Goal: Entertainment & Leisure: Browse casually

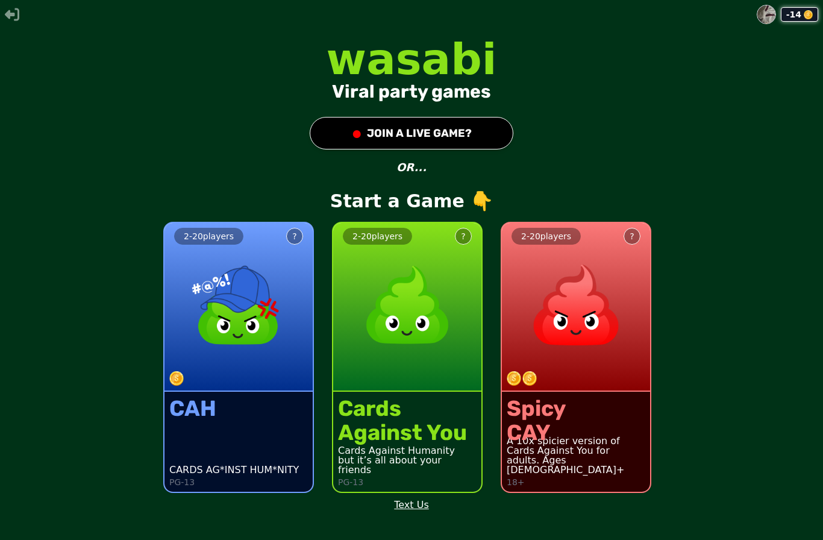
click at [361, 358] on img at bounding box center [407, 305] width 106 height 106
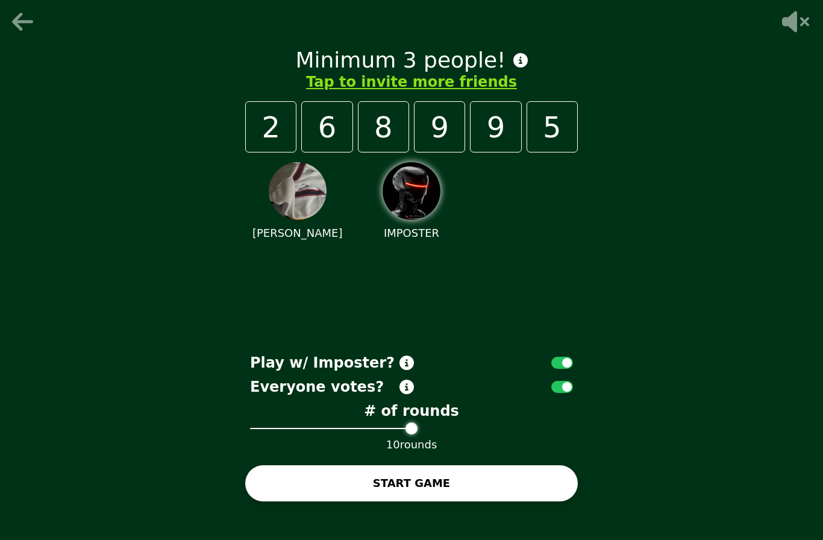
click at [341, 92] on button "Tap to invite more friends" at bounding box center [411, 81] width 211 height 19
click at [351, 92] on button "Tap to invite more friends" at bounding box center [411, 81] width 211 height 19
click at [357, 92] on button "Tap to invite more friends" at bounding box center [411, 81] width 211 height 19
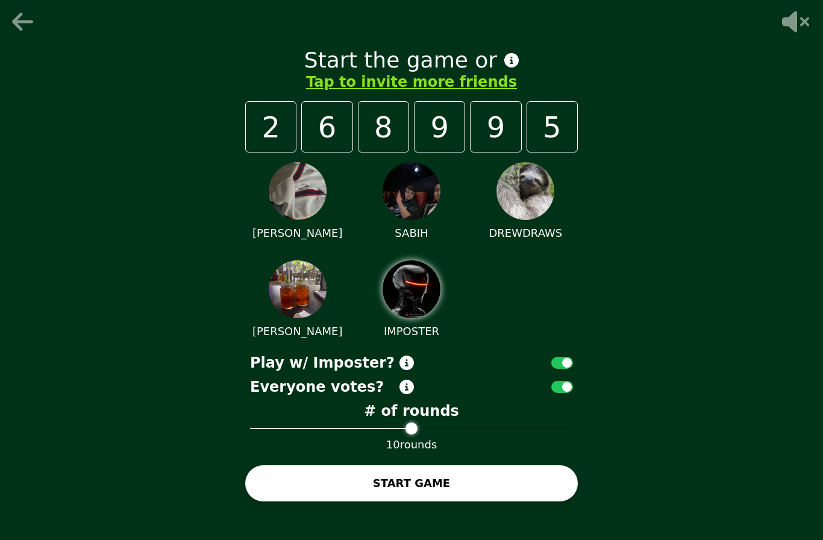
click at [302, 501] on button "START GAME" at bounding box center [411, 483] width 333 height 36
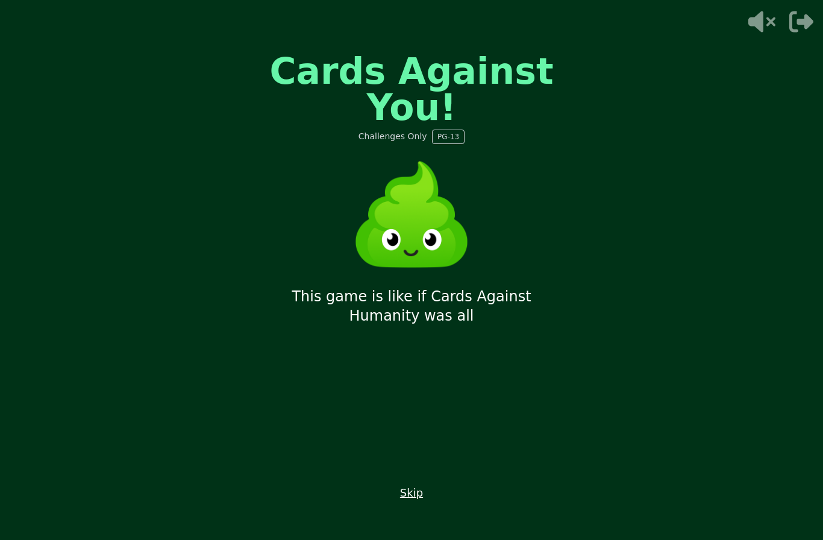
click at [404, 501] on button "Skip" at bounding box center [411, 492] width 23 height 17
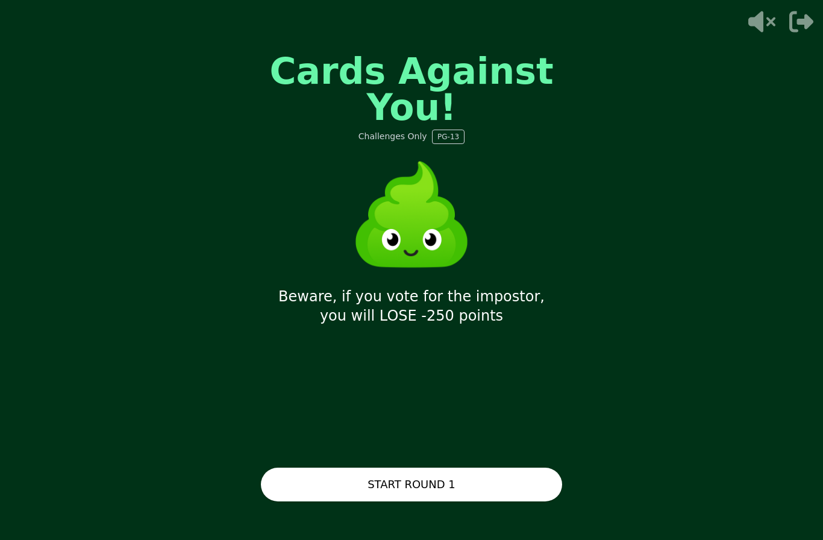
click at [298, 501] on button "START ROUND 1" at bounding box center [411, 485] width 301 height 34
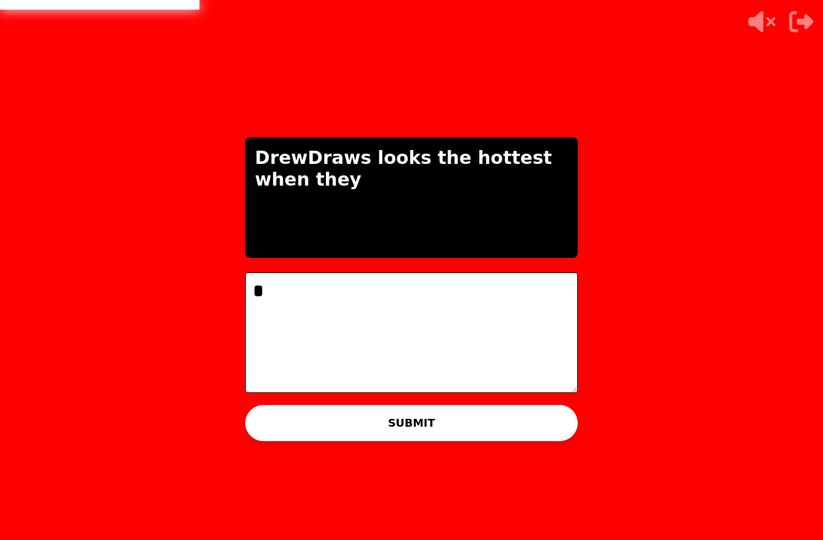
scroll to position [43, 0]
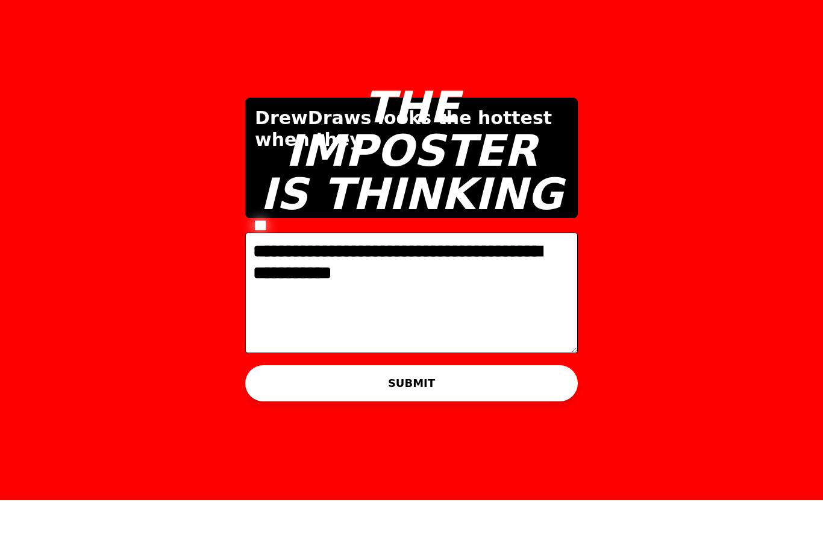
type textarea "**********"
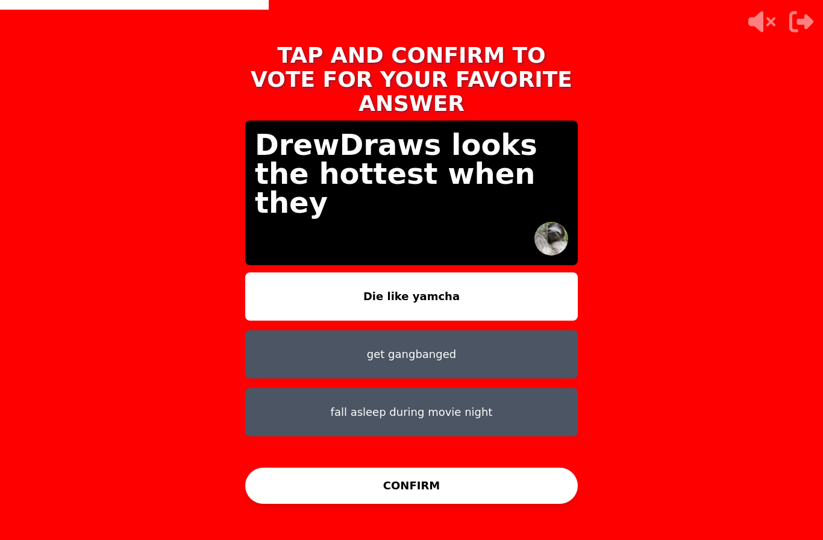
click at [301, 330] on button "get gangbanged" at bounding box center [411, 354] width 333 height 48
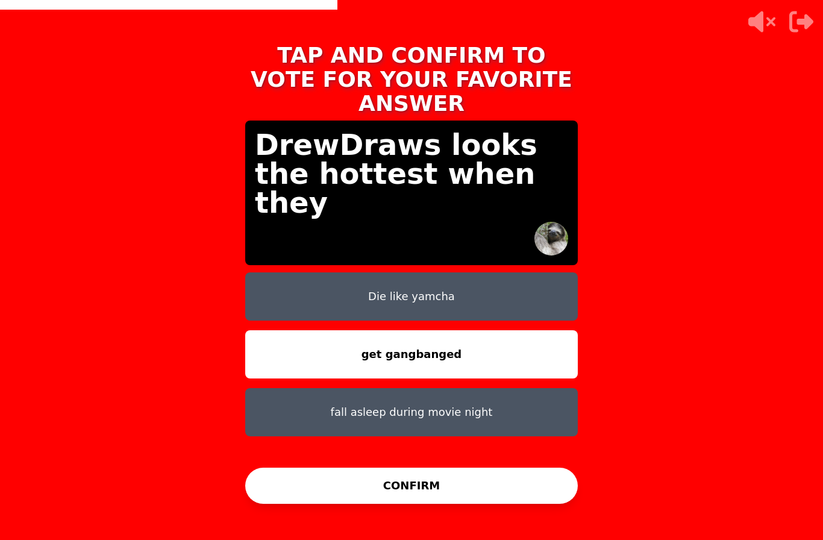
click at [284, 469] on button "CONFIRM" at bounding box center [411, 486] width 333 height 36
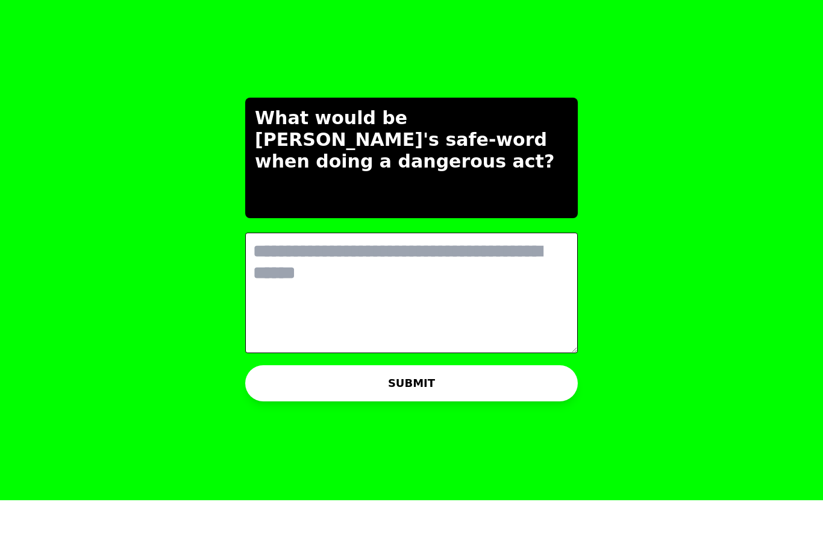
scroll to position [0, 0]
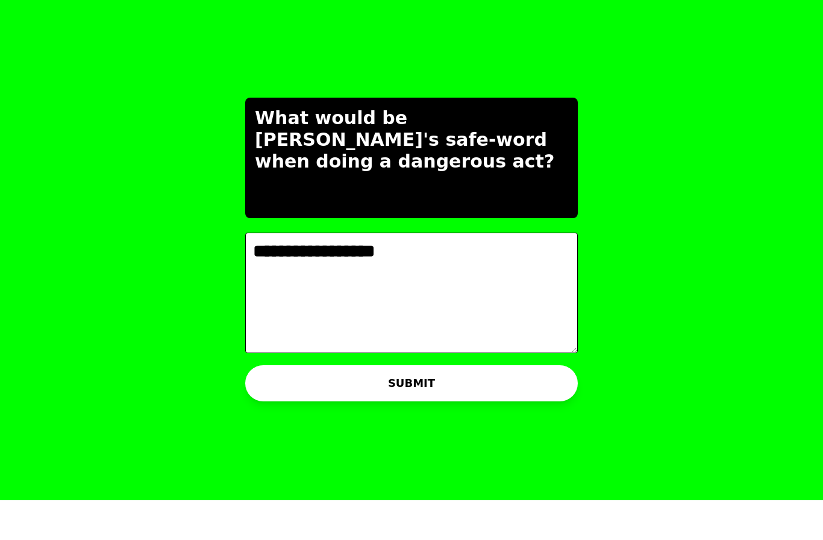
click at [343, 272] on textarea "**********" at bounding box center [411, 332] width 333 height 121
click at [337, 272] on textarea "**********" at bounding box center [411, 332] width 333 height 121
type textarea "**********"
click at [289, 405] on button "SUBMIT" at bounding box center [411, 423] width 333 height 36
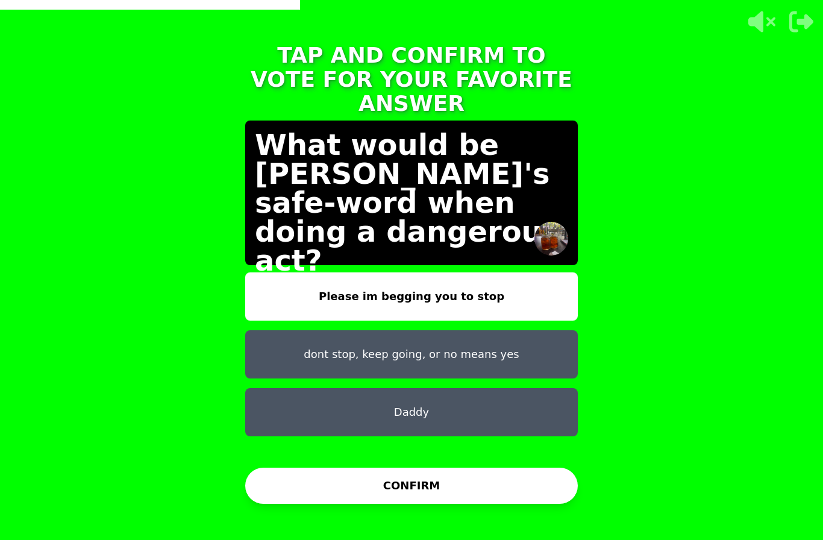
click at [281, 330] on button "dont stop, keep going, or no means yes" at bounding box center [411, 354] width 333 height 48
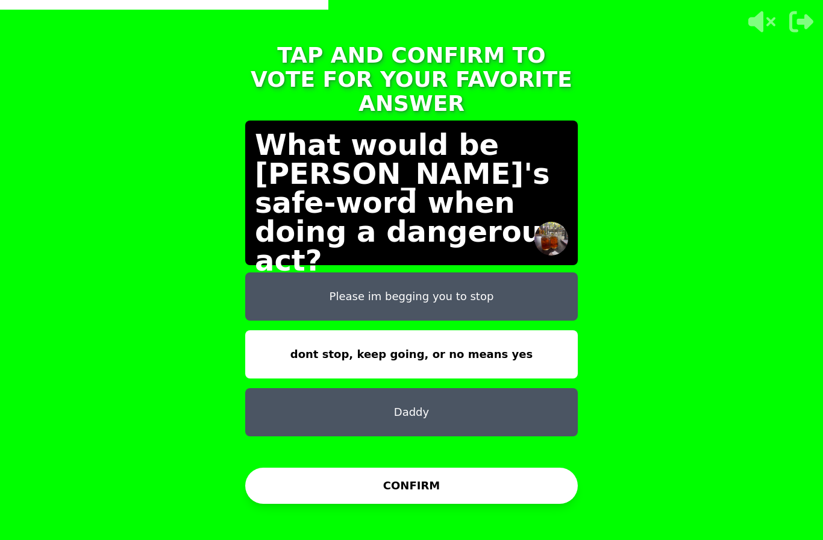
click at [295, 468] on button "CONFIRM" at bounding box center [411, 486] width 333 height 36
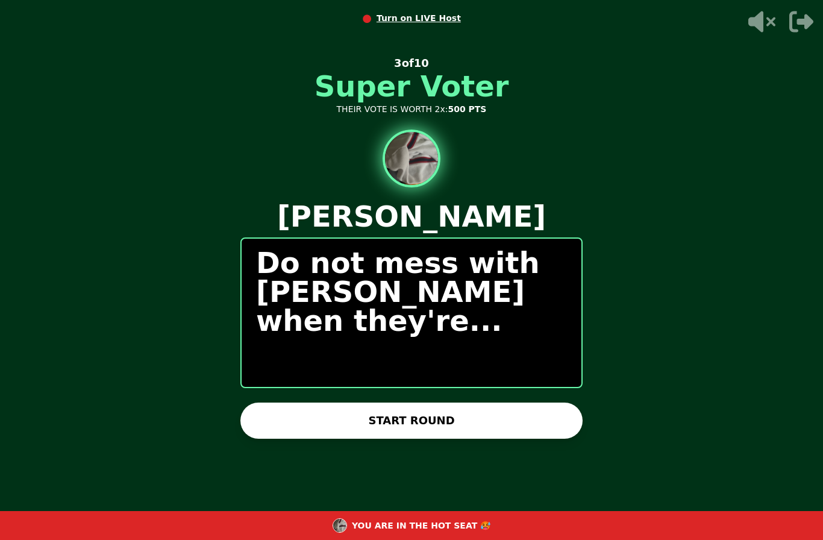
click at [540, 410] on button "START ROUND" at bounding box center [411, 420] width 342 height 36
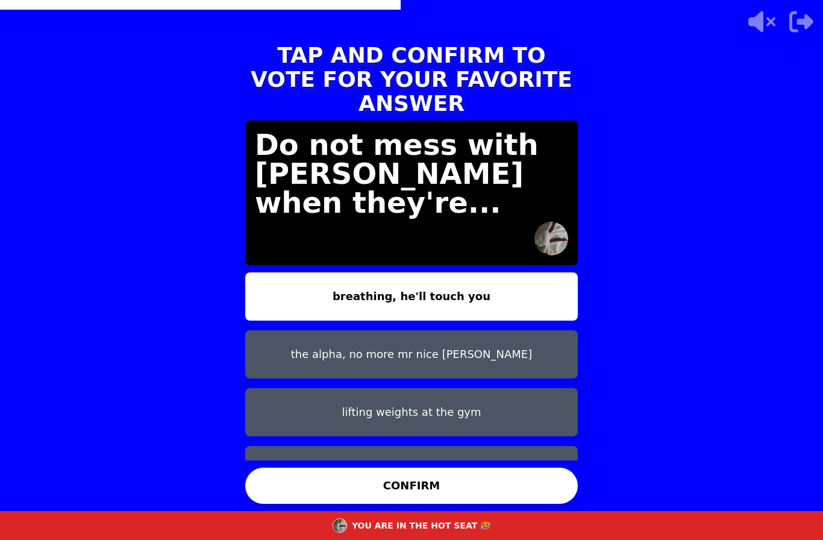
click at [285, 330] on button "the alpha, no more mr nice guy" at bounding box center [411, 354] width 333 height 48
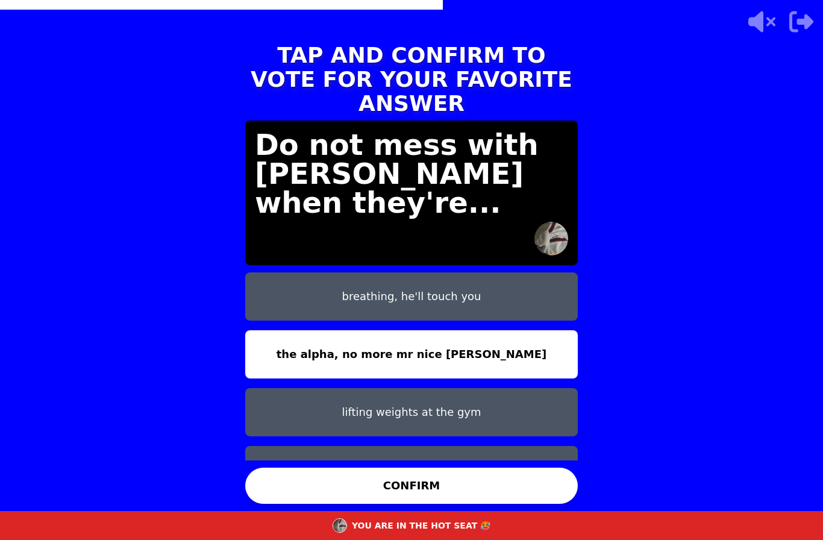
click at [274, 474] on button "CONFIRM" at bounding box center [411, 486] width 333 height 36
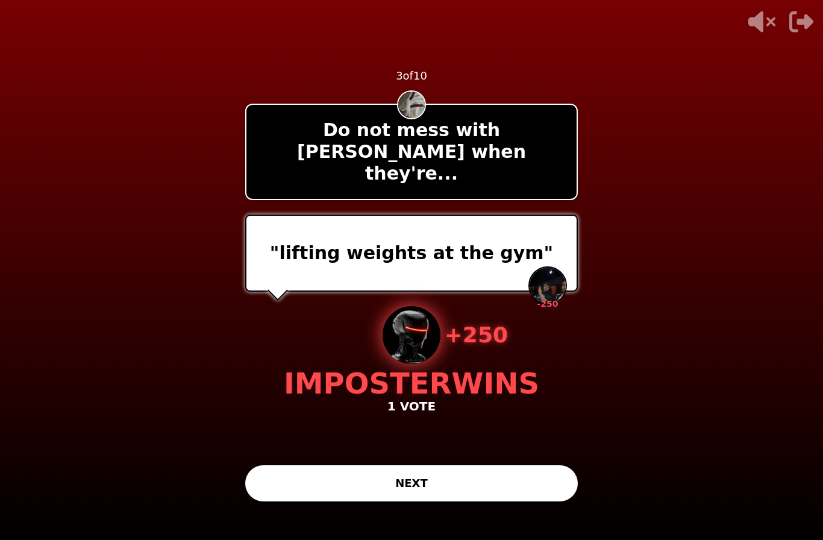
click at [508, 466] on button "NEXT" at bounding box center [411, 483] width 333 height 36
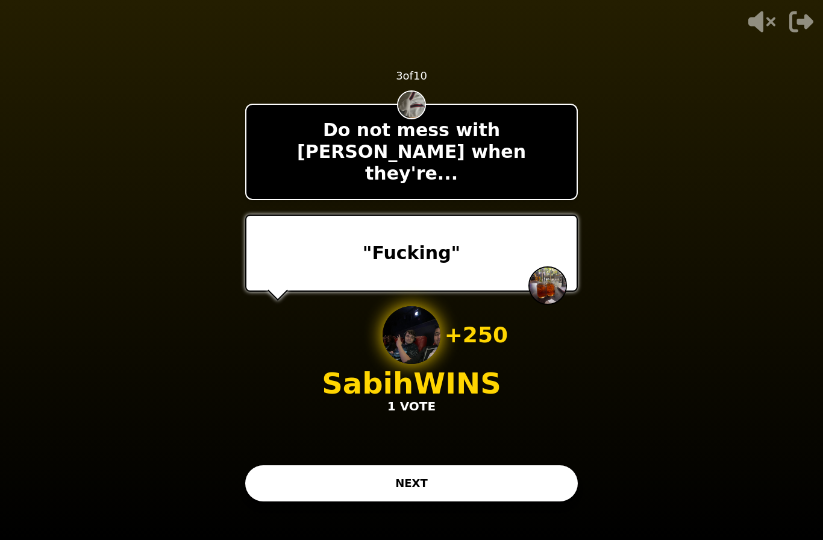
click at [545, 478] on button "NEXT" at bounding box center [411, 483] width 333 height 36
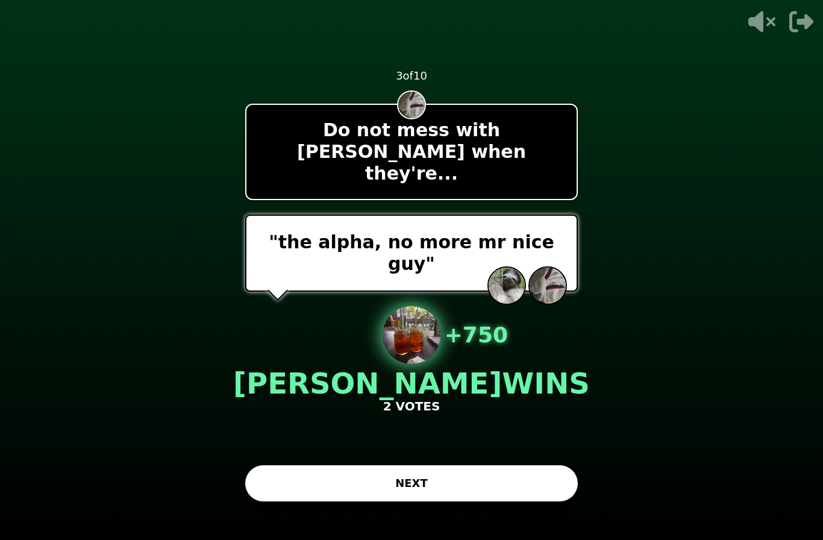
click at [559, 465] on button "NEXT" at bounding box center [411, 483] width 333 height 36
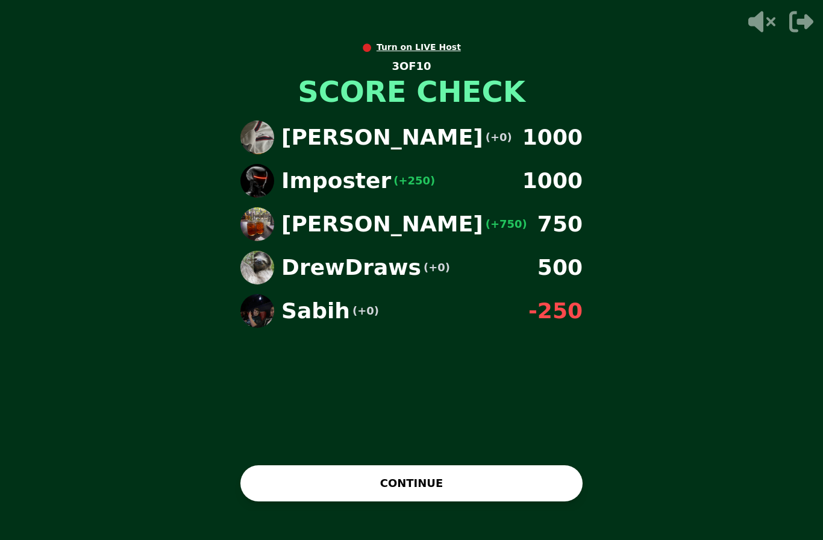
click at [308, 465] on button "CONTINUE" at bounding box center [411, 483] width 342 height 36
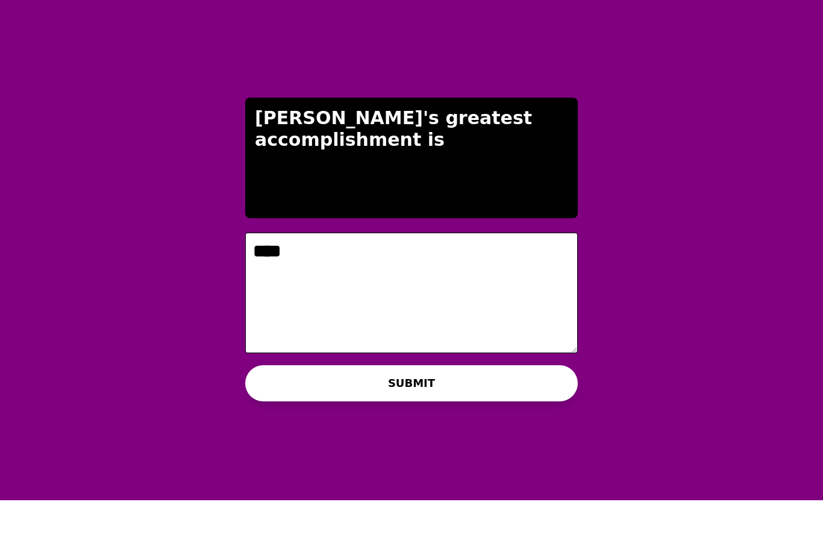
type textarea "****"
click at [274, 405] on button "SUBMIT" at bounding box center [411, 423] width 333 height 36
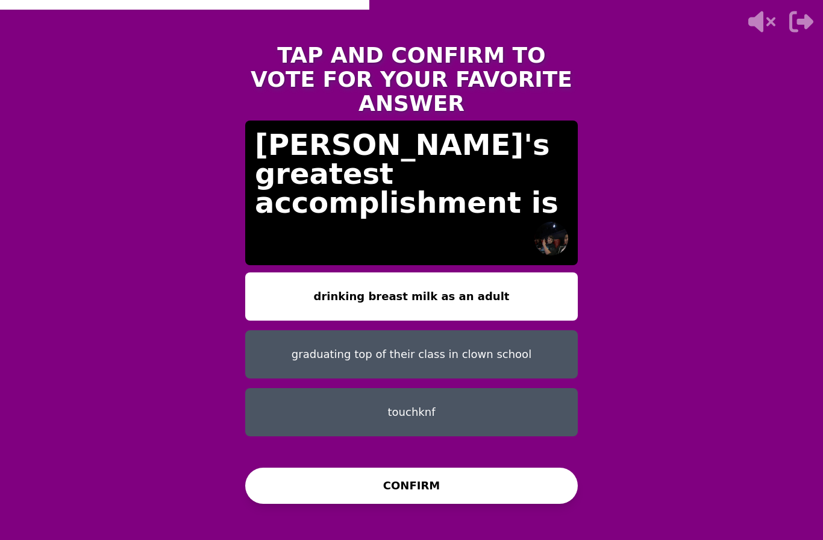
click at [276, 477] on button "CONFIRM" at bounding box center [411, 486] width 333 height 36
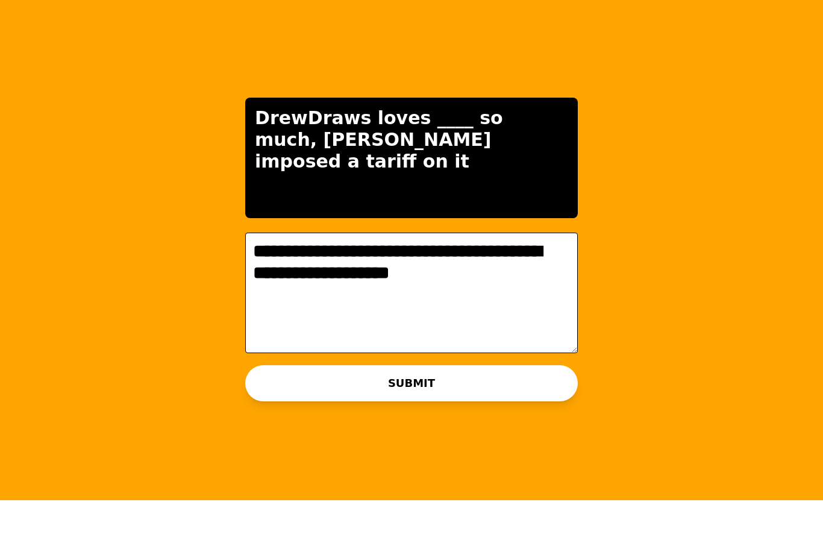
type textarea "**********"
click at [269, 405] on button "SUBMIT" at bounding box center [411, 423] width 333 height 36
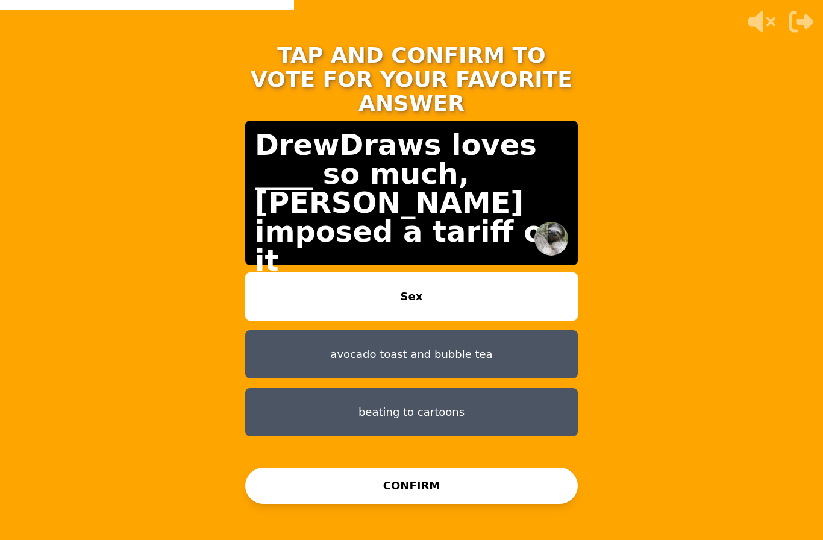
click at [319, 388] on button "beating to cartoons" at bounding box center [411, 412] width 333 height 48
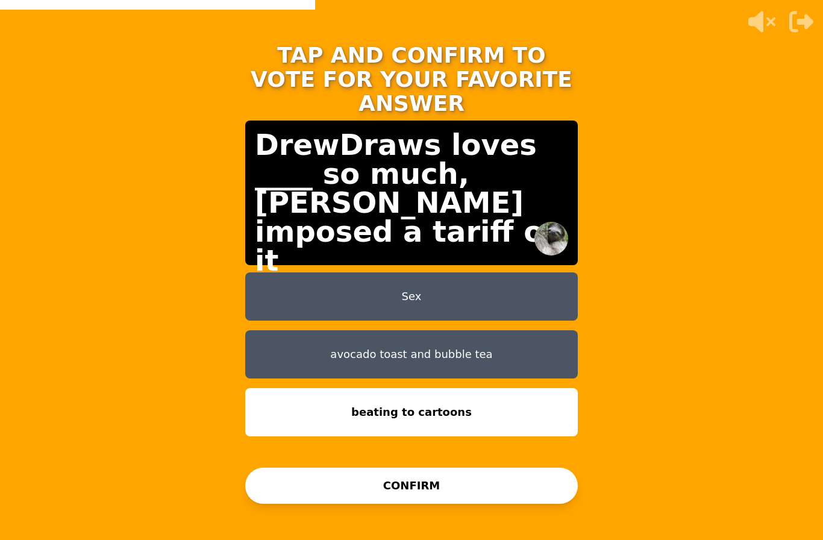
click at [354, 468] on button "CONFIRM" at bounding box center [411, 486] width 333 height 36
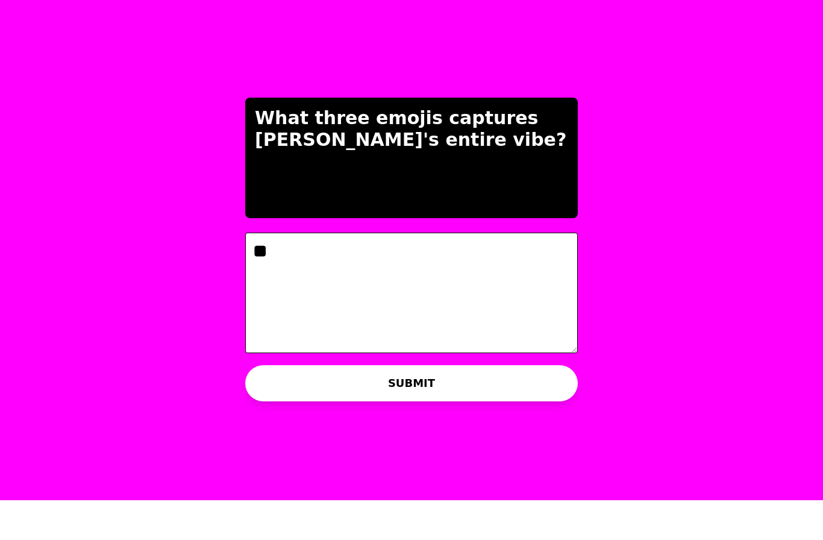
click at [310, 272] on textarea "**" at bounding box center [411, 332] width 333 height 121
type textarea "******"
click at [279, 405] on button "SUBMIT" at bounding box center [411, 423] width 333 height 36
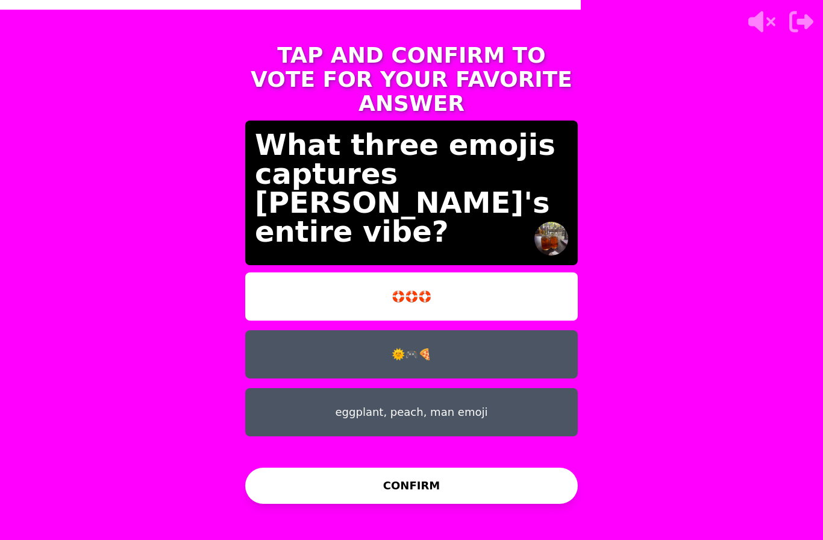
click at [274, 330] on button "🌞🎮🍕" at bounding box center [411, 354] width 333 height 48
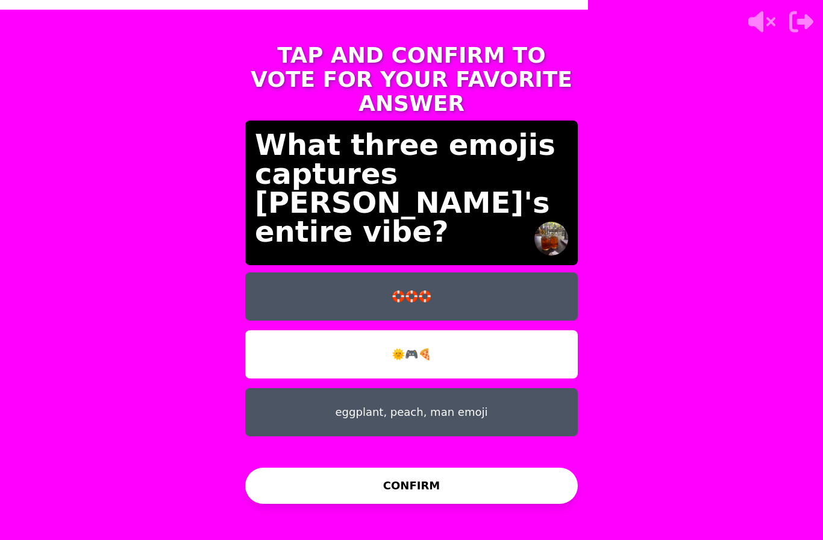
click at [269, 388] on button "eggplant, peach, man emoji" at bounding box center [411, 412] width 333 height 48
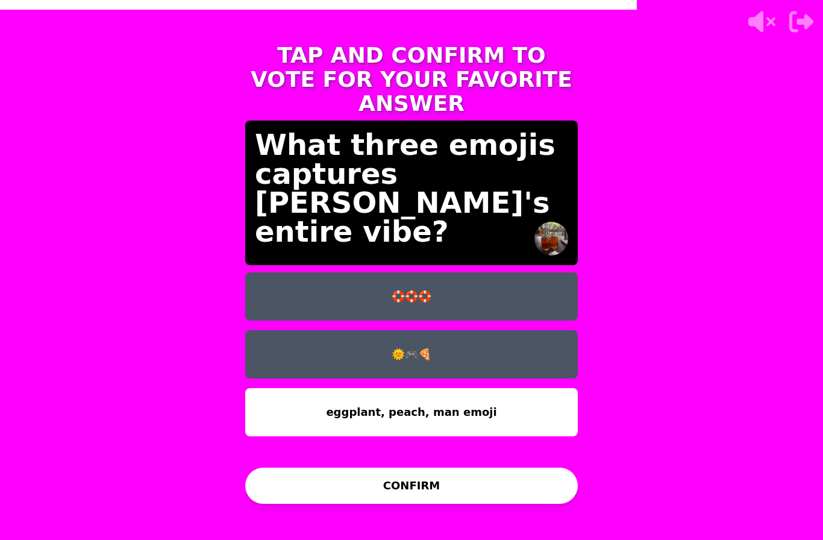
click at [298, 468] on button "CONFIRM" at bounding box center [411, 486] width 333 height 36
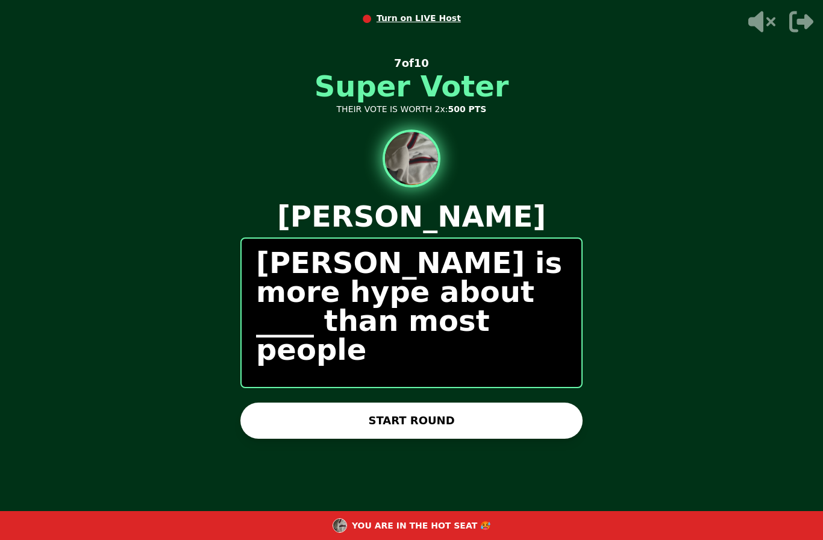
click at [252, 409] on button "START ROUND" at bounding box center [411, 420] width 342 height 36
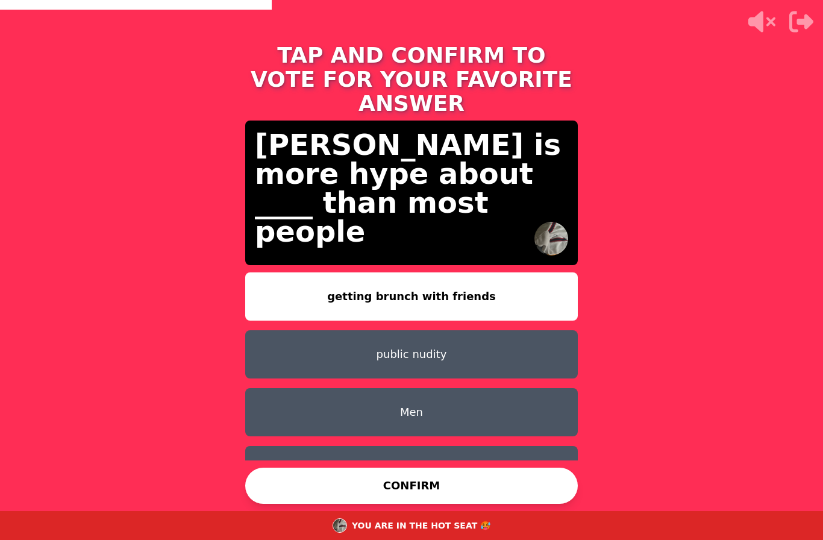
click at [267, 330] on button "public nudity" at bounding box center [411, 354] width 333 height 48
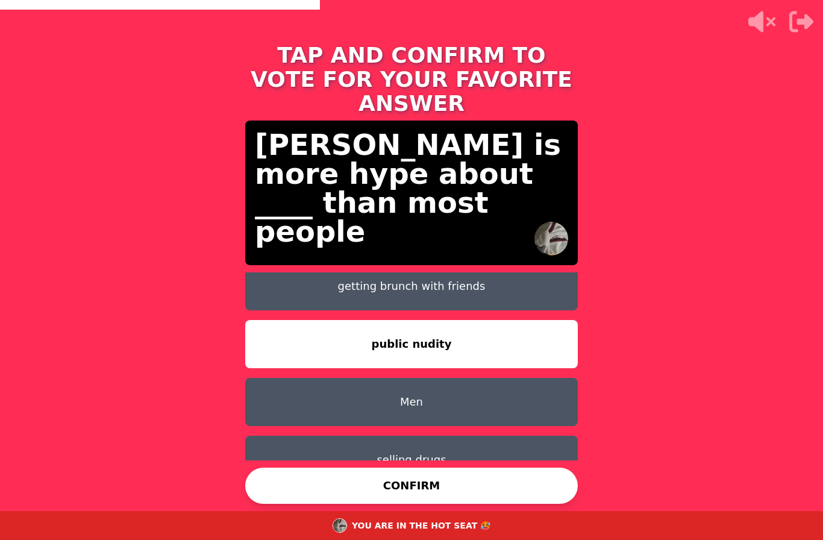
scroll to position [10, 0]
click at [294, 378] on button "Men" at bounding box center [411, 402] width 333 height 48
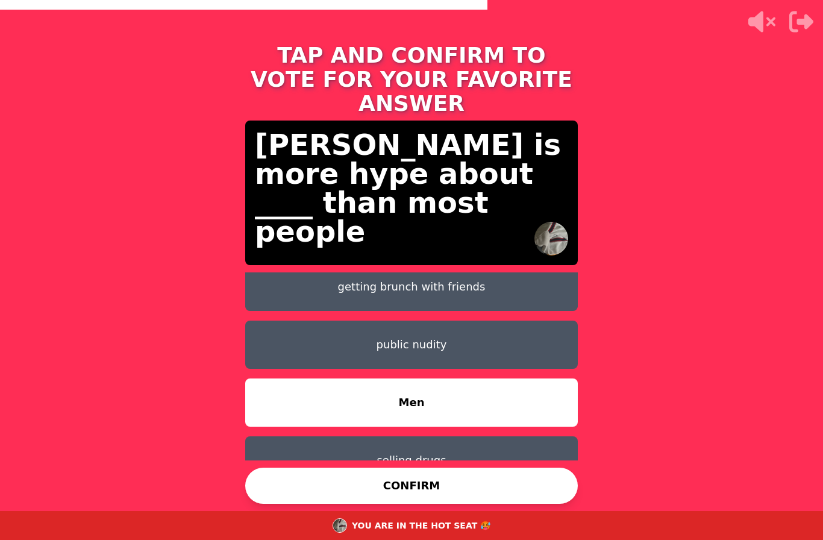
click at [277, 321] on button "public nudity" at bounding box center [411, 345] width 333 height 48
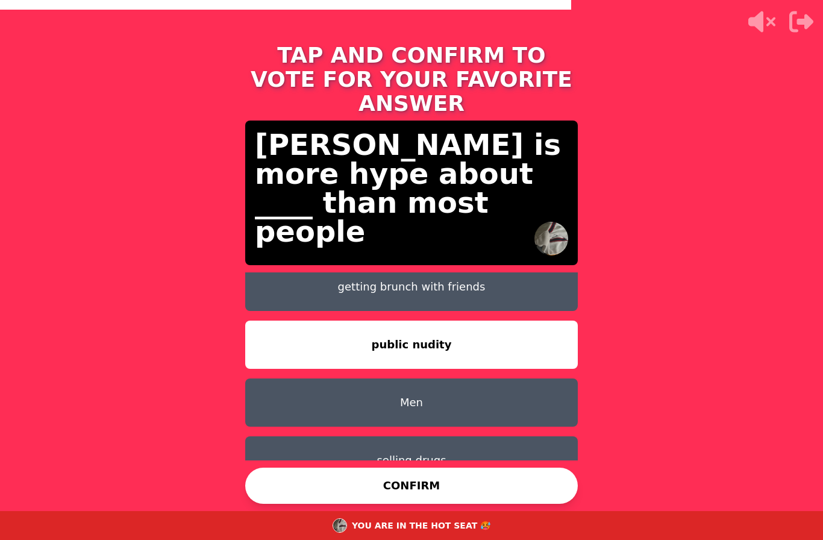
click at [292, 482] on button "CONFIRM" at bounding box center [411, 486] width 333 height 36
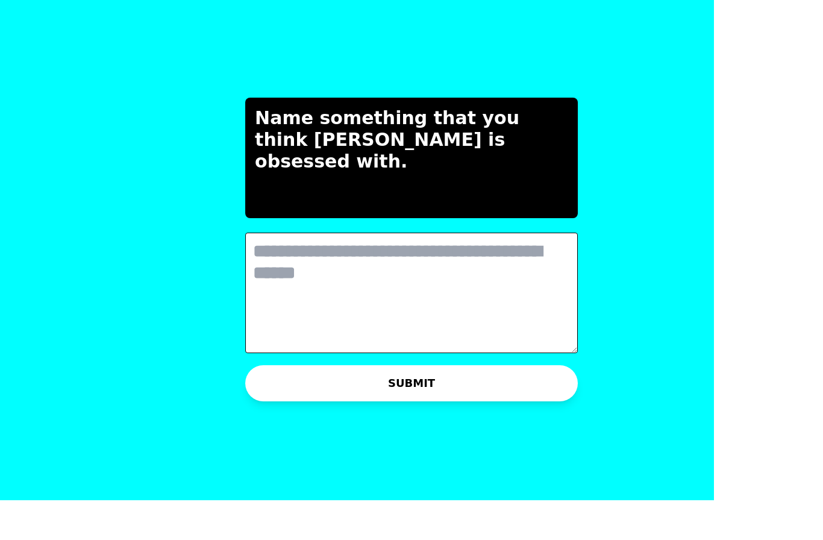
scroll to position [0, 0]
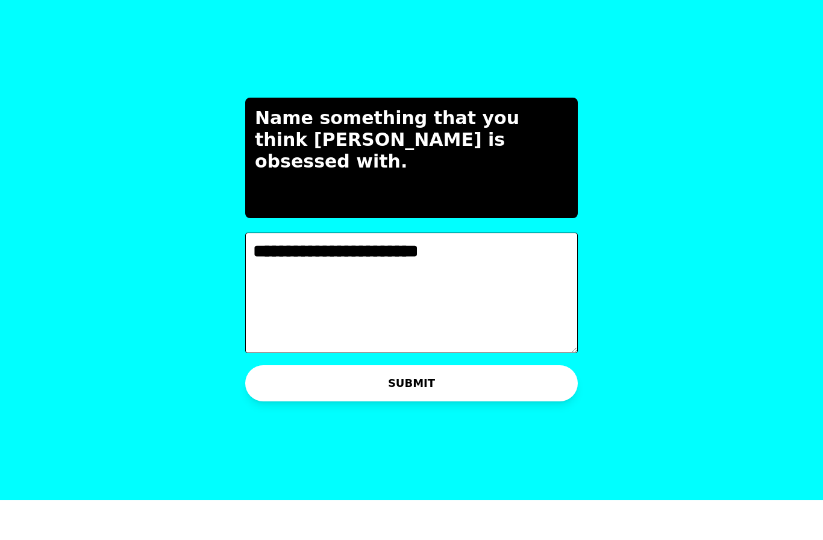
type textarea "**********"
click at [284, 405] on button "SUBMIT" at bounding box center [411, 423] width 333 height 36
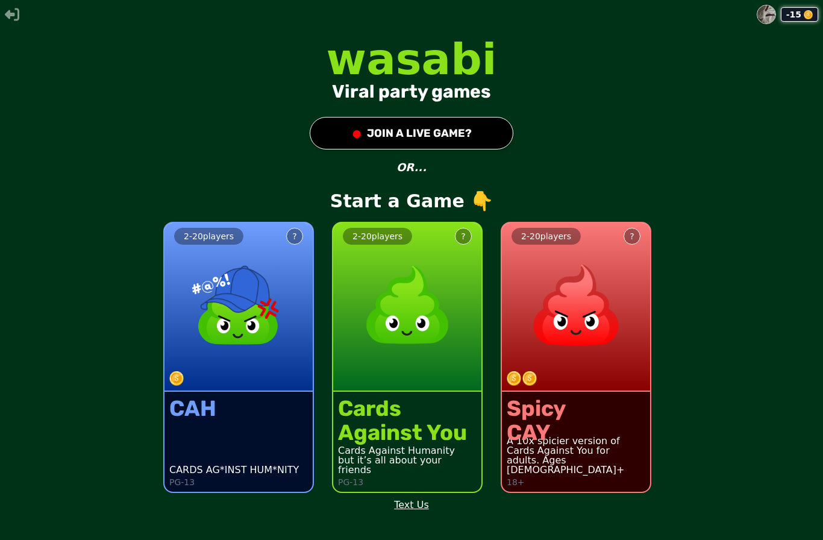
click at [417, 392] on div "2 - 20 players ?" at bounding box center [407, 307] width 148 height 169
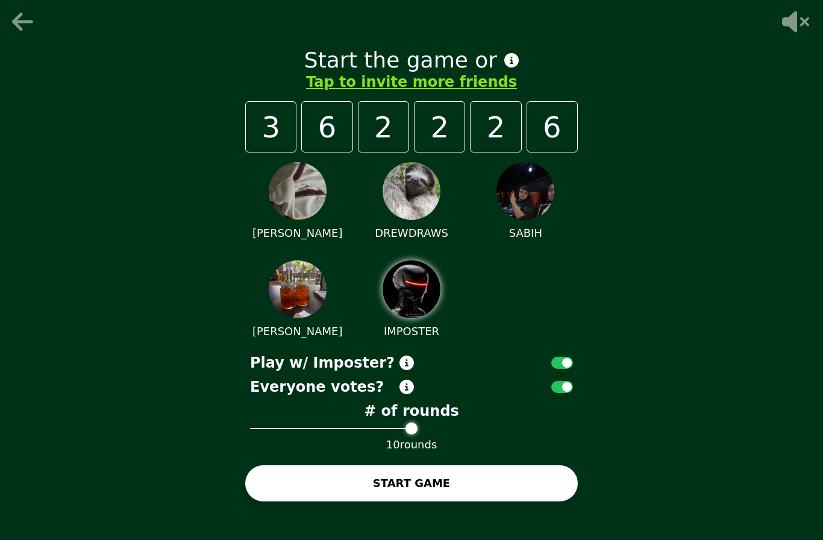
click at [267, 501] on button "START GAME" at bounding box center [411, 483] width 333 height 36
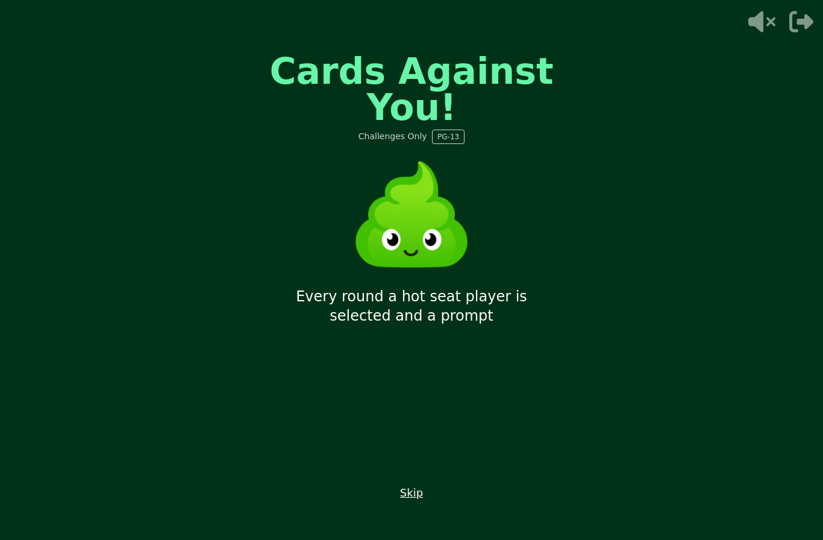
click at [415, 511] on div "Cards Against You! Challenges Only PG-13 Every round a hot seat player is selec…" at bounding box center [412, 270] width 362 height 482
click at [421, 501] on button "Skip" at bounding box center [411, 492] width 23 height 17
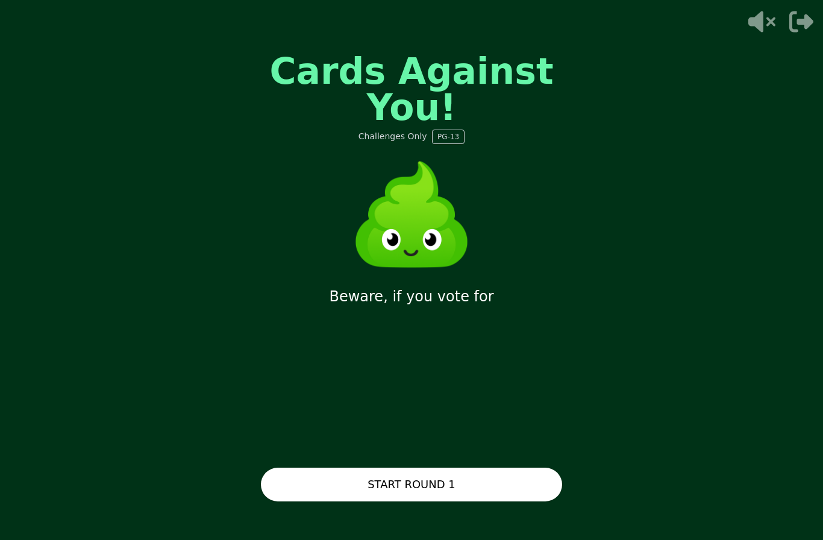
click at [439, 501] on button "START ROUND 1" at bounding box center [411, 485] width 301 height 34
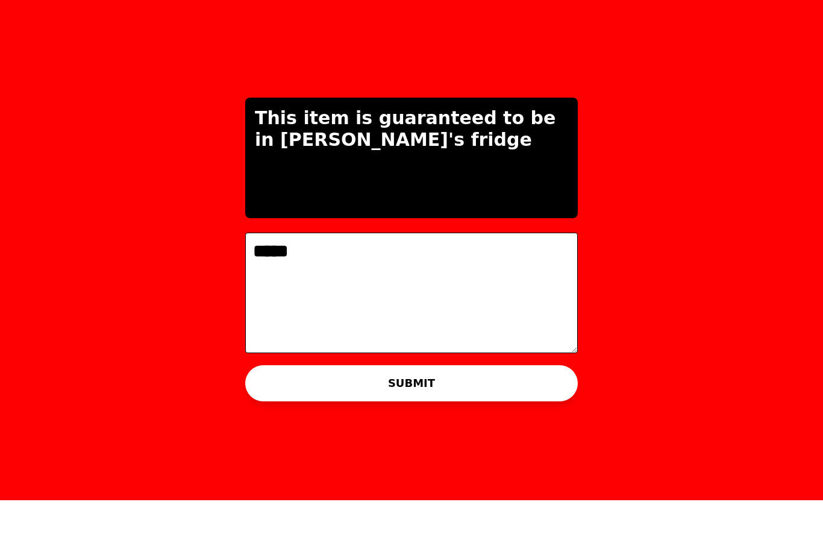
type textarea "*****"
click at [559, 405] on button "SUBMIT" at bounding box center [411, 423] width 333 height 36
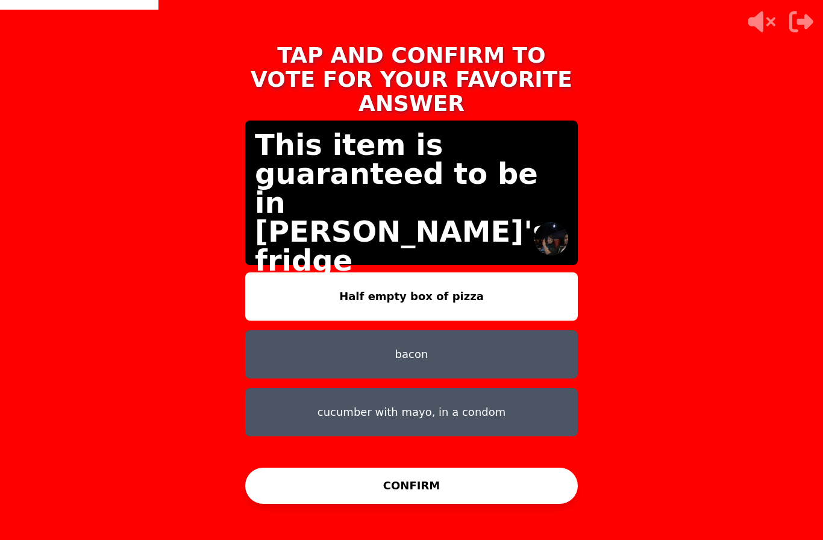
click at [296, 388] on button "cucumber with mayo, in a condom" at bounding box center [411, 412] width 333 height 48
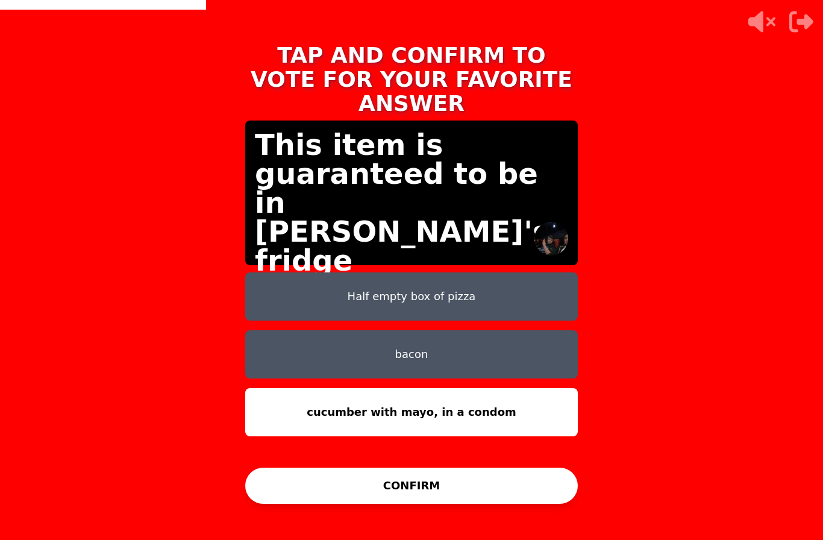
click at [306, 475] on button "CONFIRM" at bounding box center [411, 486] width 333 height 36
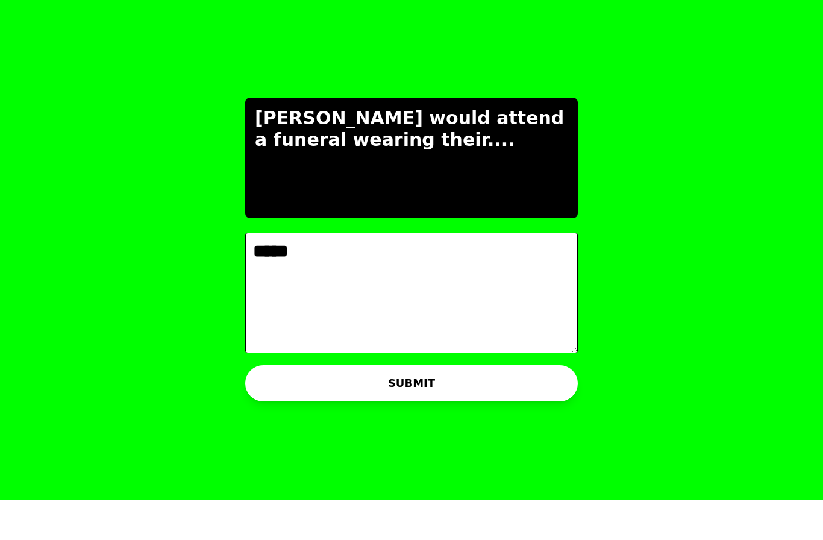
click at [248, 272] on textarea "*****" at bounding box center [411, 332] width 333 height 121
click at [272, 272] on textarea "*****" at bounding box center [411, 332] width 333 height 121
click at [271, 272] on textarea "*****" at bounding box center [411, 332] width 333 height 121
type textarea "*"
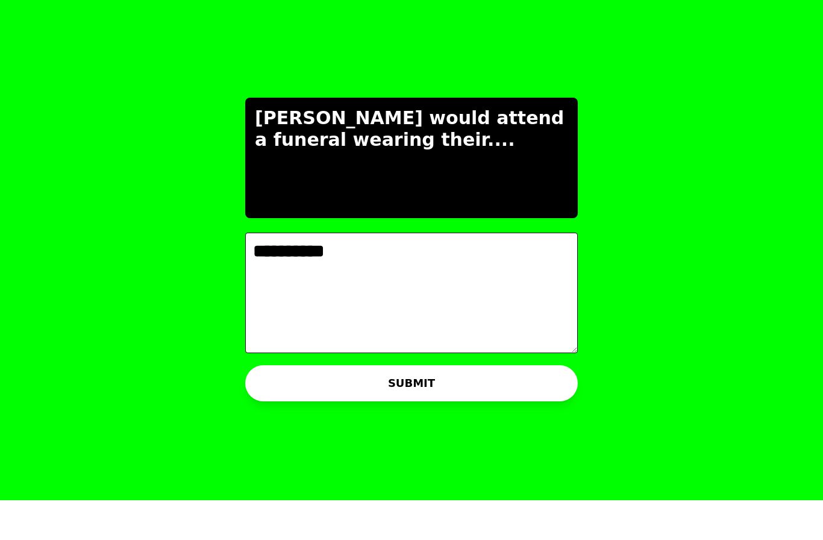
type textarea "**********"
click at [327, 405] on button "SUBMIT" at bounding box center [411, 423] width 333 height 36
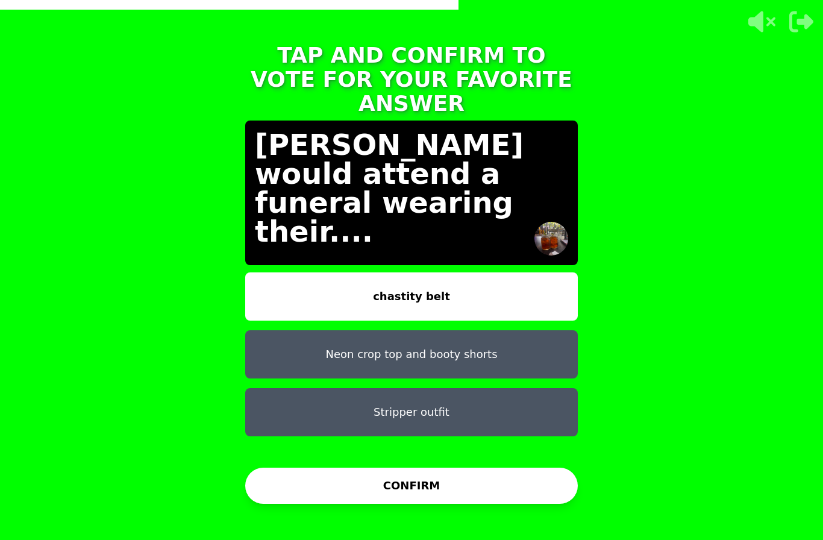
click at [350, 469] on button "CONFIRM" at bounding box center [411, 486] width 333 height 36
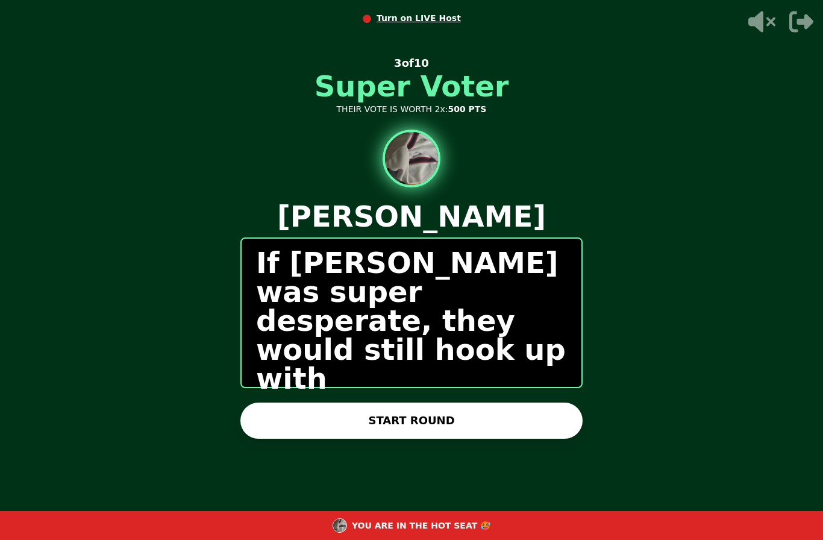
click at [260, 402] on button "START ROUND" at bounding box center [411, 420] width 342 height 36
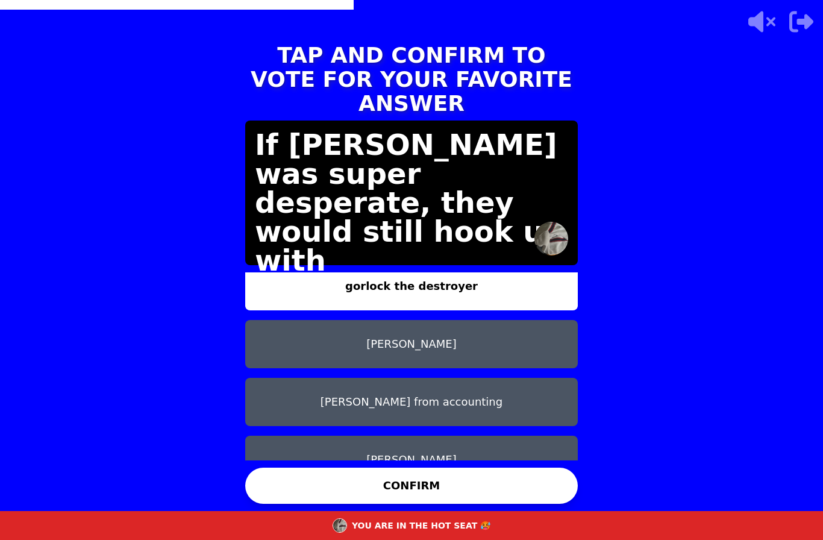
scroll to position [10, 0]
click at [347, 436] on button "Paula Peters" at bounding box center [411, 460] width 333 height 48
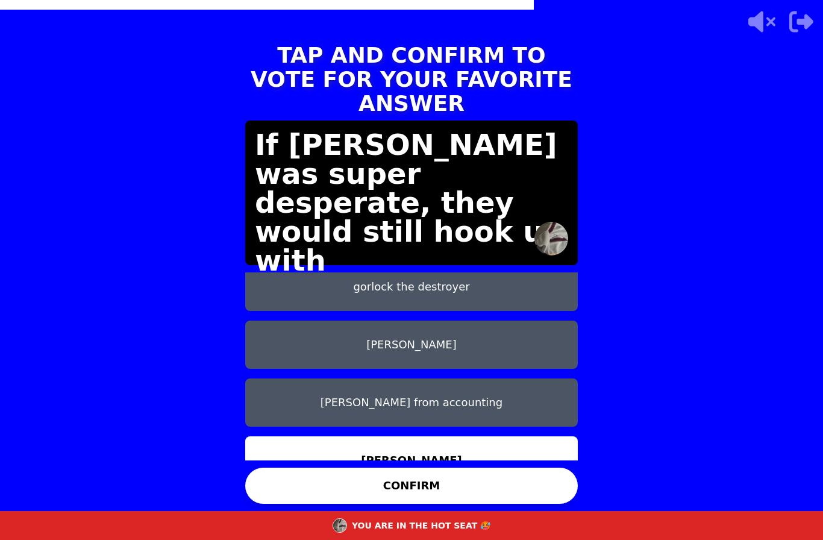
click at [352, 471] on button "CONFIRM" at bounding box center [411, 486] width 333 height 36
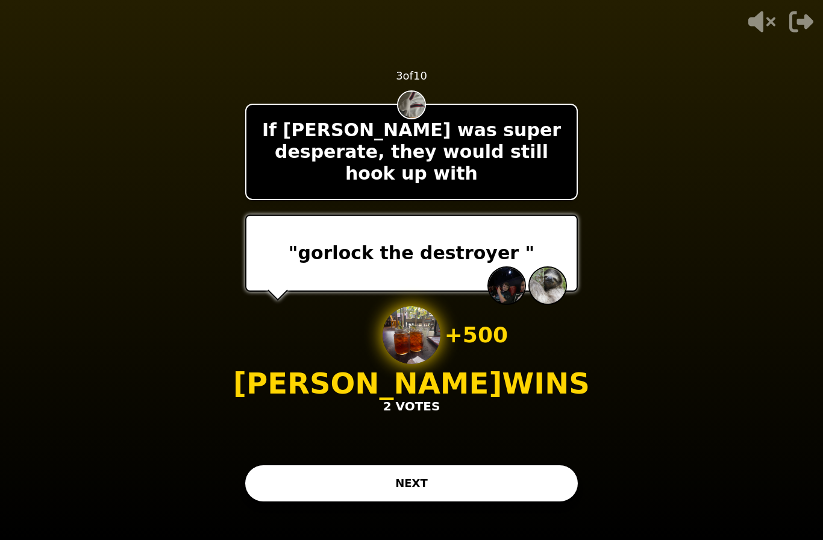
click at [292, 468] on button "NEXT" at bounding box center [411, 483] width 333 height 36
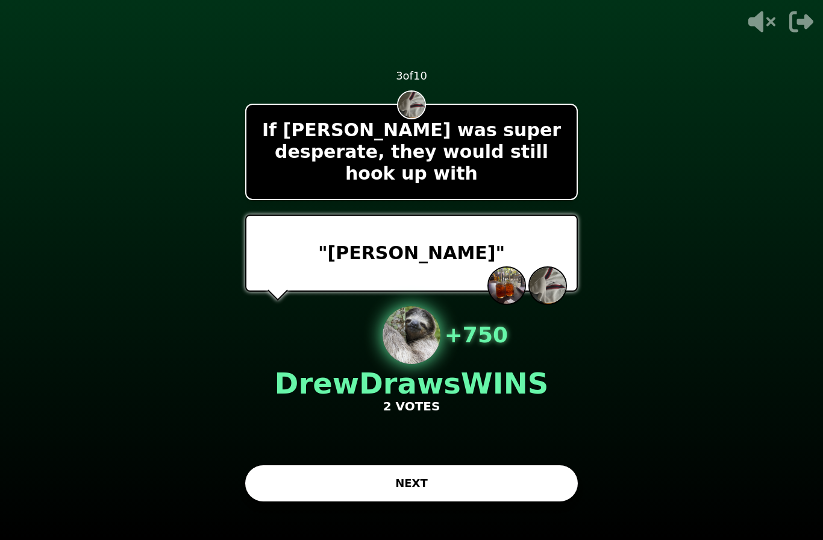
click at [277, 465] on button "NEXT" at bounding box center [411, 483] width 333 height 36
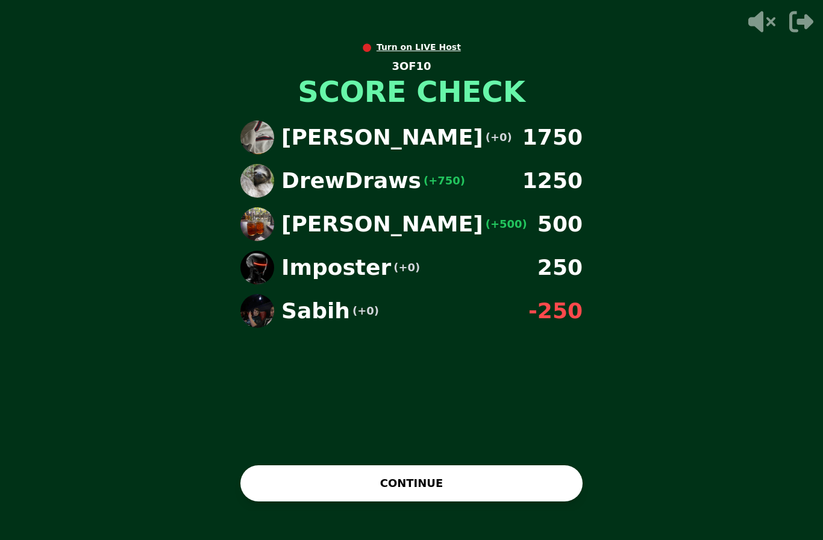
click at [516, 465] on button "CONTINUE" at bounding box center [411, 483] width 342 height 36
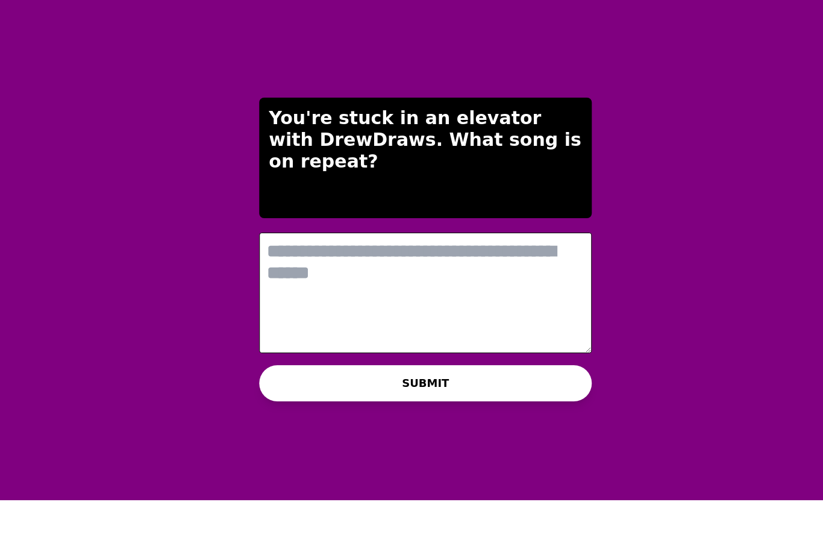
scroll to position [0, 0]
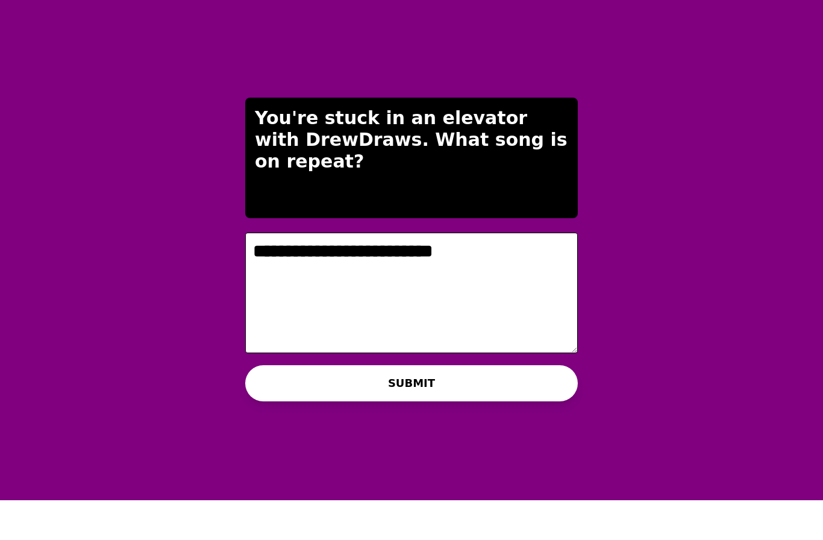
type textarea "**********"
click at [274, 405] on button "SUBMIT" at bounding box center [411, 423] width 333 height 36
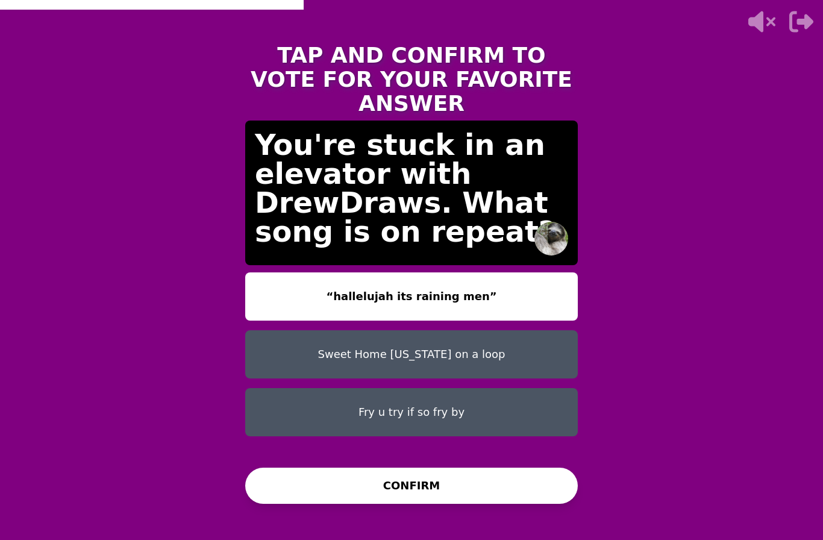
click at [271, 330] on button "Sweet Home Alabama on a loop" at bounding box center [411, 354] width 333 height 48
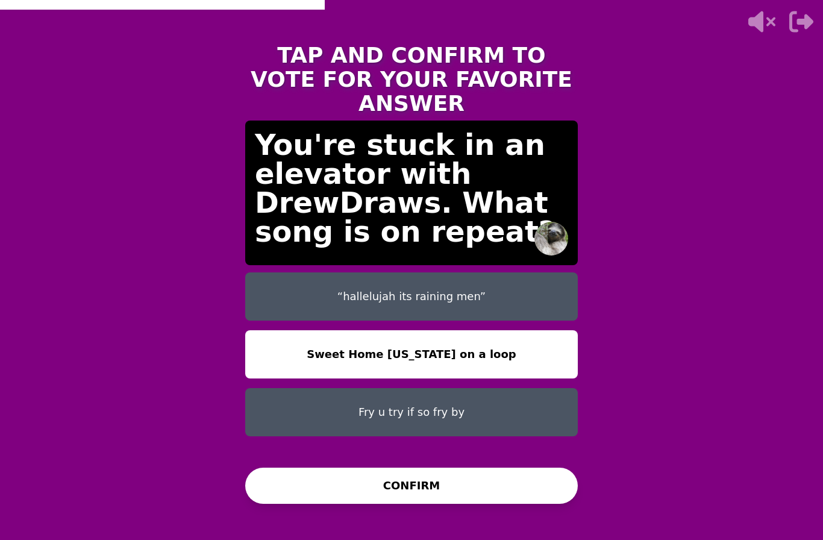
click at [276, 468] on button "CONFIRM" at bounding box center [411, 486] width 333 height 36
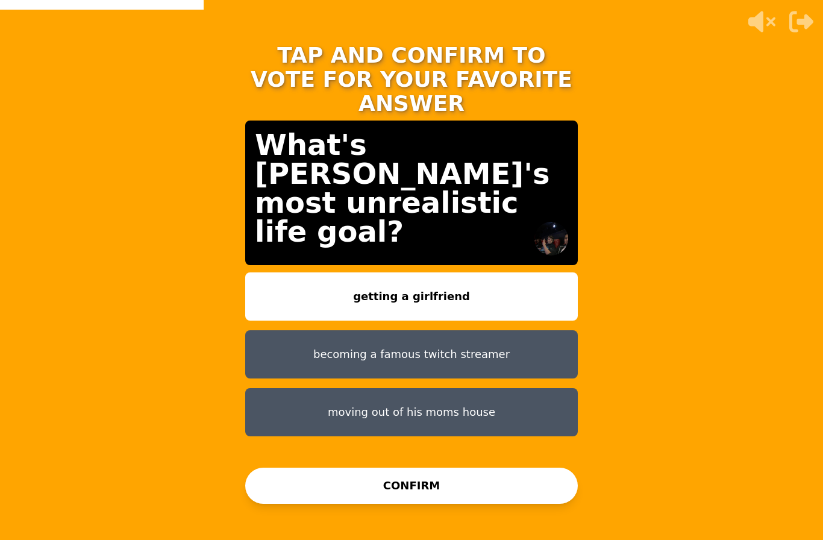
click at [305, 504] on button "CONFIRM" at bounding box center [411, 486] width 333 height 36
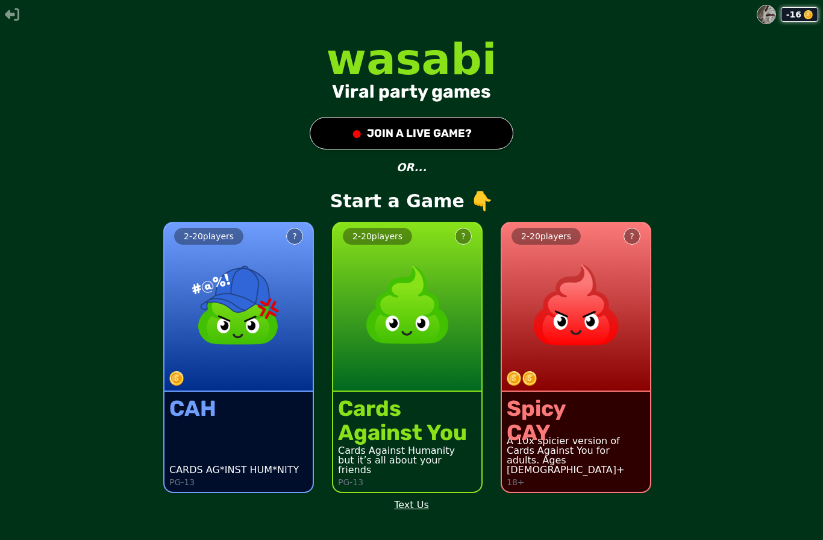
click at [443, 392] on div "2 - 20 players ?" at bounding box center [407, 307] width 148 height 169
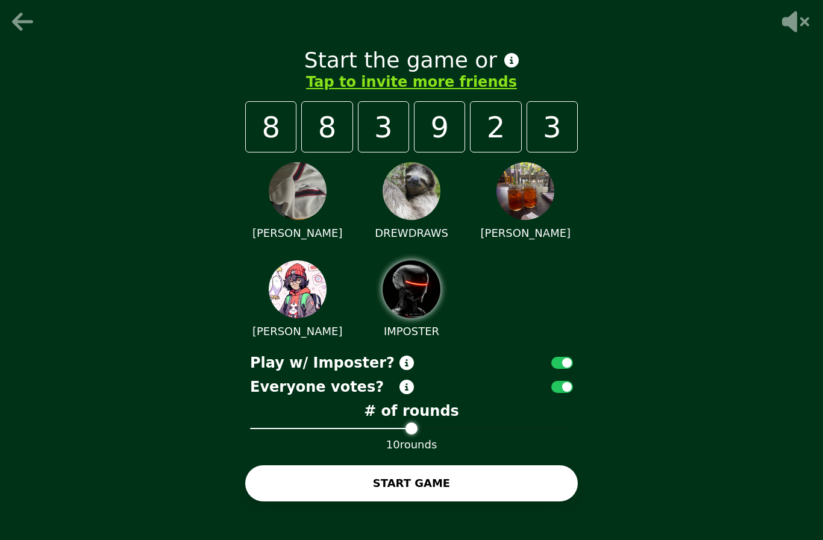
scroll to position [43, 0]
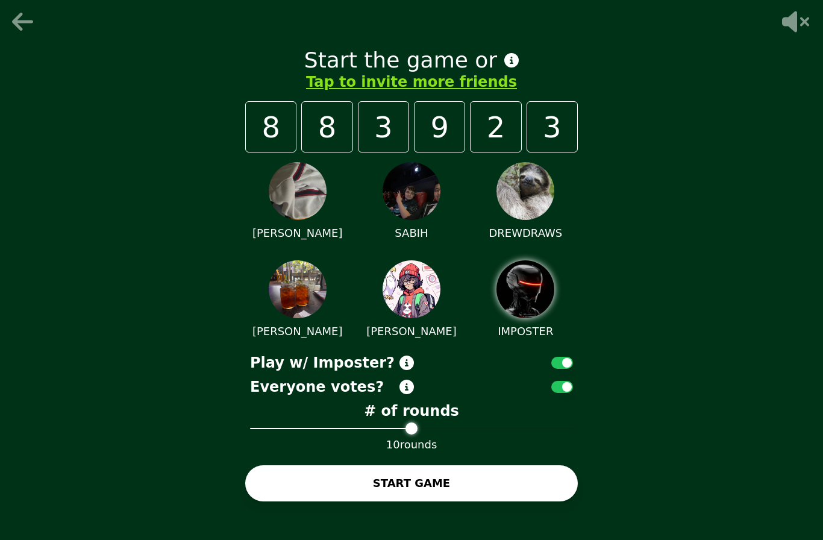
click at [264, 465] on button "START GAME" at bounding box center [411, 483] width 333 height 36
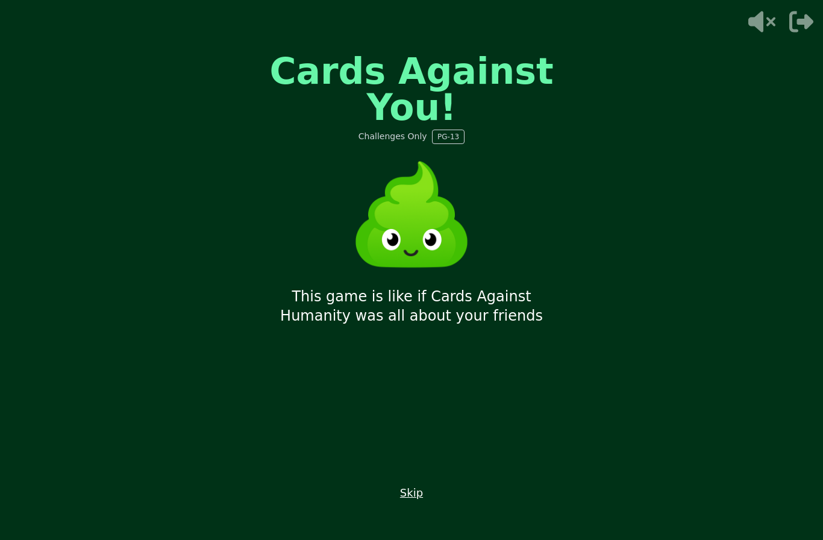
click at [398, 482] on div "Cards Against You! Challenges Only PG-13 This game is like if Cards Against Hum…" at bounding box center [412, 270] width 362 height 482
click at [408, 484] on button "Skip" at bounding box center [411, 492] width 23 height 17
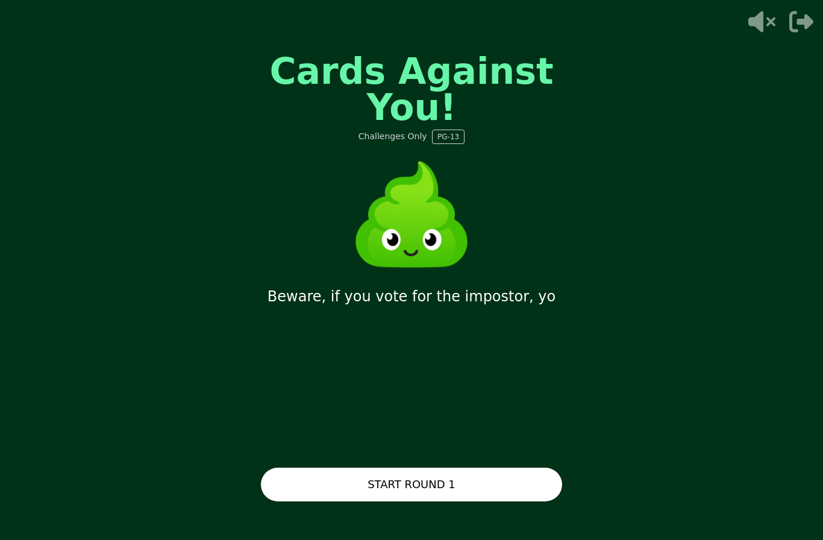
click at [508, 468] on button "START ROUND 1" at bounding box center [411, 485] width 301 height 34
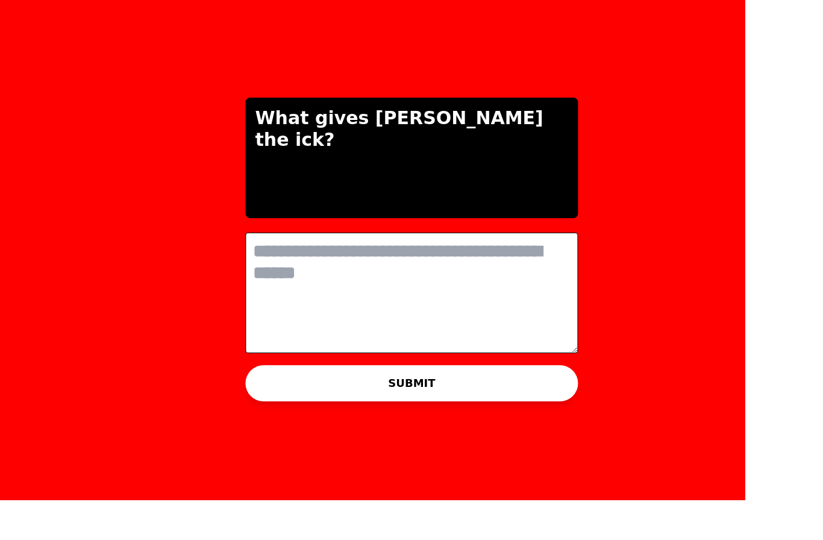
scroll to position [0, 0]
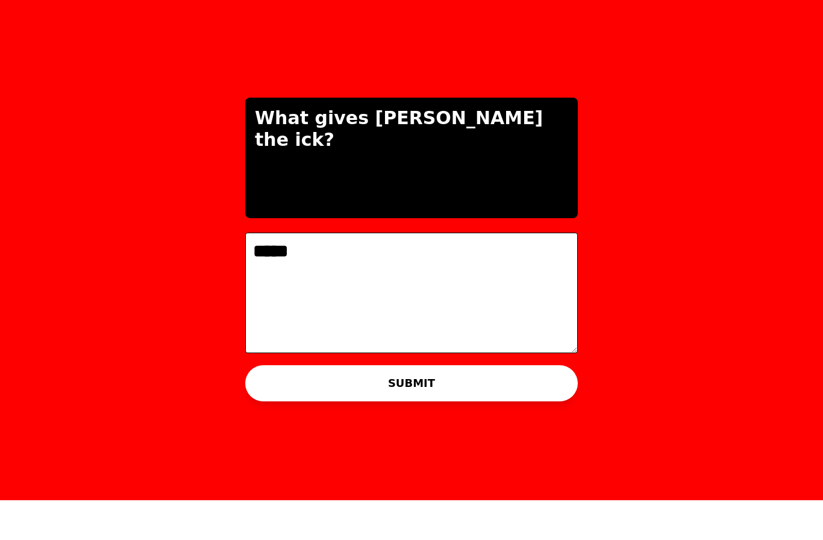
type textarea "*****"
click at [287, 405] on button "SUBMIT" at bounding box center [411, 423] width 333 height 36
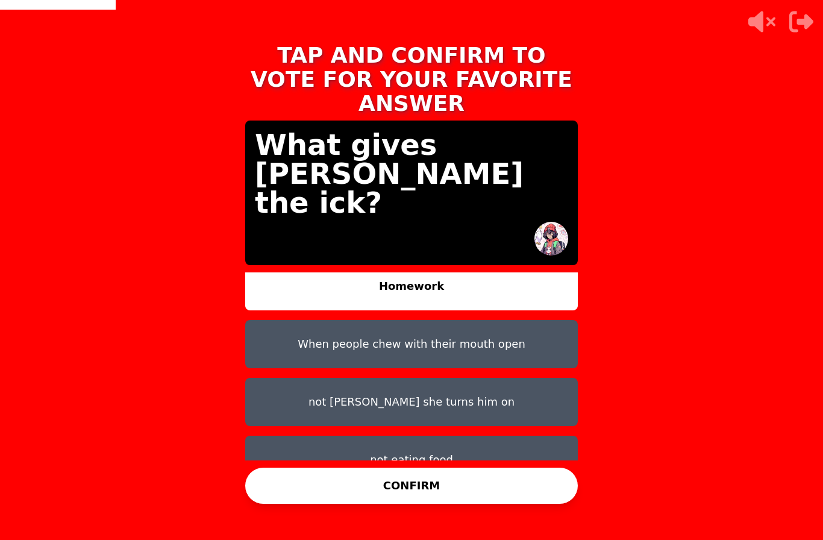
scroll to position [10, 0]
click at [289, 413] on button "not [PERSON_NAME] she turns him on" at bounding box center [411, 402] width 333 height 48
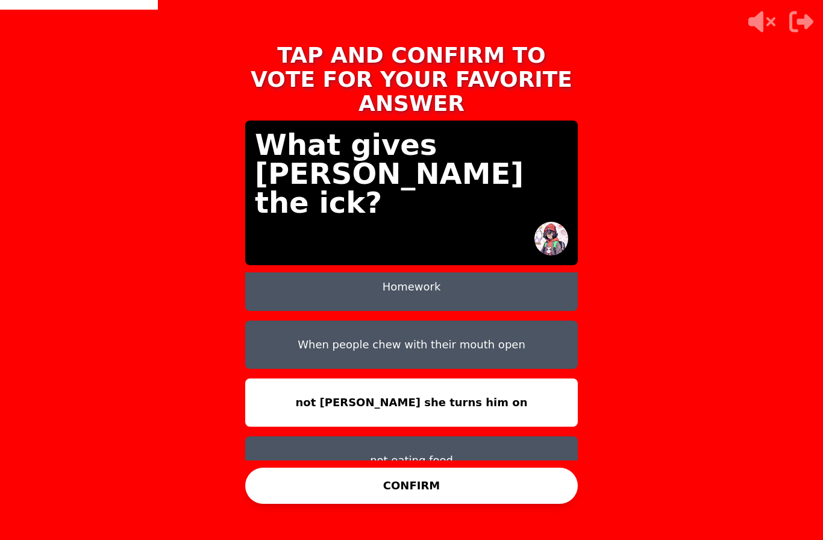
click at [281, 504] on button "CONFIRM" at bounding box center [411, 486] width 333 height 36
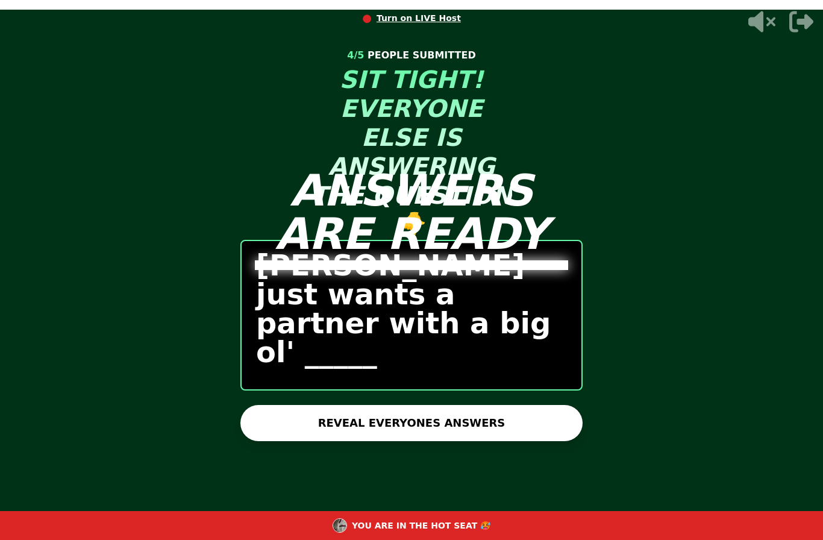
click at [496, 441] on button "REVEAL EVERYONES ANSWERS" at bounding box center [411, 423] width 342 height 36
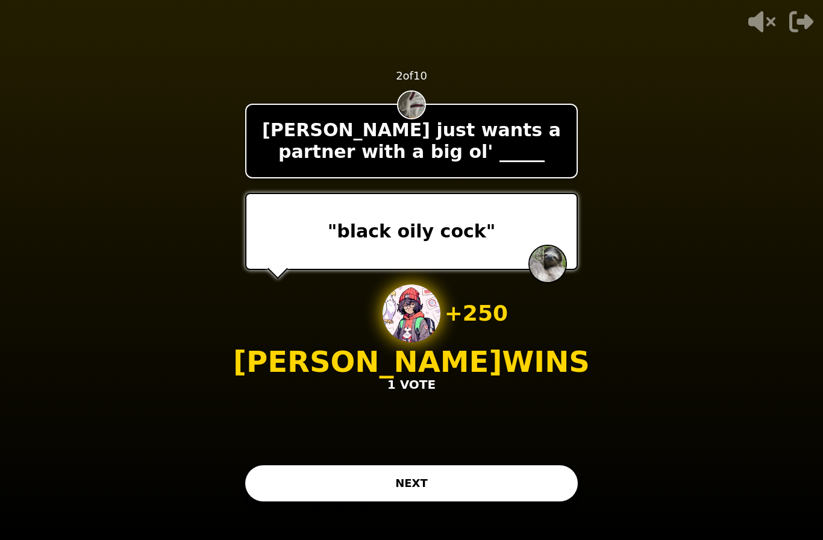
click at [266, 499] on button "NEXT" at bounding box center [411, 483] width 333 height 36
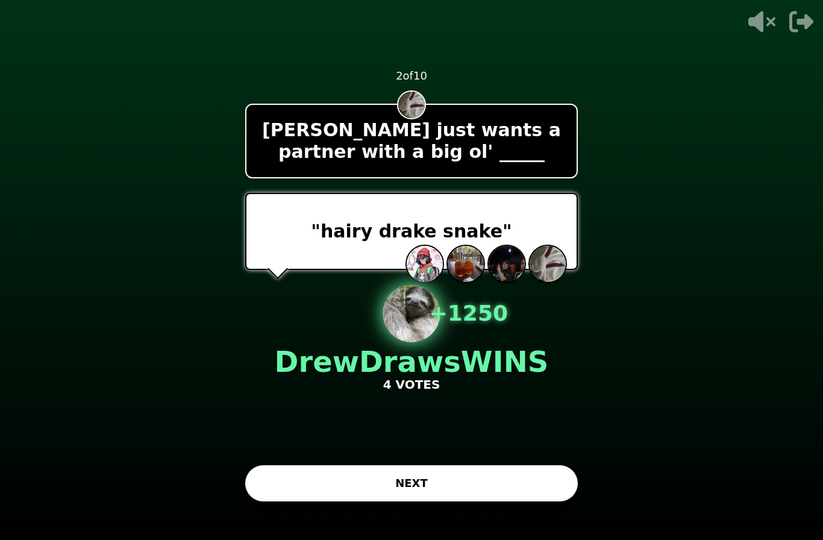
click at [257, 501] on button "NEXT" at bounding box center [411, 483] width 333 height 36
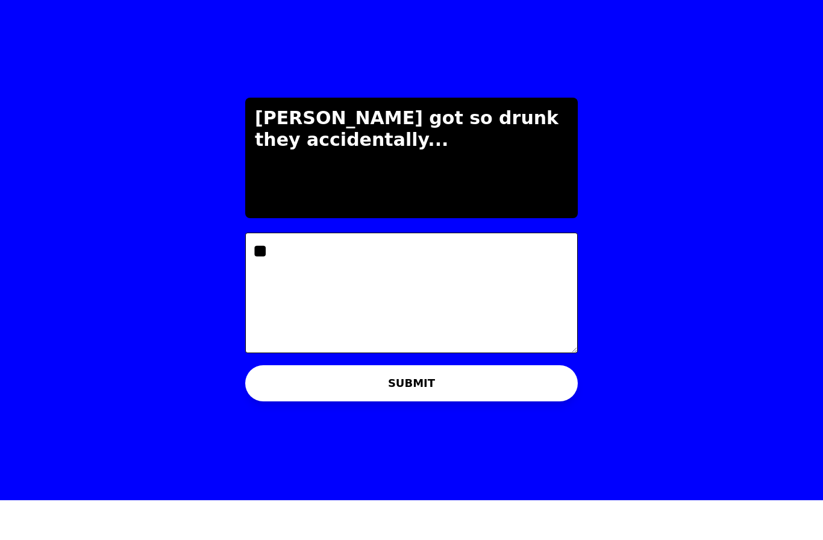
type textarea "*"
type textarea "**********"
click at [294, 405] on button "SUBMIT" at bounding box center [411, 423] width 333 height 36
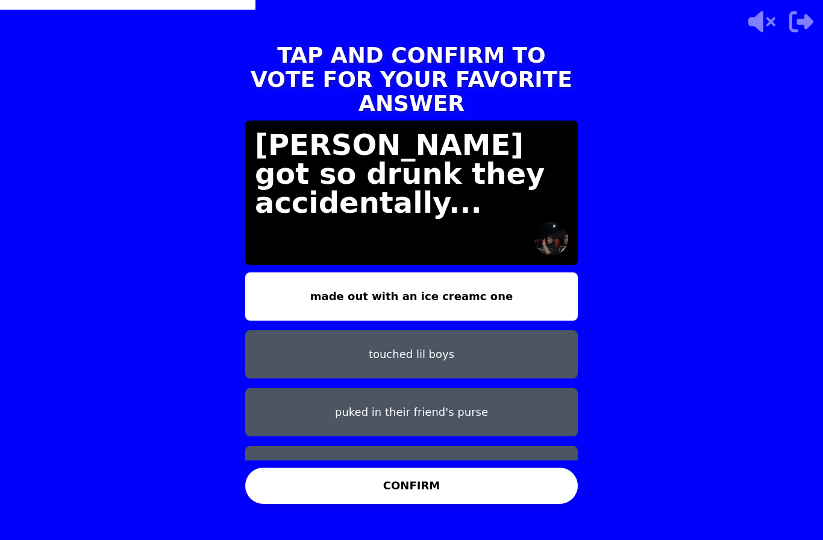
click at [280, 446] on button "touched nate's butt plugged ass" at bounding box center [411, 470] width 333 height 48
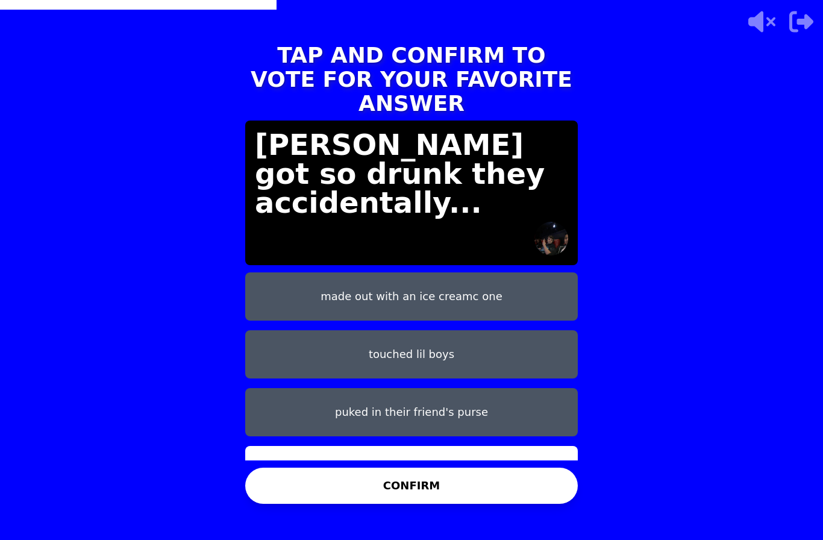
click at [285, 330] on button "touched lil boys" at bounding box center [411, 354] width 333 height 48
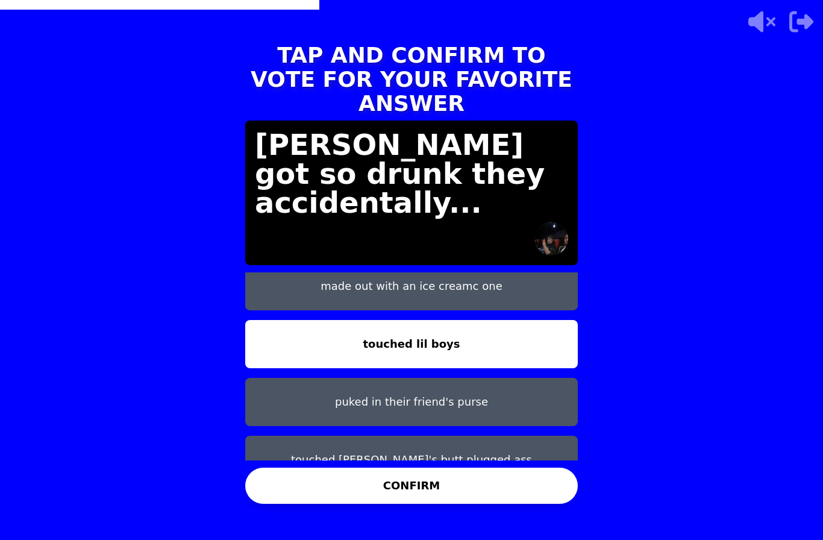
scroll to position [10, 0]
click at [289, 468] on button "CONFIRM" at bounding box center [411, 486] width 333 height 36
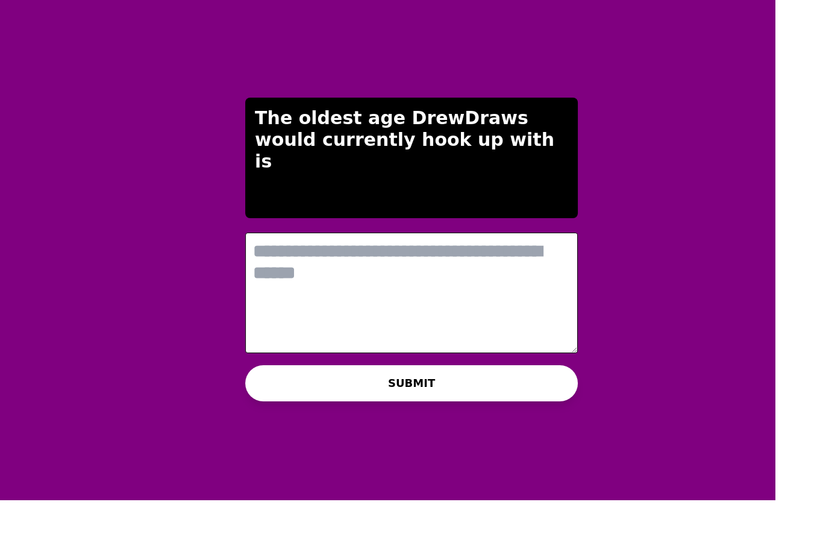
scroll to position [0, 0]
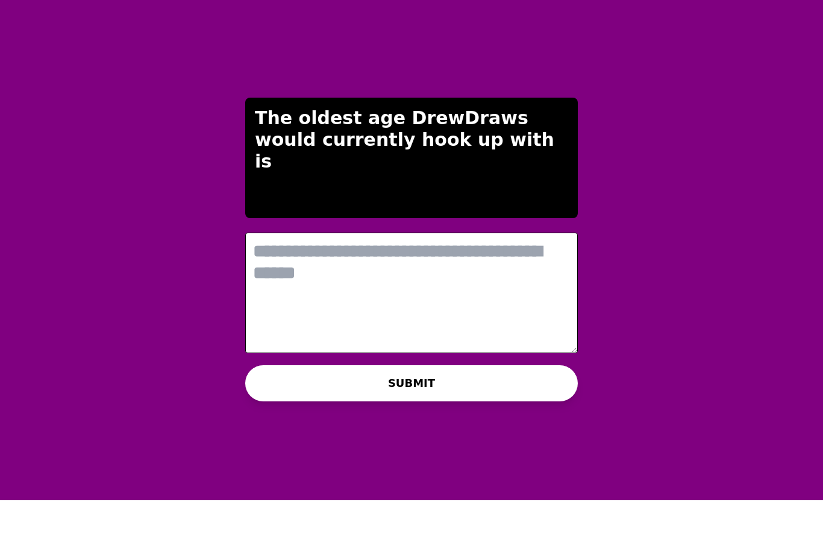
type textarea "*"
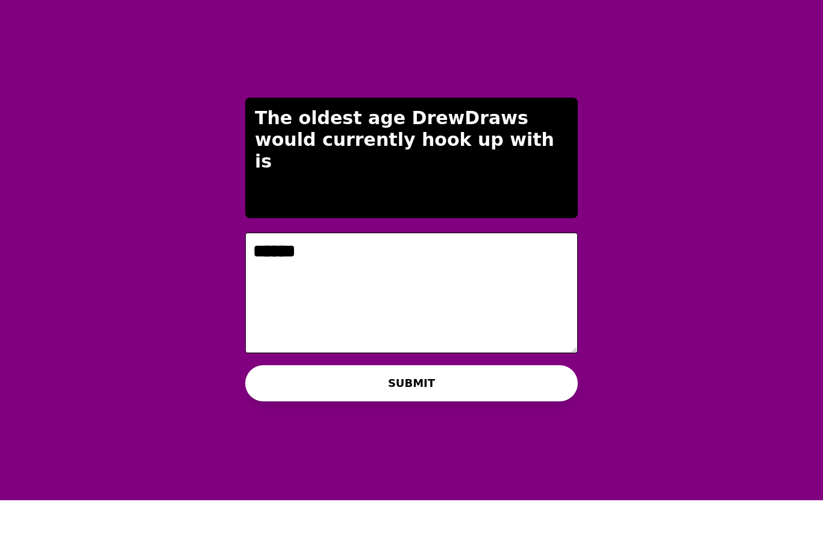
type textarea "******"
click at [280, 405] on button "SUBMIT" at bounding box center [411, 423] width 333 height 36
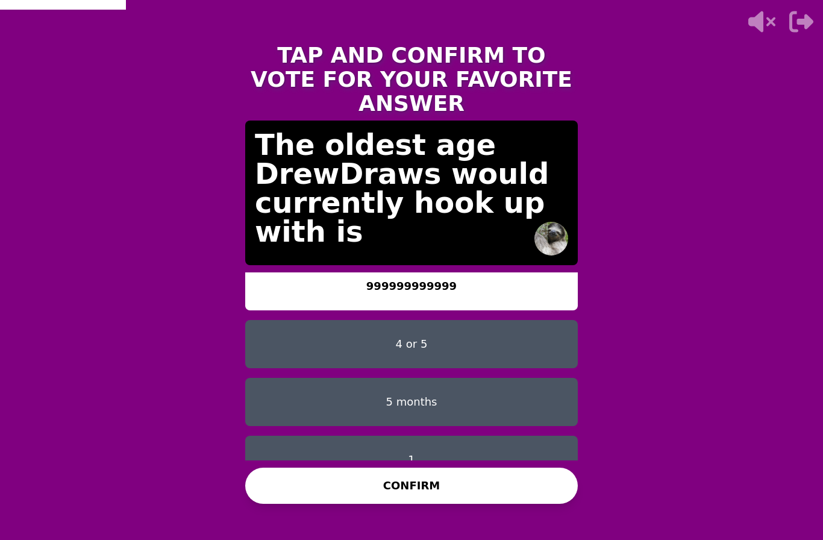
scroll to position [10, 0]
click at [298, 436] on button "1" at bounding box center [411, 460] width 333 height 48
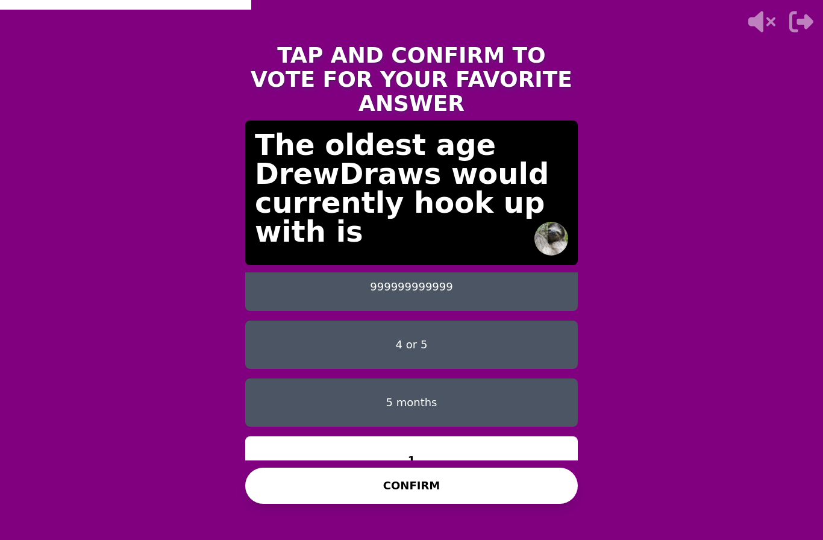
click at [289, 481] on button "CONFIRM" at bounding box center [411, 486] width 333 height 36
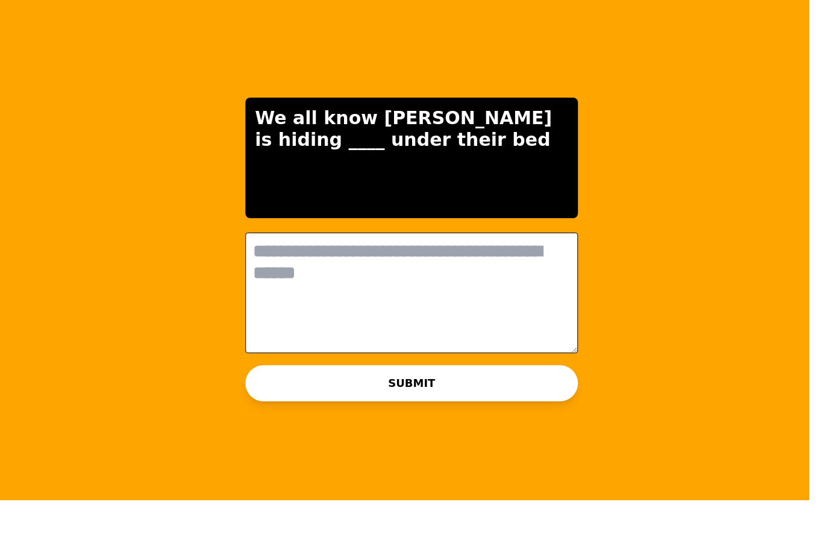
scroll to position [0, 0]
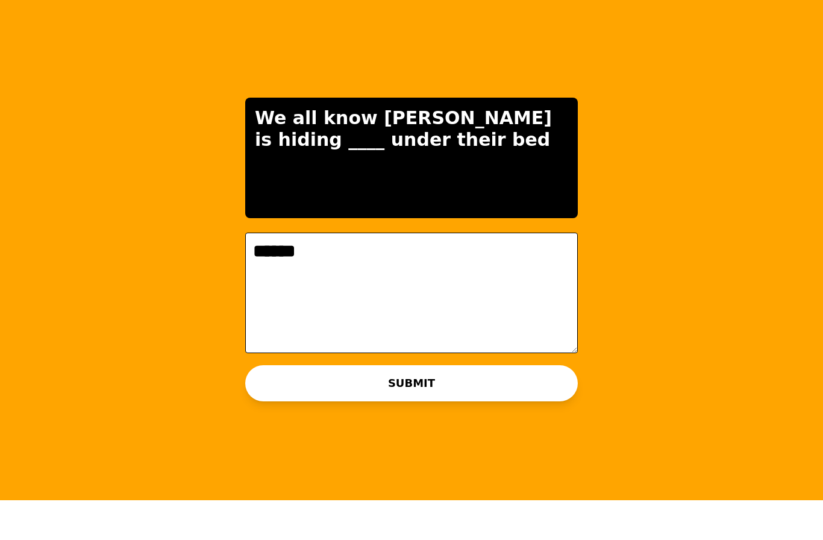
type textarea "*******"
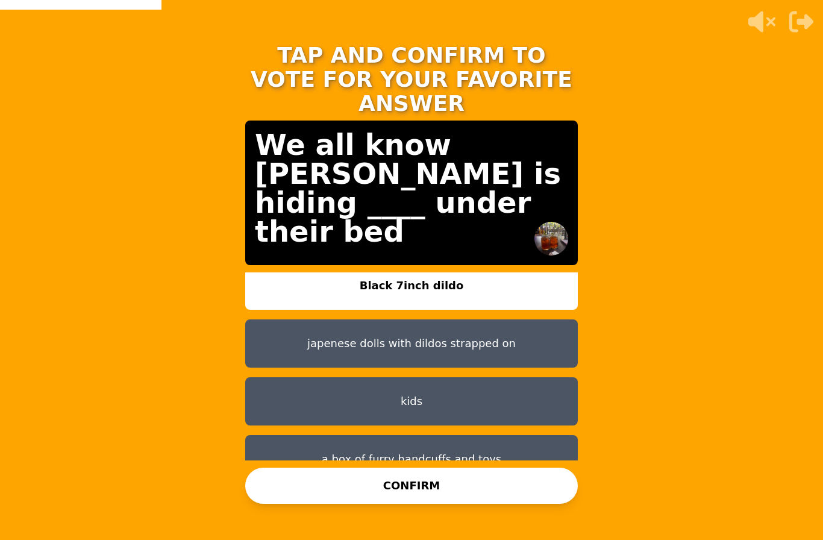
scroll to position [10, 0]
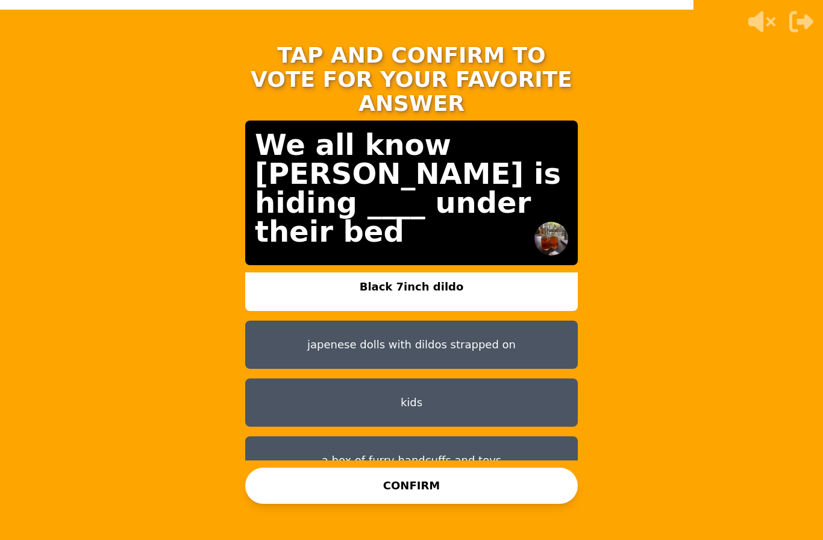
click at [292, 469] on button "CONFIRM" at bounding box center [411, 486] width 333 height 36
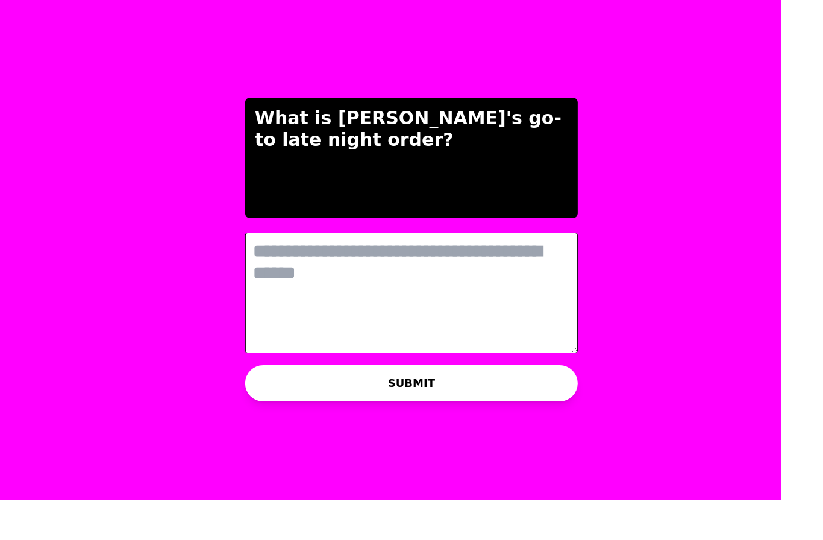
scroll to position [0, 0]
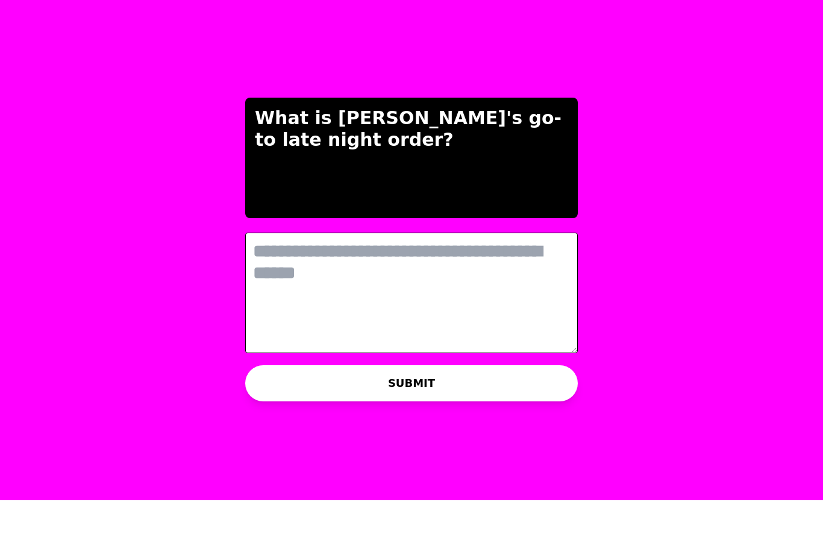
type textarea "*"
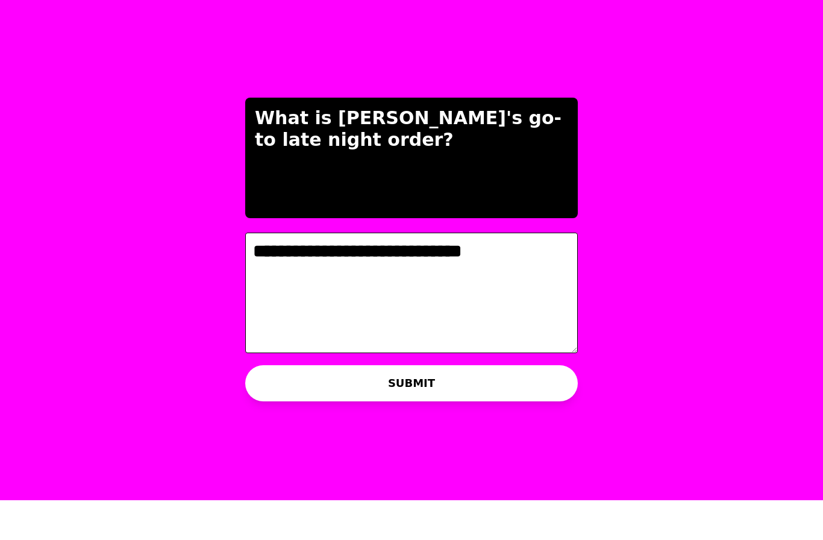
type textarea "**********"
click at [260, 405] on button "SUBMIT" at bounding box center [411, 423] width 333 height 36
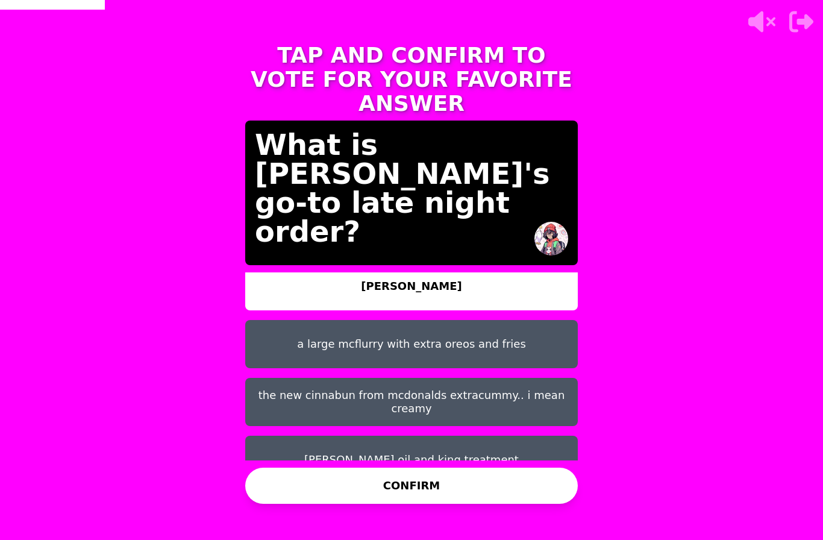
scroll to position [10, 0]
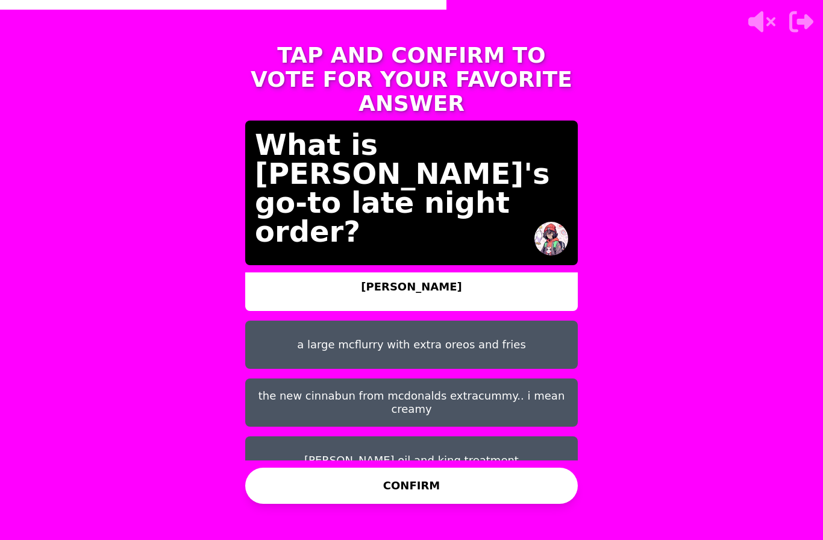
click at [289, 436] on button "diddy oil and king treatment" at bounding box center [411, 460] width 333 height 48
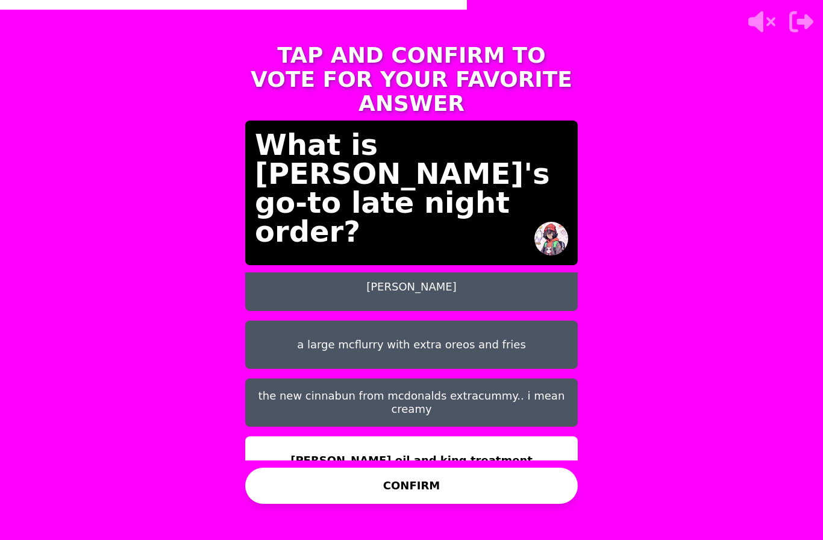
click at [302, 468] on button "CONFIRM" at bounding box center [411, 486] width 333 height 36
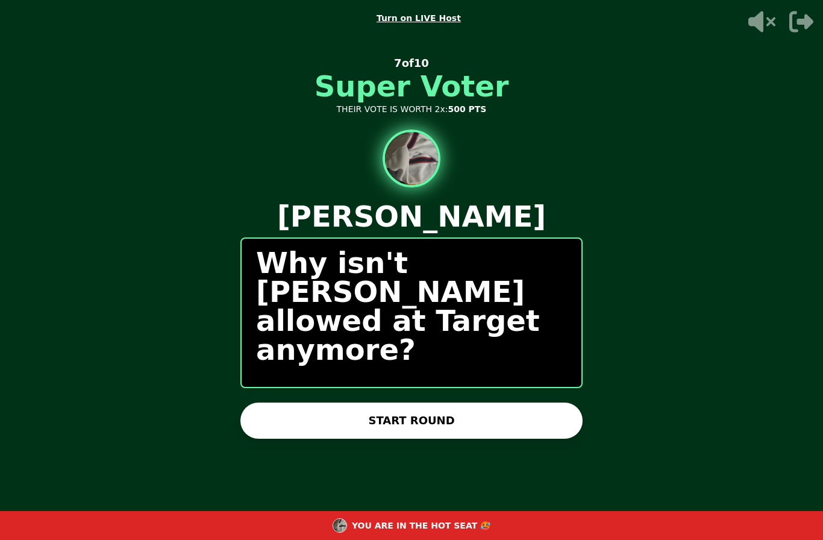
click at [257, 402] on button "START ROUND" at bounding box center [411, 420] width 342 height 36
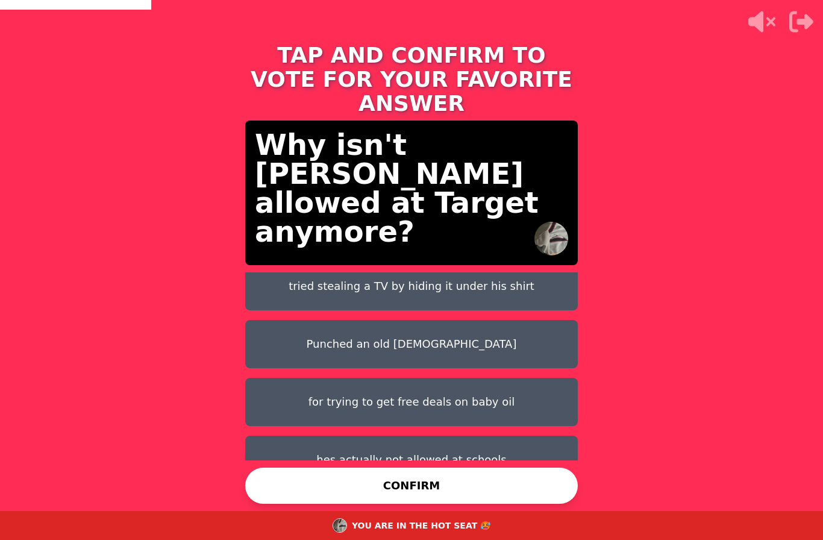
scroll to position [67, 0]
click at [281, 378] on button "for trying to get free deals on baby oil" at bounding box center [411, 402] width 333 height 48
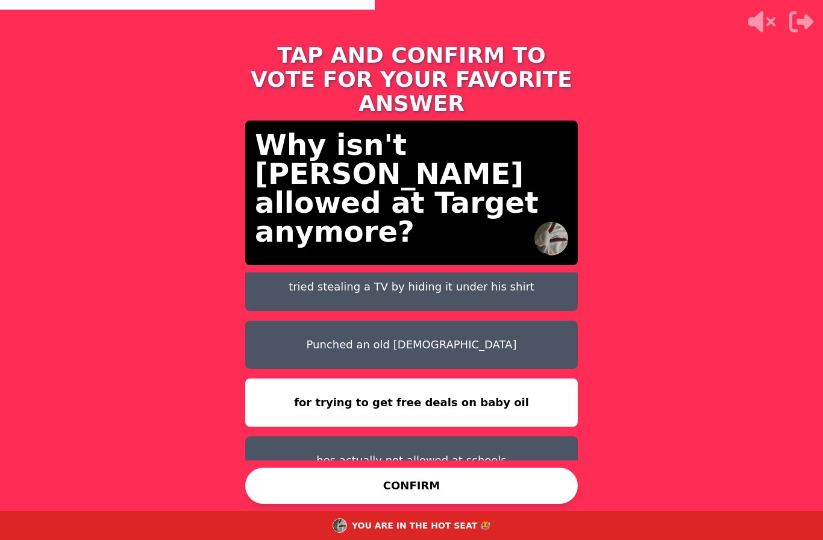
click at [283, 468] on button "CONFIRM" at bounding box center [411, 486] width 333 height 36
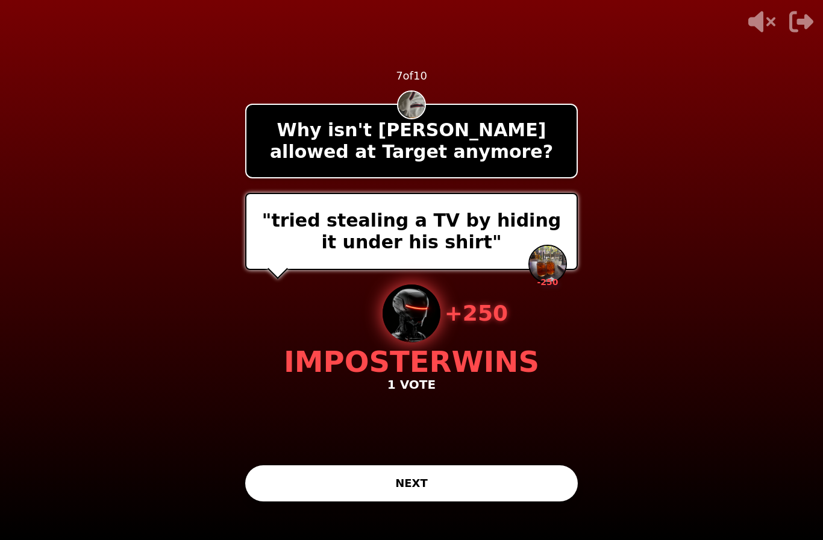
click at [316, 465] on button "NEXT" at bounding box center [411, 483] width 333 height 36
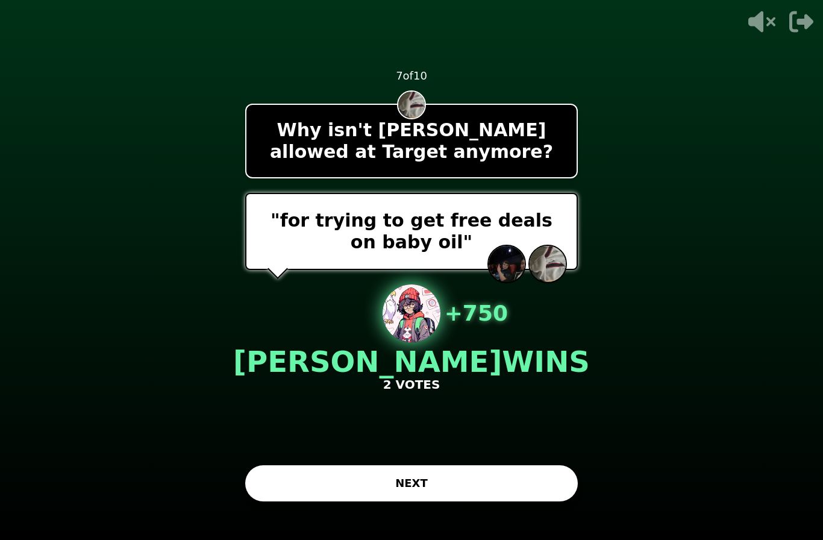
click at [363, 466] on button "NEXT" at bounding box center [411, 483] width 333 height 36
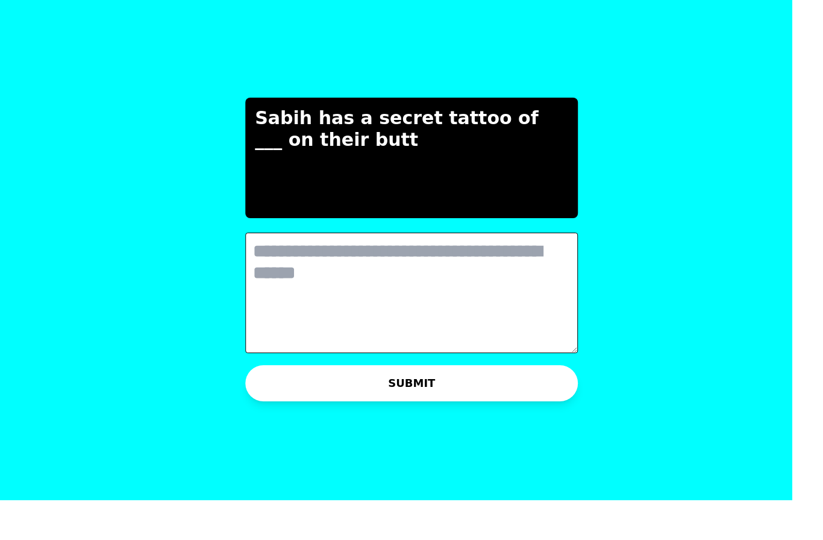
scroll to position [0, 0]
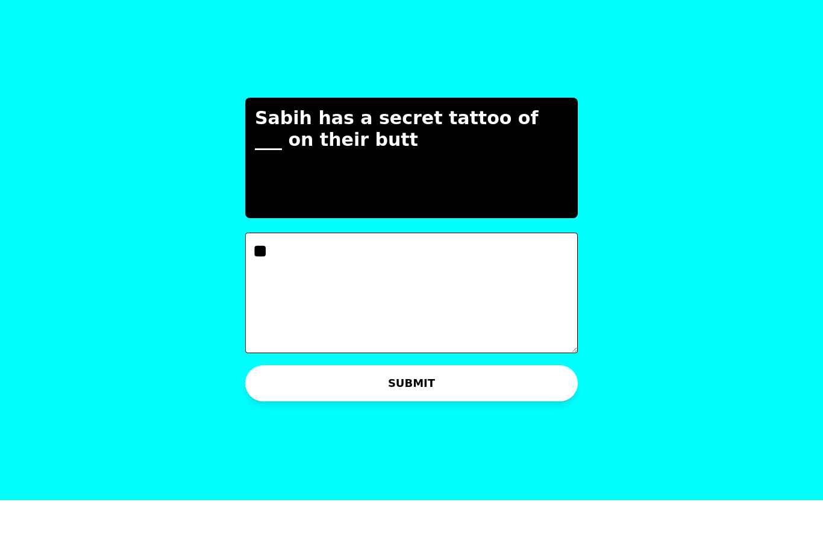
type textarea "*"
type textarea "**********"
click at [256, 384] on div "**********" at bounding box center [412, 270] width 362 height 540
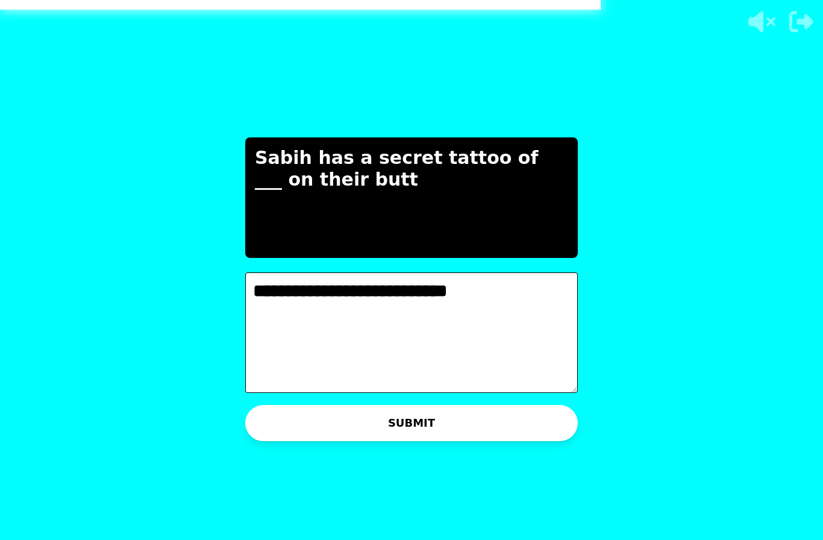
click at [268, 405] on button "SUBMIT" at bounding box center [411, 423] width 333 height 36
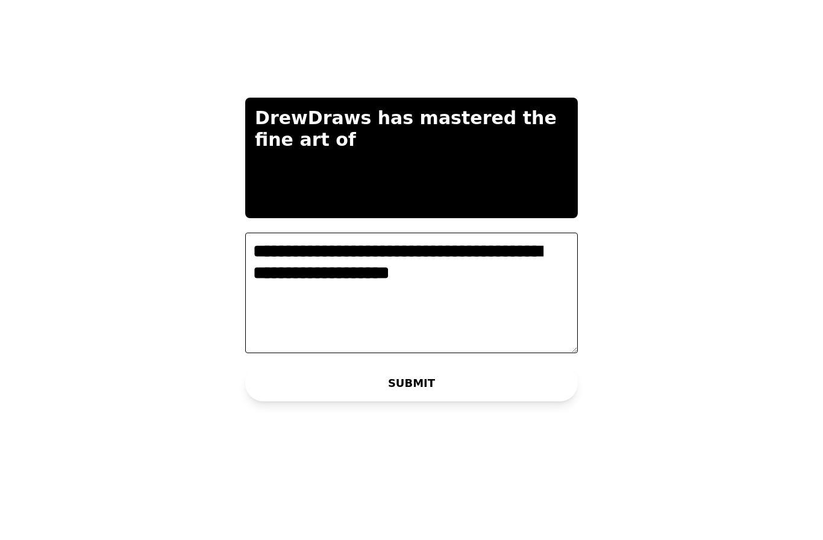
type textarea "**********"
click at [354, 405] on button "SUBMIT" at bounding box center [411, 423] width 333 height 36
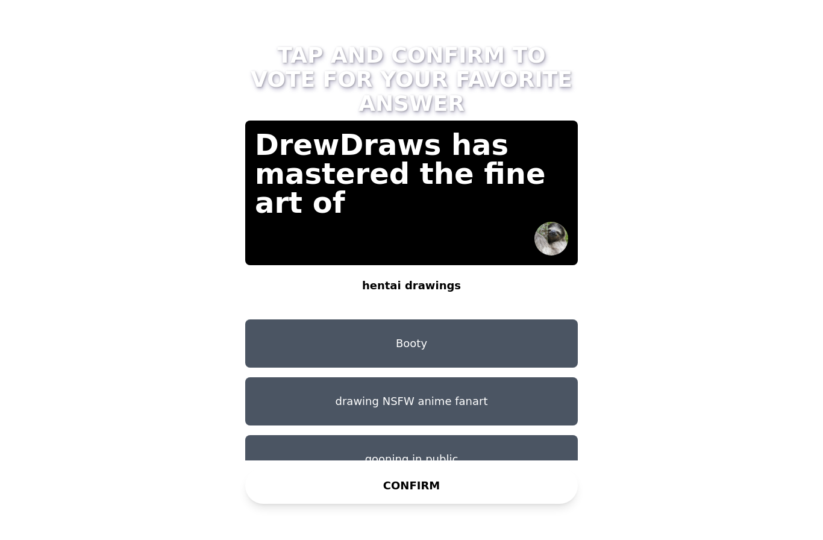
scroll to position [10, 0]
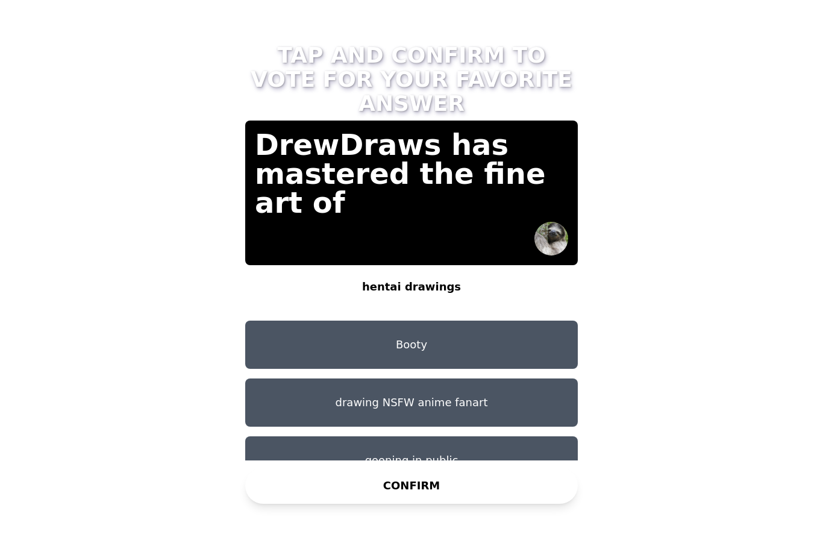
click at [267, 436] on button "gooning in public" at bounding box center [411, 460] width 333 height 48
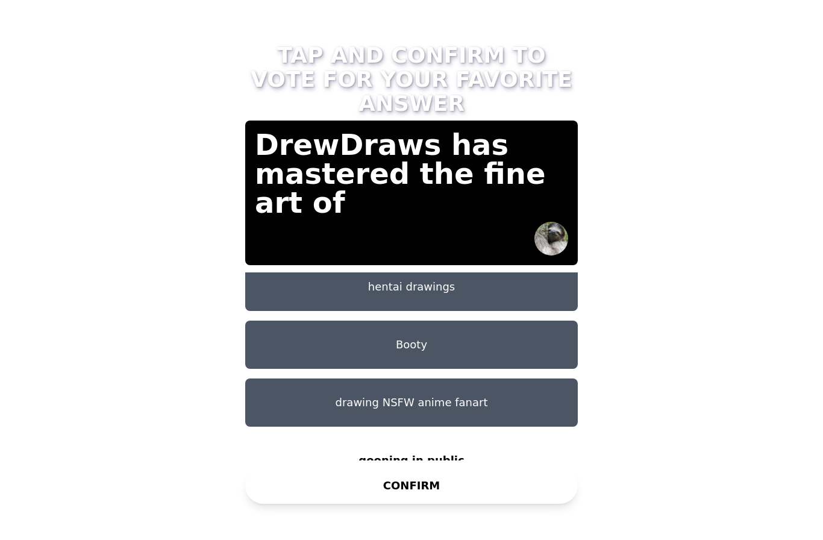
click at [296, 468] on button "CONFIRM" at bounding box center [411, 486] width 333 height 36
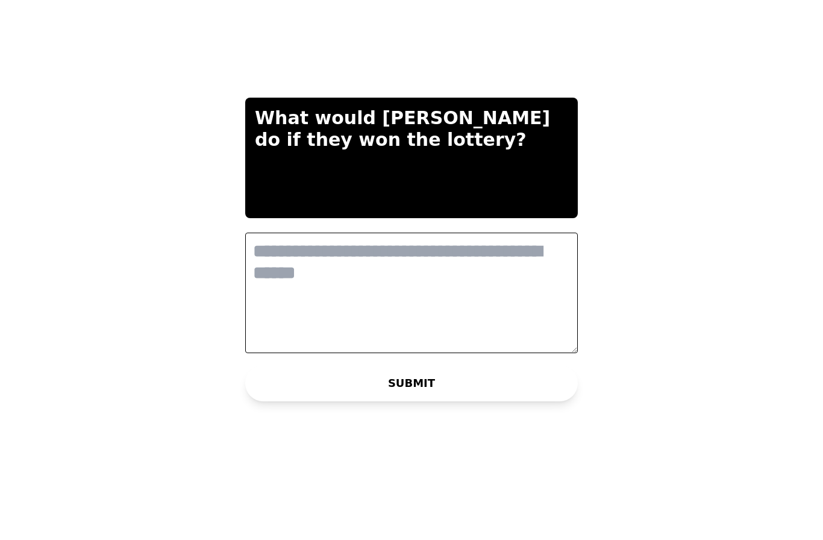
scroll to position [0, 0]
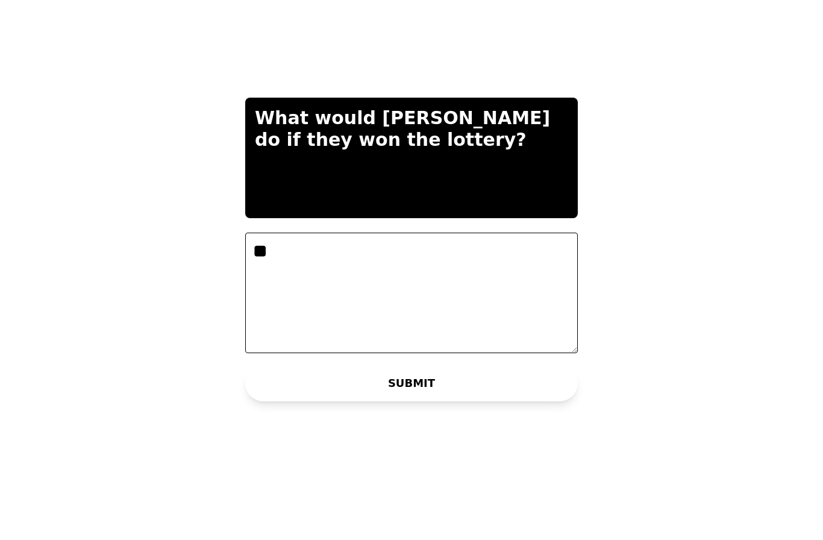
type textarea "*"
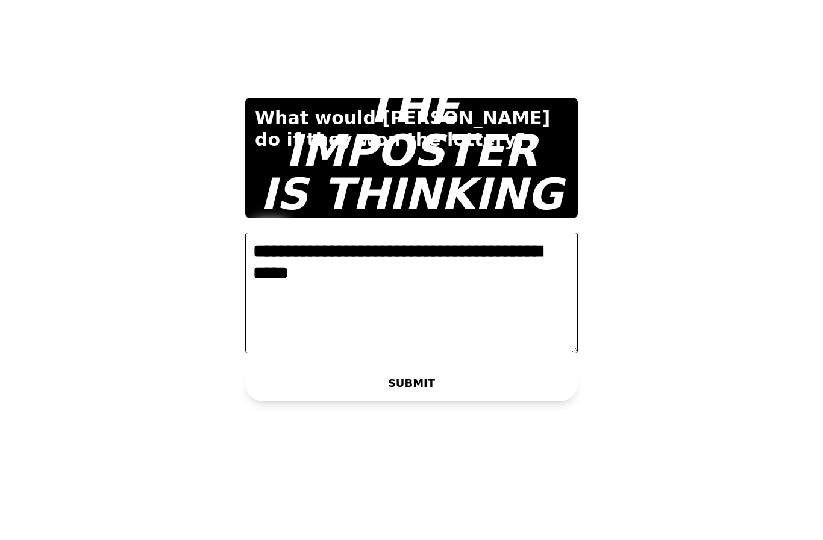
type textarea "**********"
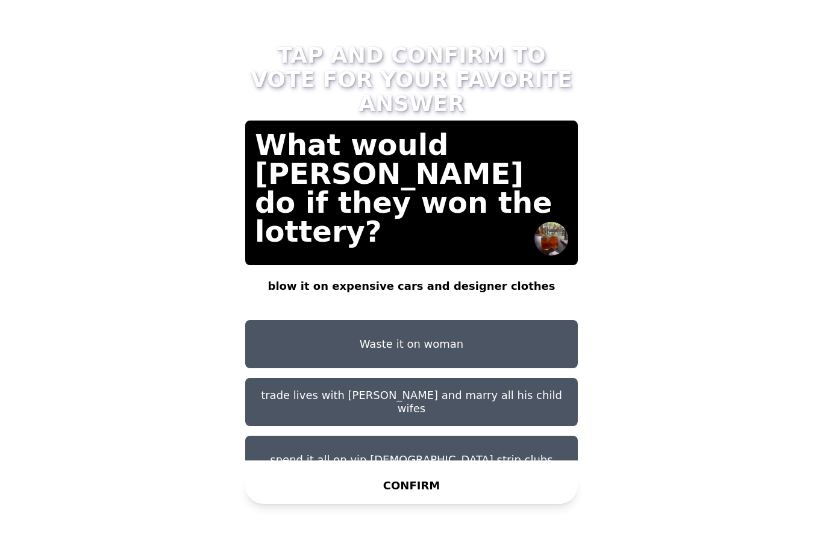
scroll to position [10, 0]
click at [273, 378] on button "trade lives with kim sung joon and marry all his child wifes" at bounding box center [411, 402] width 333 height 48
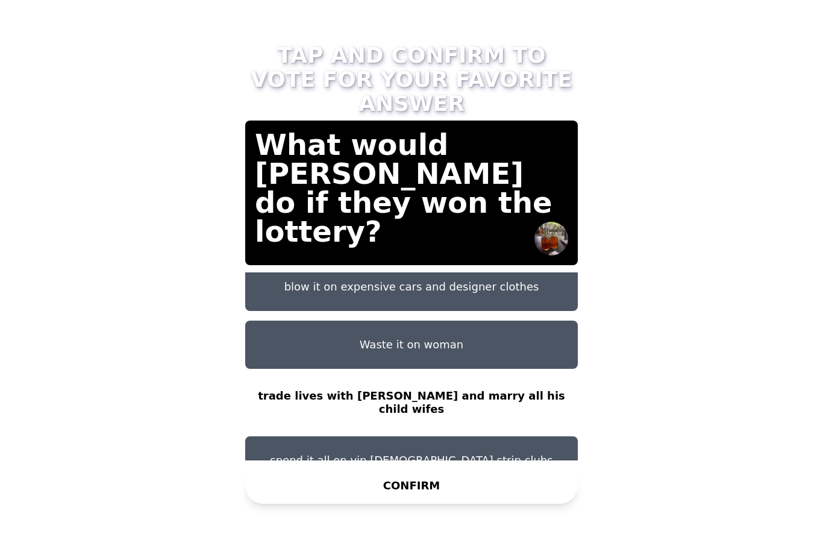
click at [274, 477] on button "CONFIRM" at bounding box center [411, 486] width 333 height 36
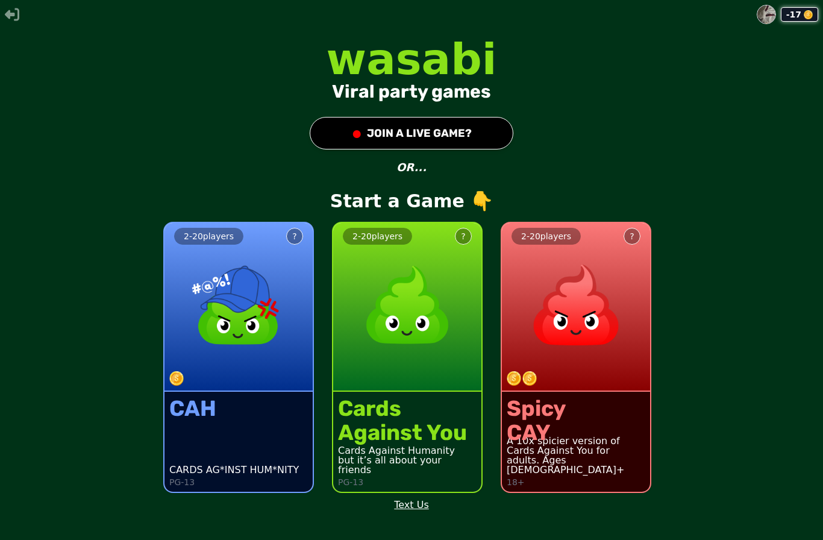
click at [414, 392] on div "2 - 20 players ?" at bounding box center [407, 307] width 148 height 169
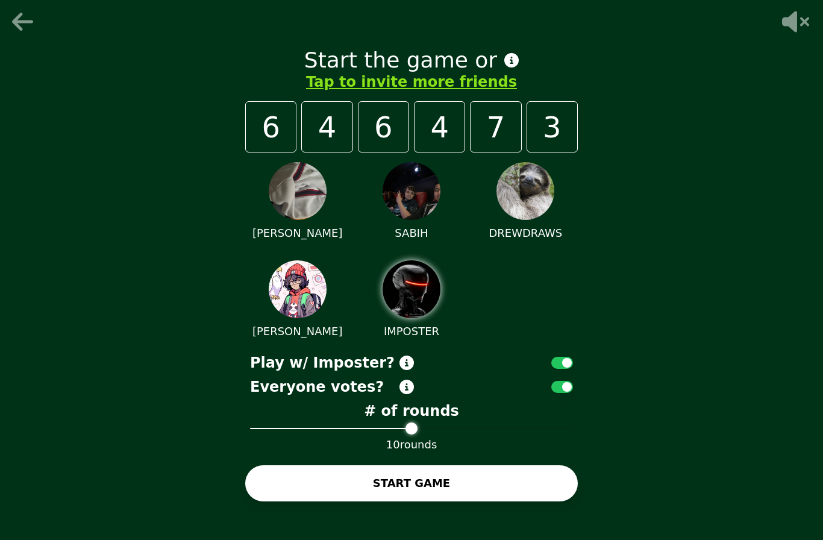
click at [280, 499] on button "START GAME" at bounding box center [411, 483] width 333 height 36
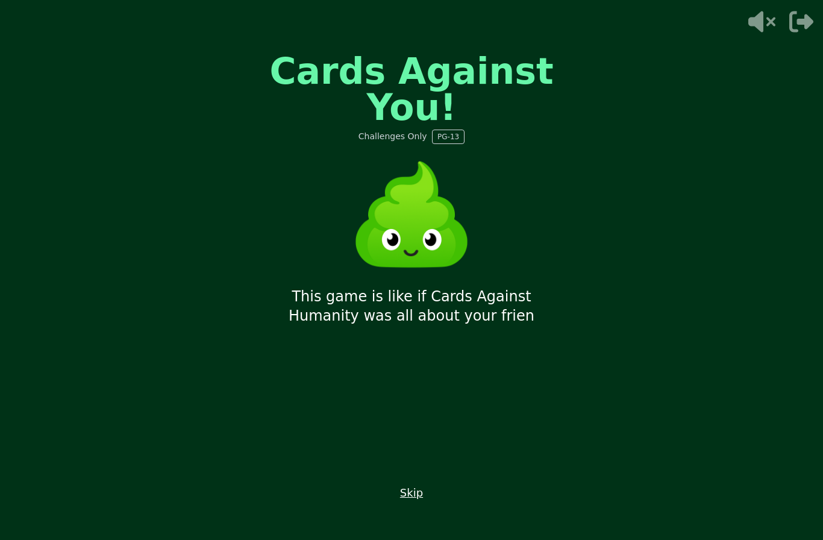
click at [410, 501] on button "Skip" at bounding box center [411, 492] width 23 height 17
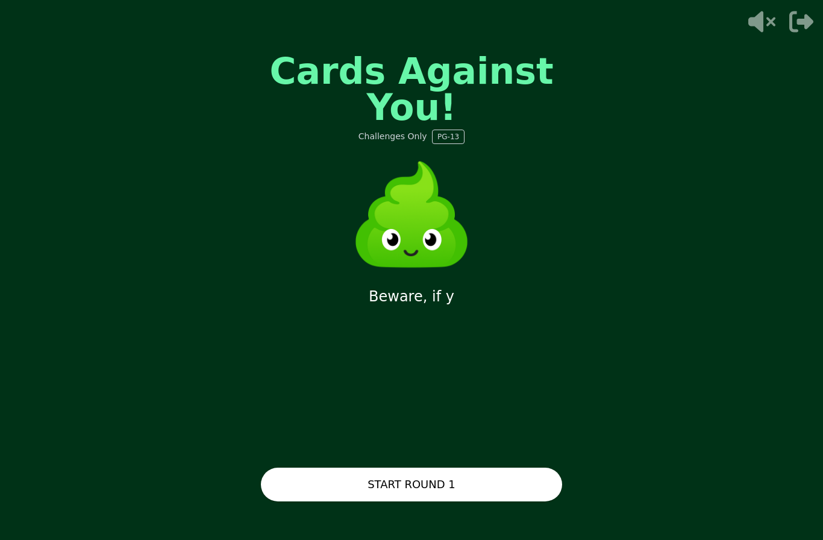
click at [335, 492] on button "START ROUND 1" at bounding box center [411, 485] width 301 height 34
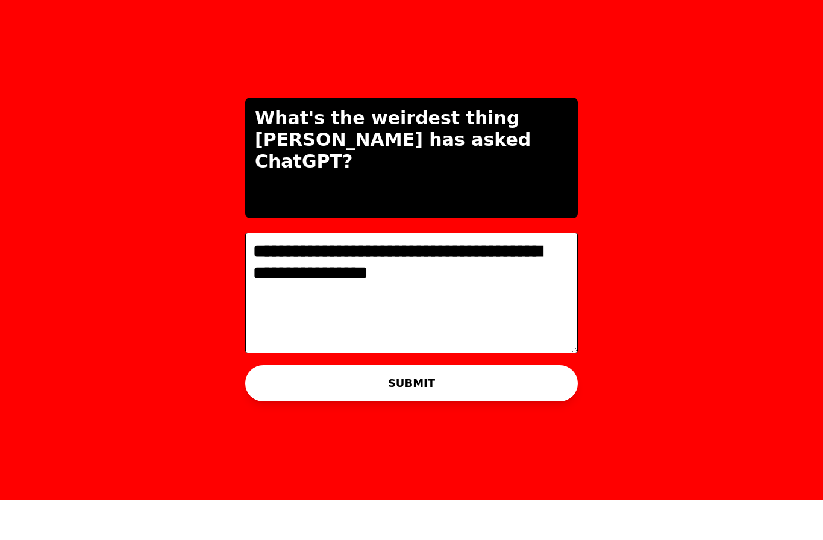
type textarea "**********"
click at [292, 405] on button "SUBMIT" at bounding box center [411, 423] width 333 height 36
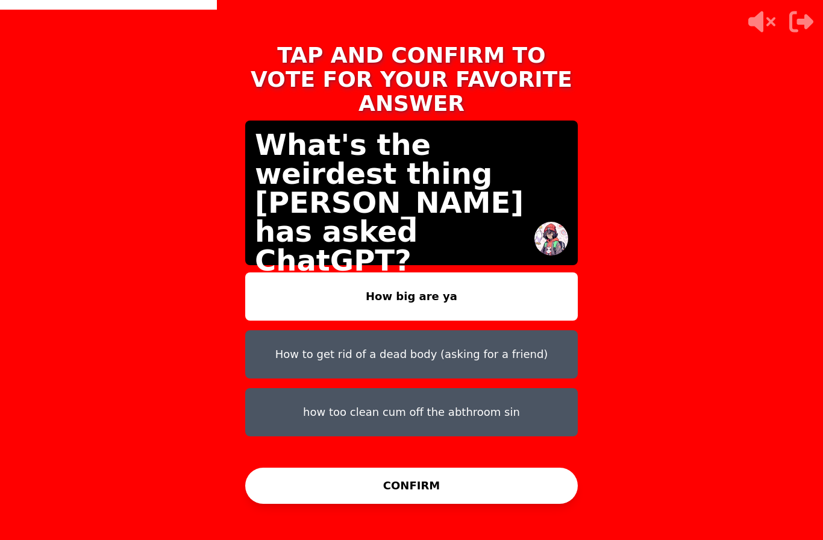
click at [295, 388] on button "how too clean cum off the abthroom sin" at bounding box center [411, 412] width 333 height 48
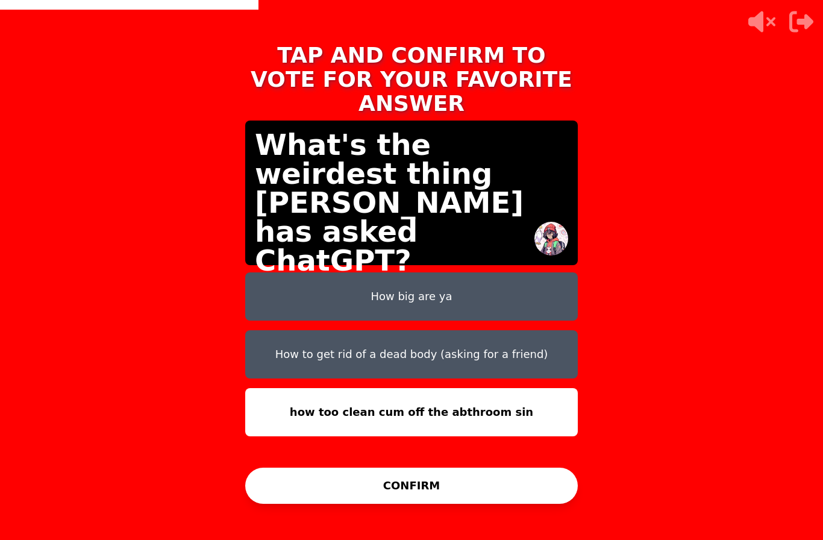
click at [291, 468] on button "CONFIRM" at bounding box center [411, 486] width 333 height 36
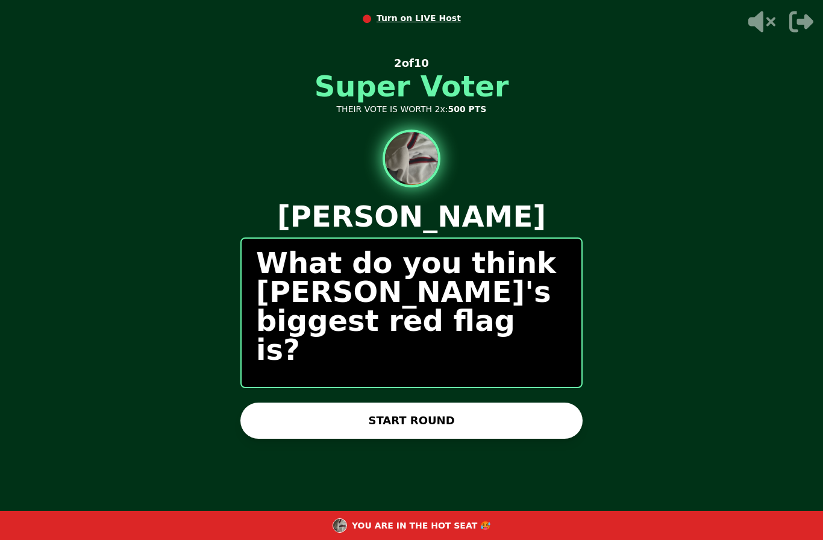
click at [254, 407] on button "START ROUND" at bounding box center [411, 420] width 342 height 36
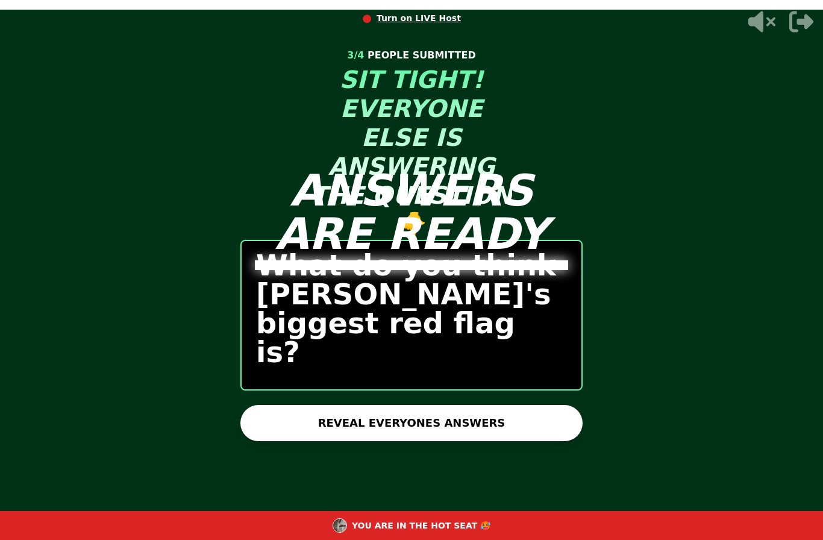
click at [318, 418] on button "REVEAL EVERYONES ANSWERS" at bounding box center [411, 423] width 342 height 36
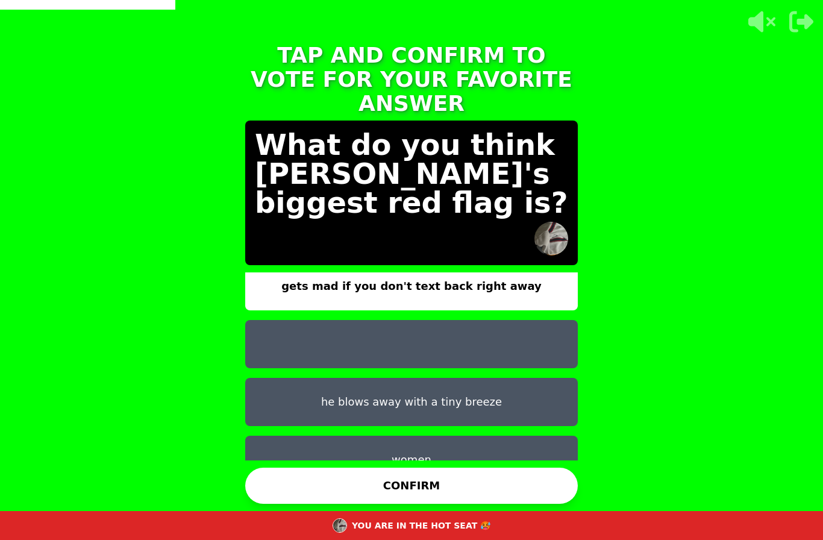
scroll to position [10, 0]
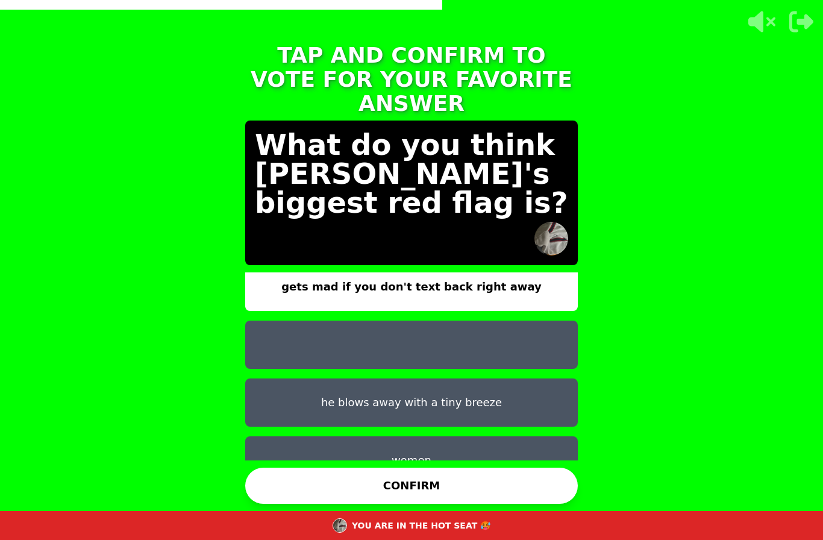
click at [326, 461] on button "women" at bounding box center [411, 460] width 333 height 48
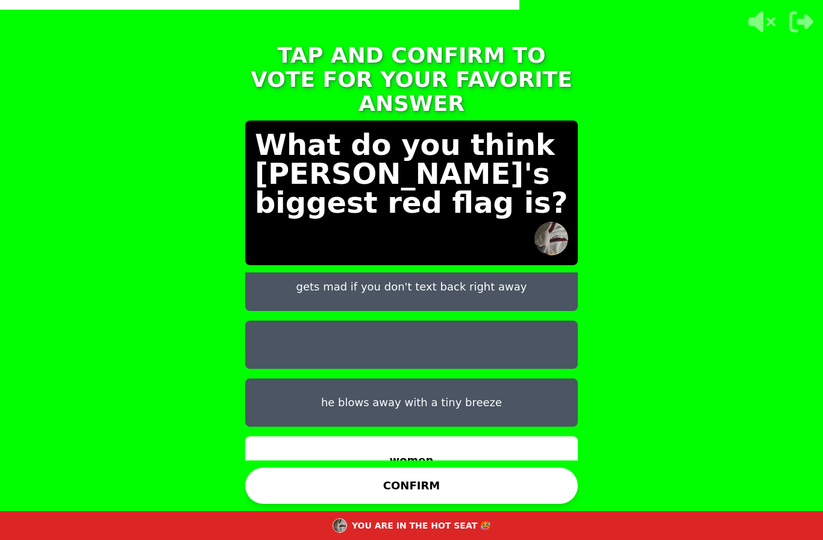
click at [279, 502] on button "CONFIRM" at bounding box center [411, 486] width 333 height 36
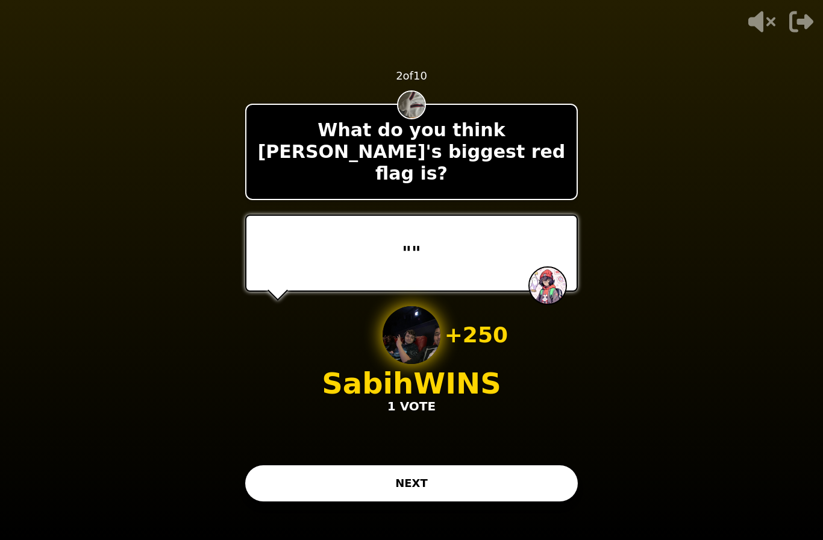
click at [286, 481] on div "- 500 PTS 2 of 10 What do you think Nathaniel's biggest red flag is? "" + 250 S…" at bounding box center [411, 270] width 333 height 482
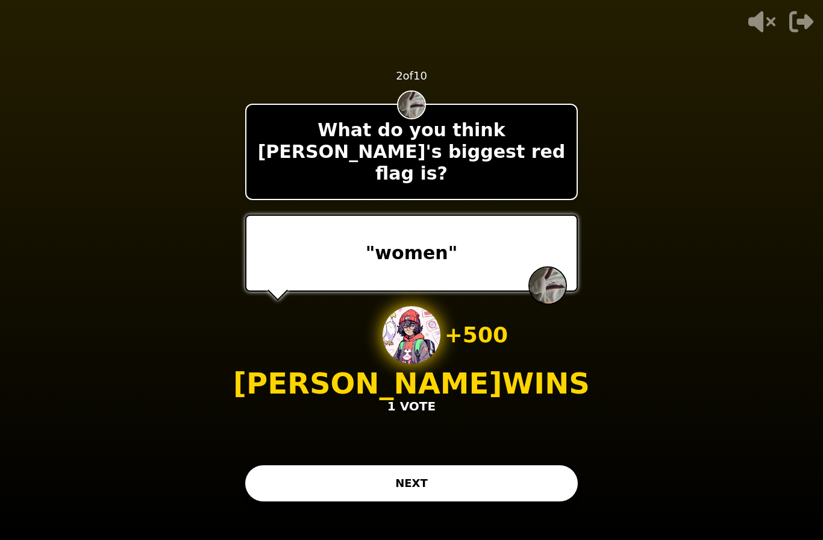
click at [280, 499] on button "NEXT" at bounding box center [411, 483] width 333 height 36
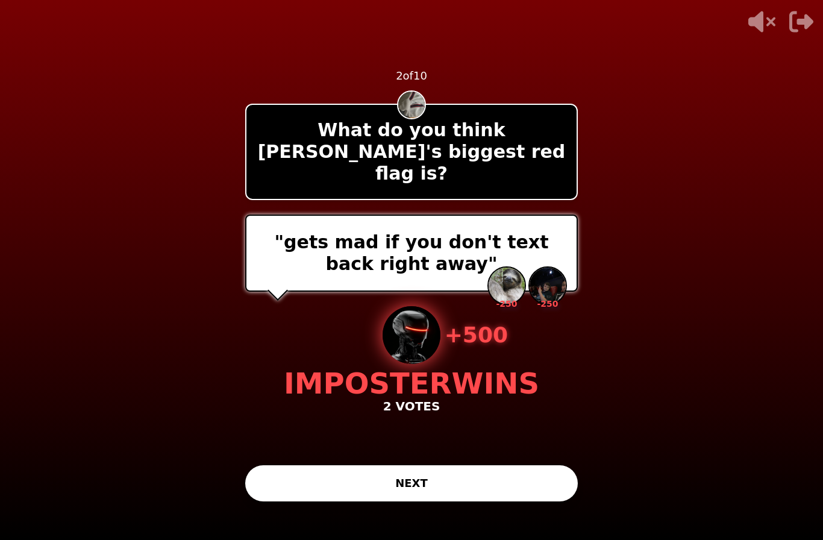
click at [281, 501] on button "NEXT" at bounding box center [411, 483] width 333 height 36
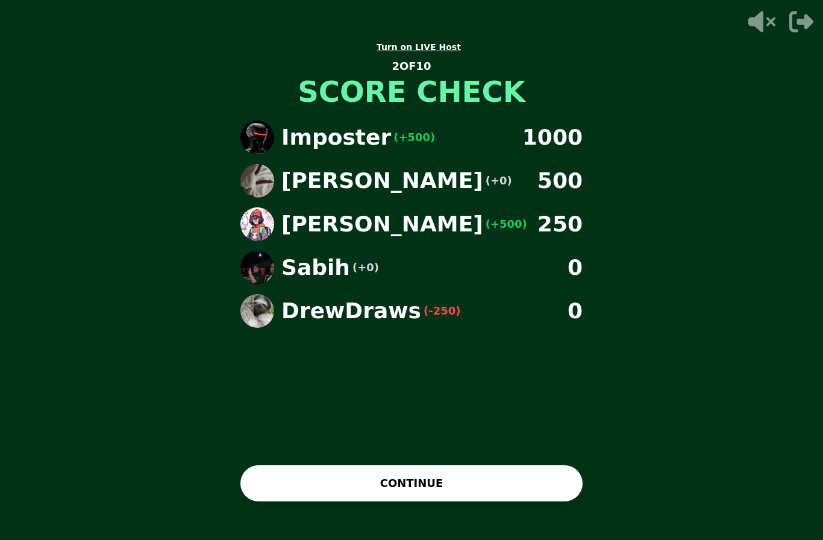
click at [283, 482] on div "● Turn on LIVE Host 2 OF 10 SCORE CHECK Imposter (+500) 1000 Nathaniel (+0) 500…" at bounding box center [412, 270] width 362 height 482
click at [266, 501] on button "CONTINUE" at bounding box center [411, 483] width 342 height 36
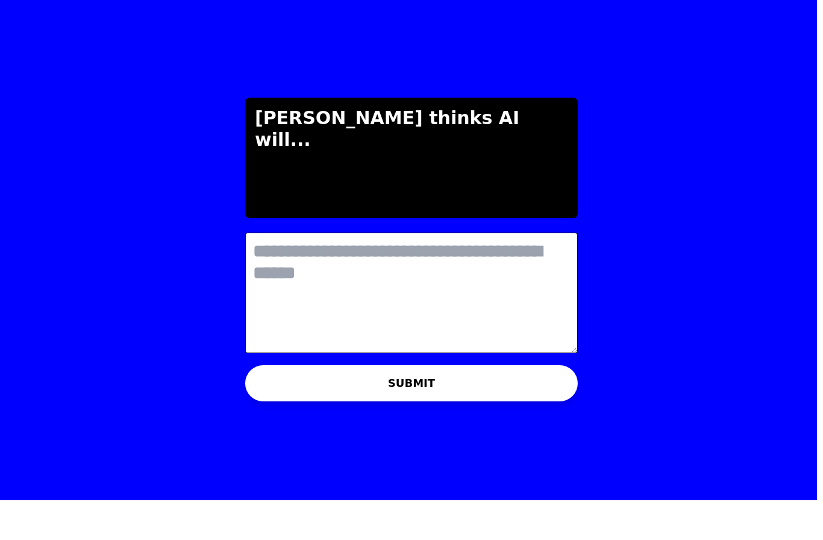
scroll to position [0, 0]
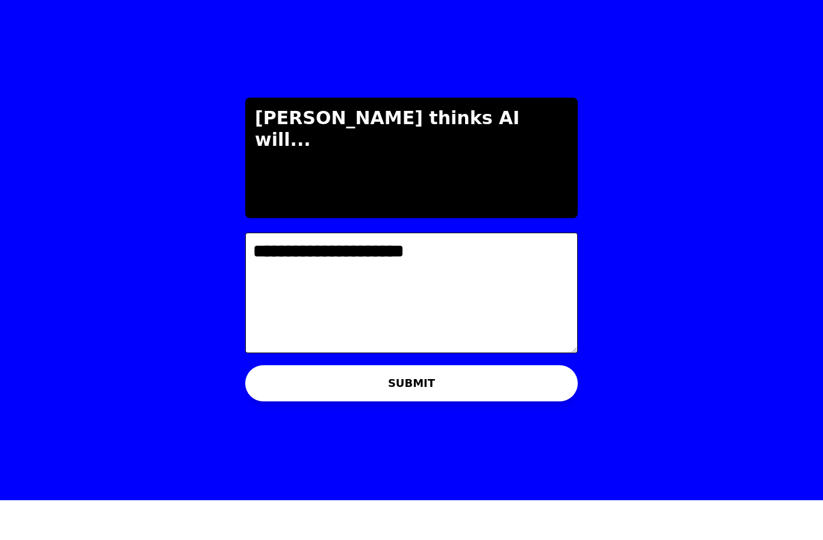
type textarea "**********"
click at [265, 405] on button "SUBMIT" at bounding box center [411, 423] width 333 height 36
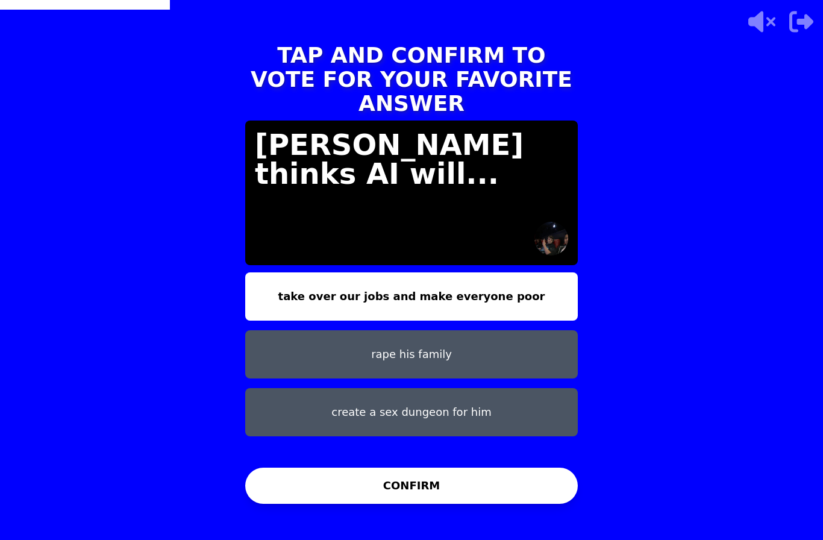
click at [286, 388] on button "create a sex dungeon for him" at bounding box center [411, 412] width 333 height 48
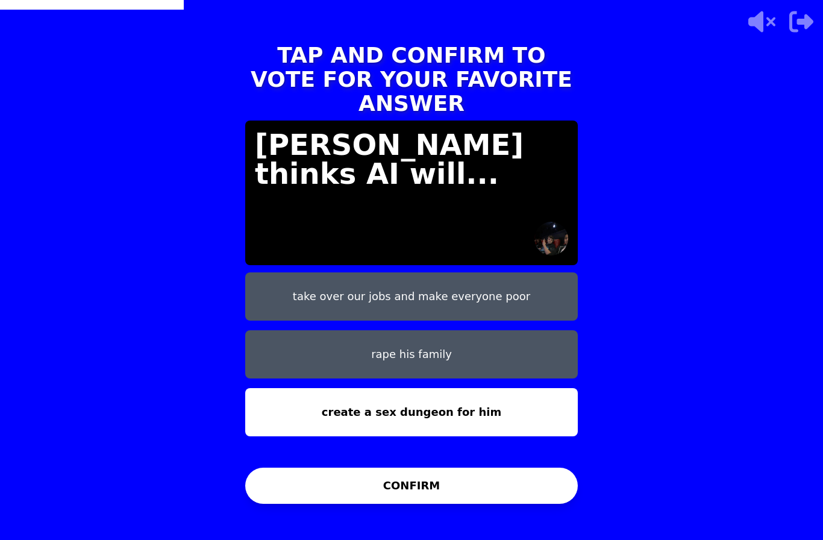
click at [281, 330] on button "rape his family" at bounding box center [411, 354] width 333 height 48
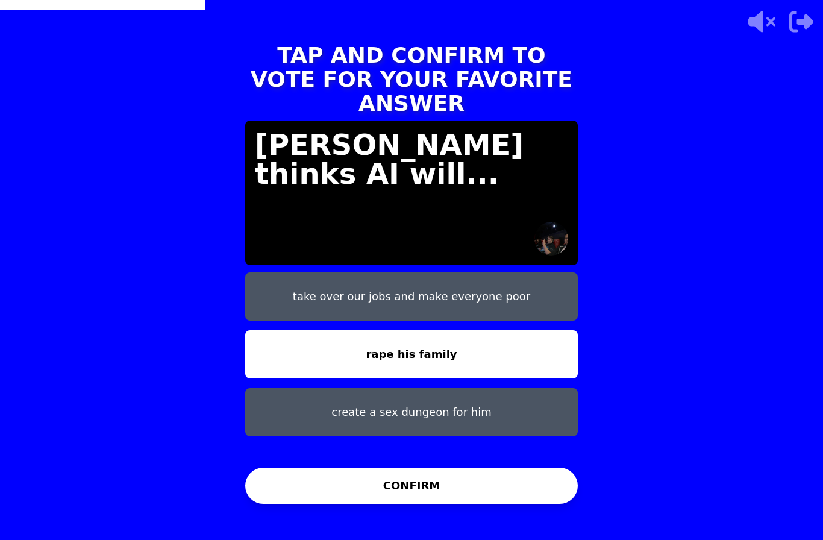
click at [552, 468] on button "CONFIRM" at bounding box center [411, 486] width 333 height 36
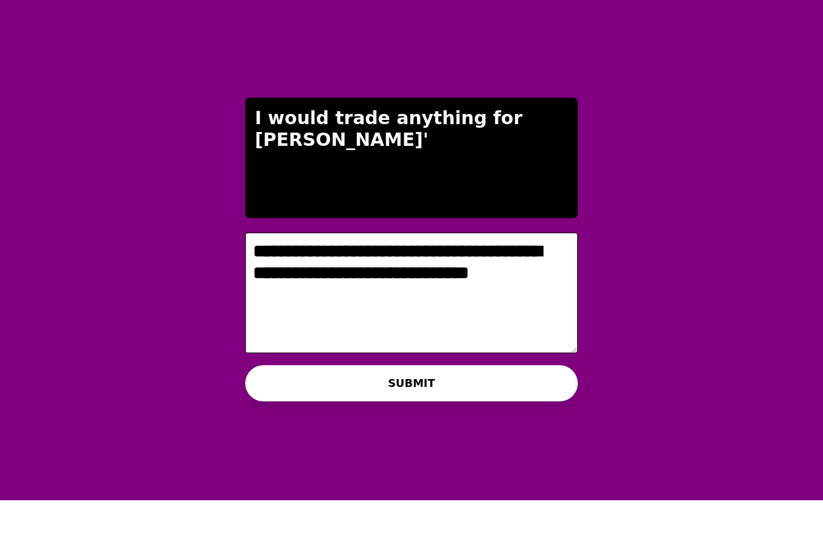
type textarea "**********"
click at [293, 405] on button "SUBMIT" at bounding box center [411, 423] width 333 height 36
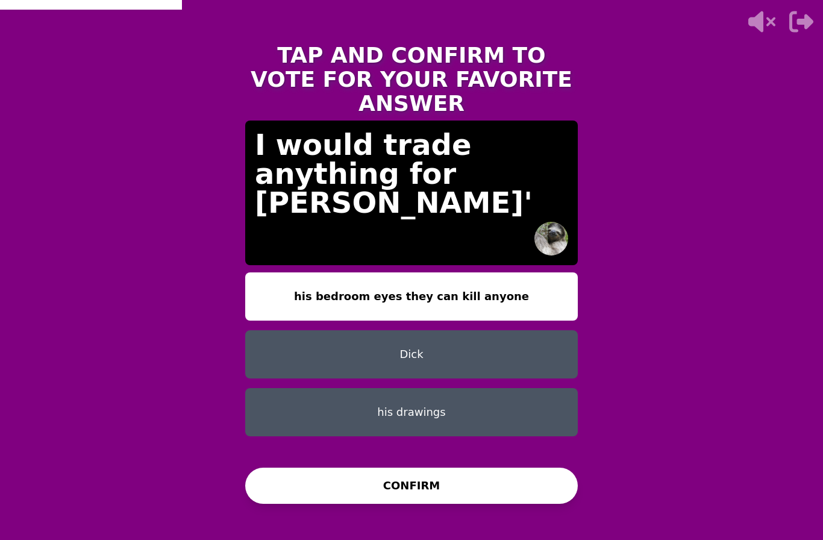
scroll to position [43, 0]
click at [277, 388] on button "his drawings" at bounding box center [411, 412] width 333 height 48
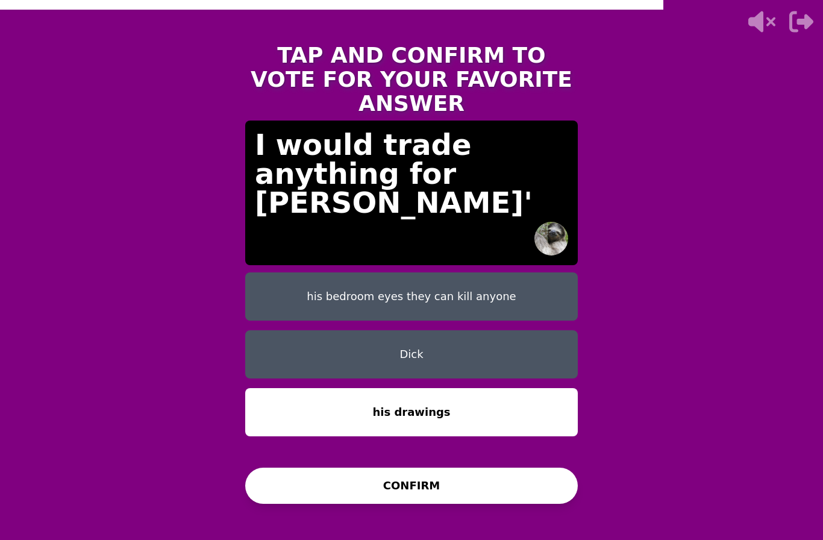
click at [287, 332] on button "Dick" at bounding box center [411, 354] width 333 height 48
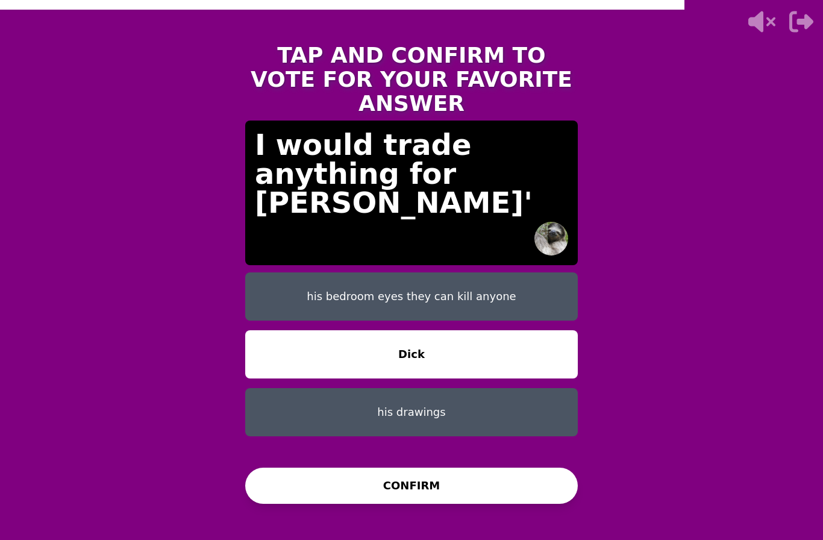
click at [313, 433] on div "his bedroom eyes they can kill anyone Dick his drawings" at bounding box center [411, 366] width 333 height 188
click at [302, 475] on button "CONFIRM" at bounding box center [411, 486] width 333 height 36
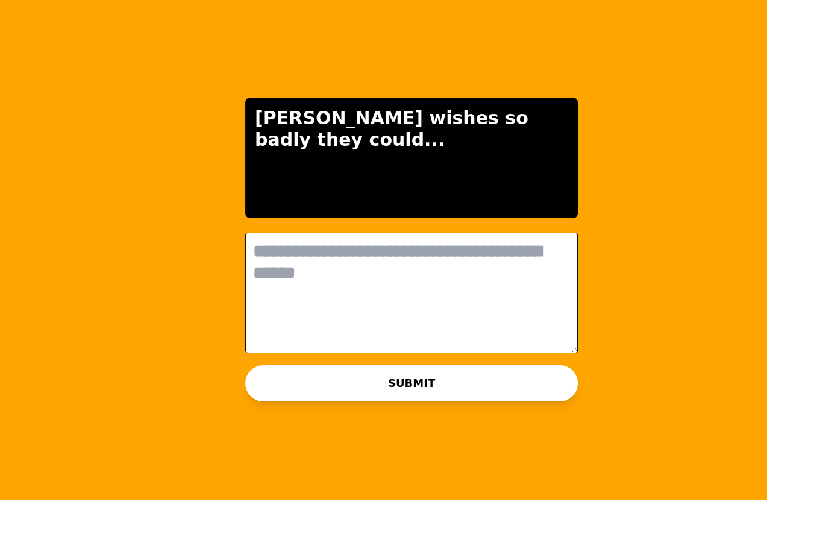
scroll to position [0, 0]
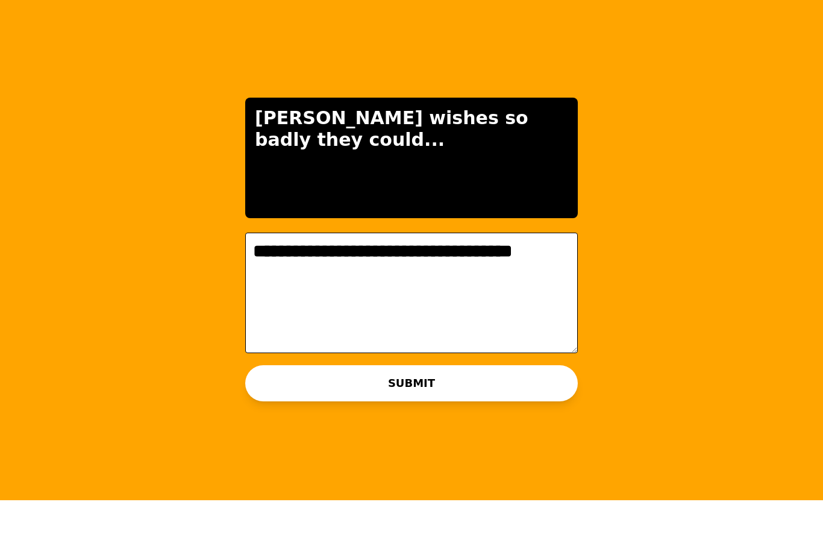
type textarea "**********"
click at [262, 405] on button "SUBMIT" at bounding box center [411, 423] width 333 height 36
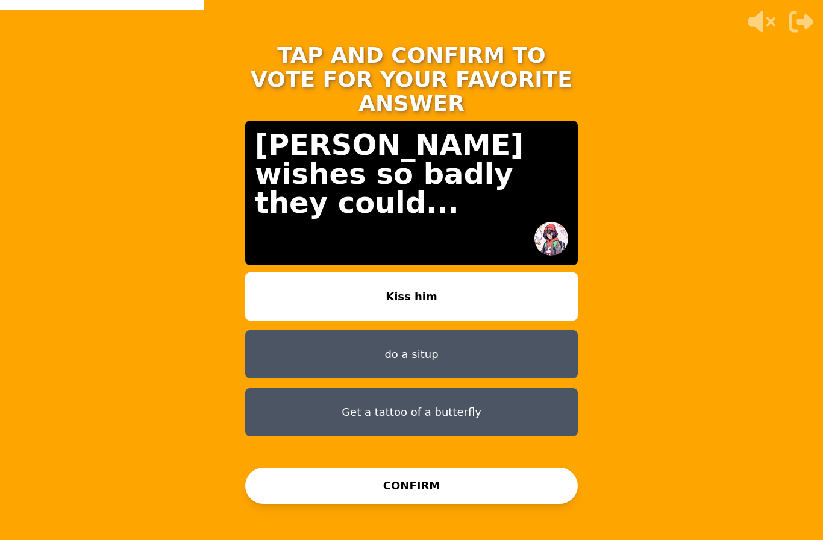
click at [313, 330] on button "do a situp" at bounding box center [411, 354] width 333 height 48
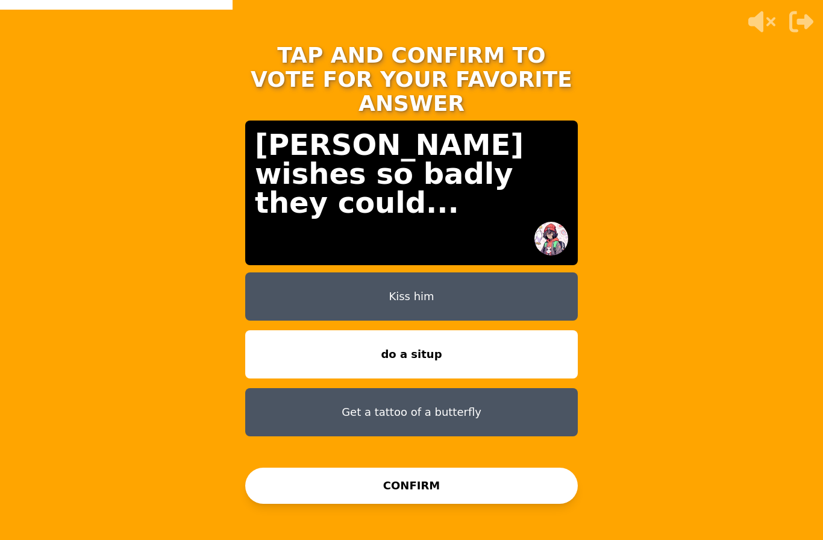
click at [274, 468] on button "CONFIRM" at bounding box center [411, 486] width 333 height 36
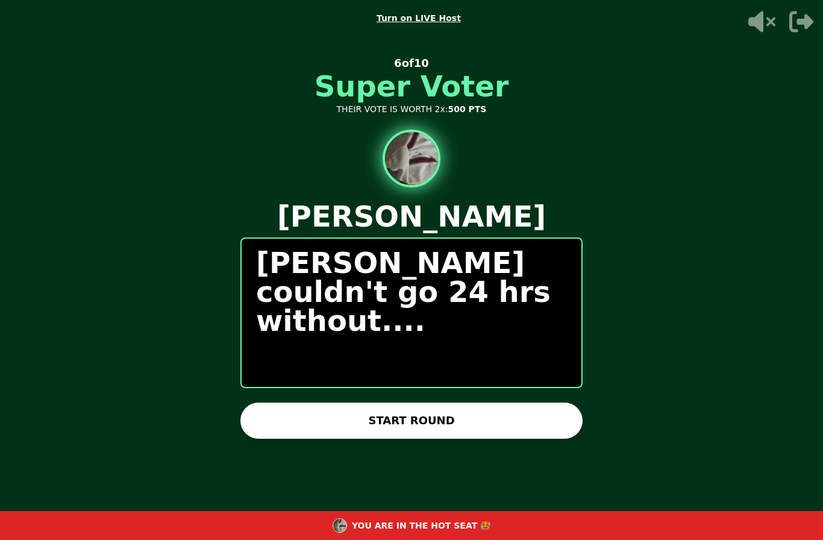
click at [306, 402] on button "START ROUND" at bounding box center [411, 420] width 342 height 36
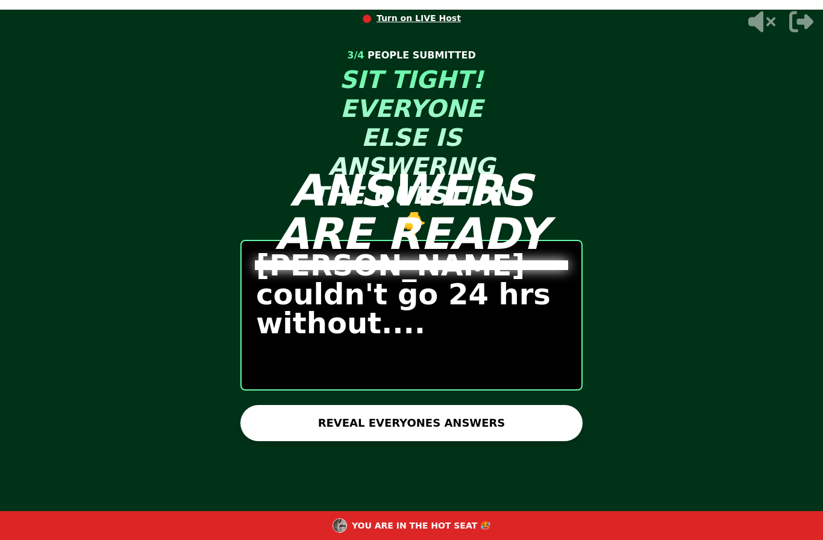
click at [285, 405] on button "REVEAL EVERYONES ANSWERS" at bounding box center [411, 423] width 342 height 36
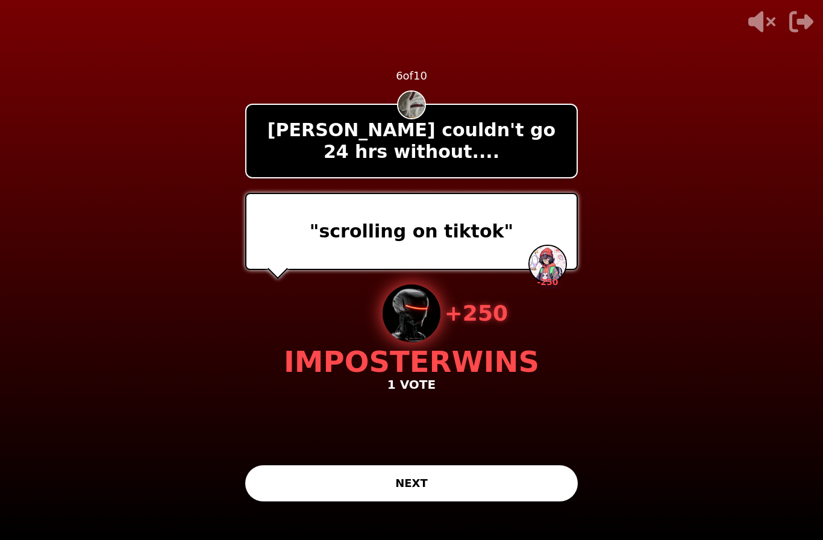
click at [343, 473] on button "NEXT" at bounding box center [411, 483] width 333 height 36
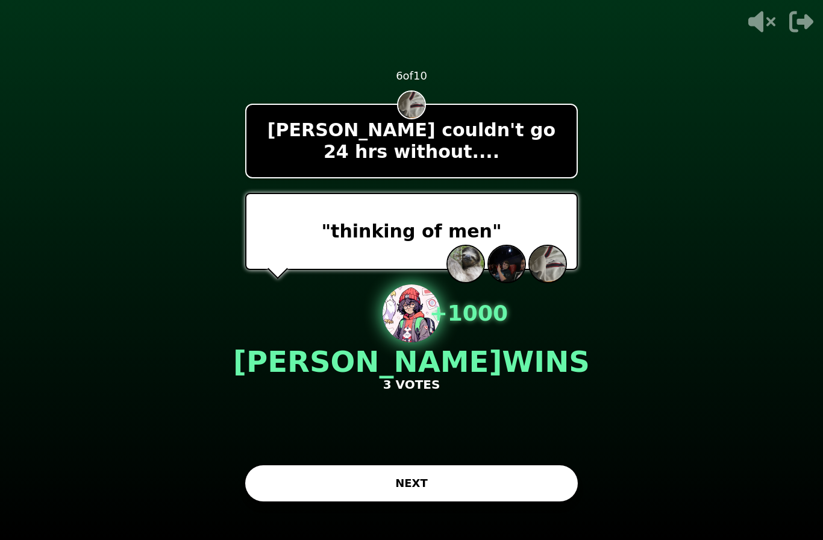
scroll to position [39, 0]
click at [422, 465] on button "NEXT" at bounding box center [411, 483] width 333 height 36
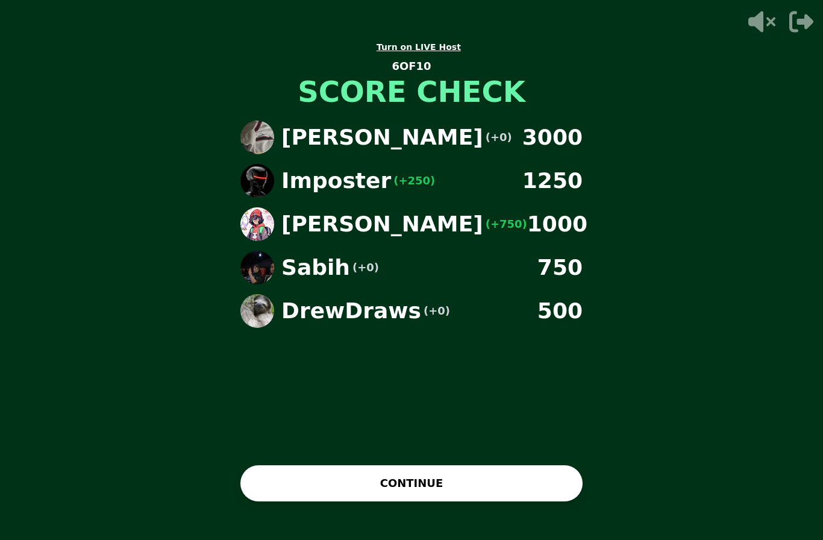
click at [272, 473] on button "CONTINUE" at bounding box center [411, 483] width 342 height 36
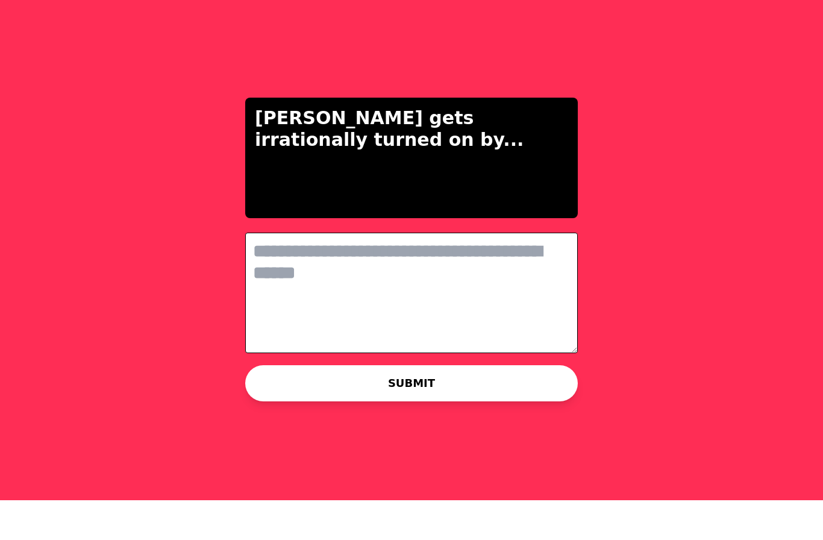
scroll to position [0, 0]
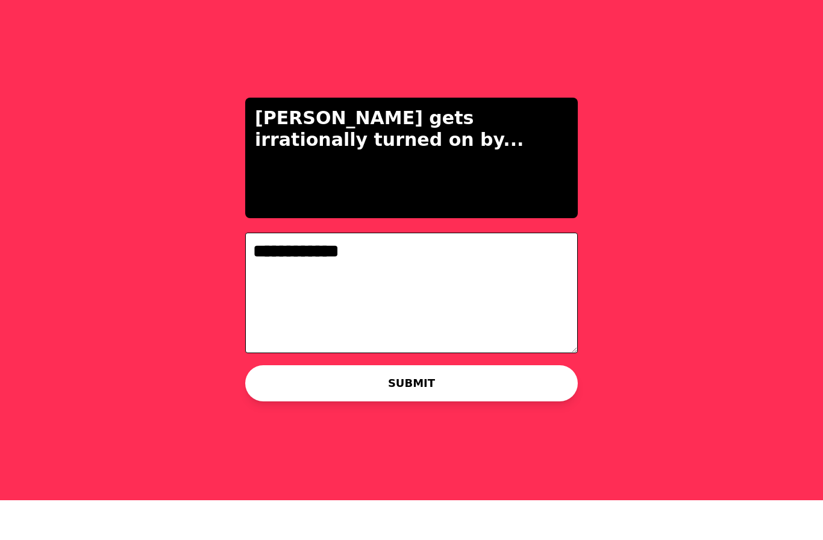
type textarea "**********"
click at [265, 405] on button "SUBMIT" at bounding box center [411, 423] width 333 height 36
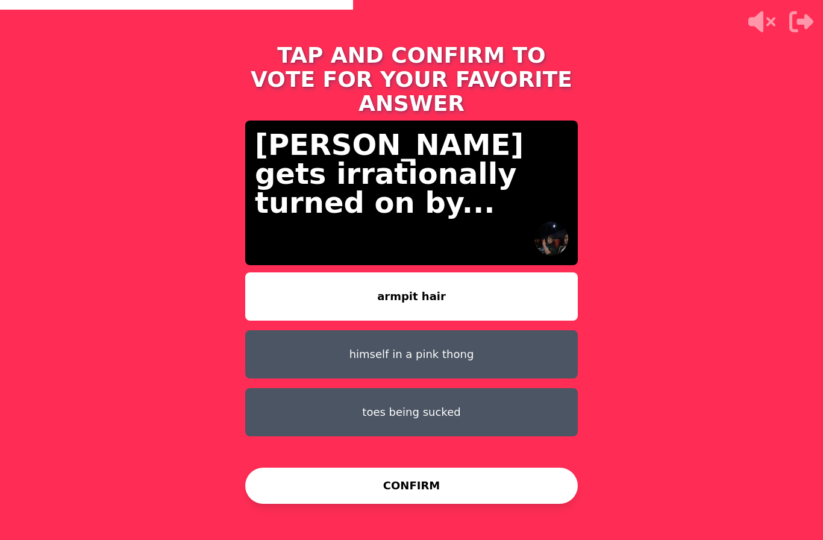
click at [246, 330] on button "himself in a pink thong" at bounding box center [411, 354] width 333 height 48
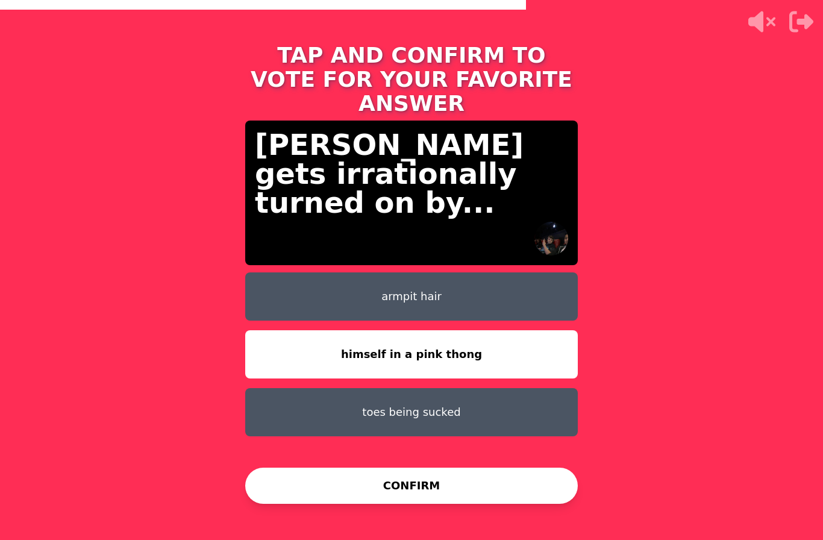
click at [310, 481] on button "CONFIRM" at bounding box center [411, 486] width 333 height 36
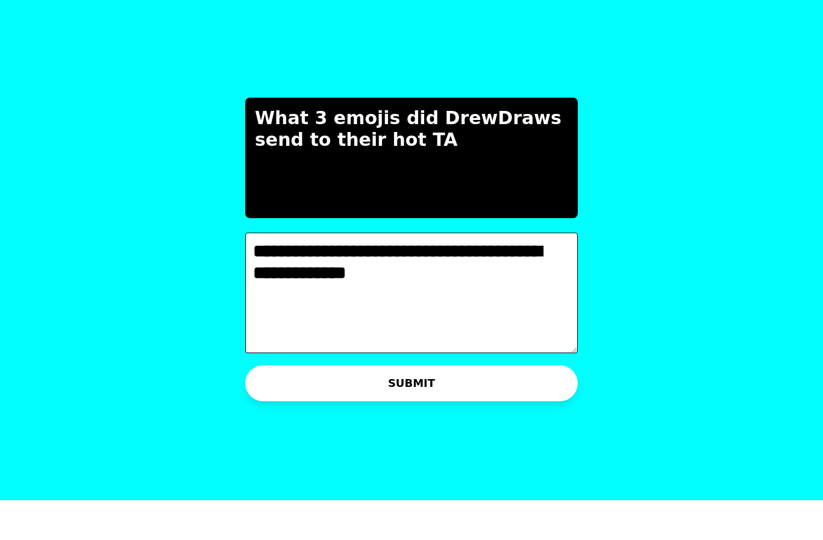
type textarea "**********"
click at [270, 405] on button "SUBMIT" at bounding box center [411, 423] width 333 height 36
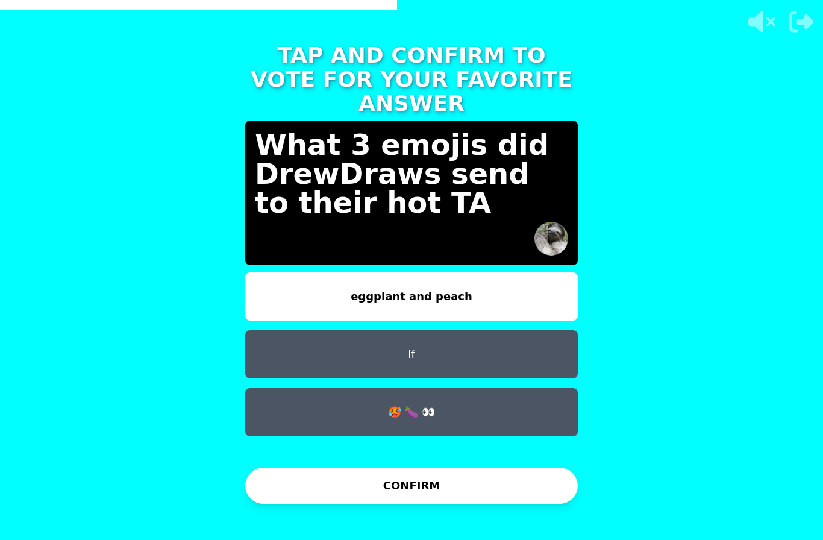
click at [273, 468] on button "CONFIRM" at bounding box center [411, 486] width 333 height 36
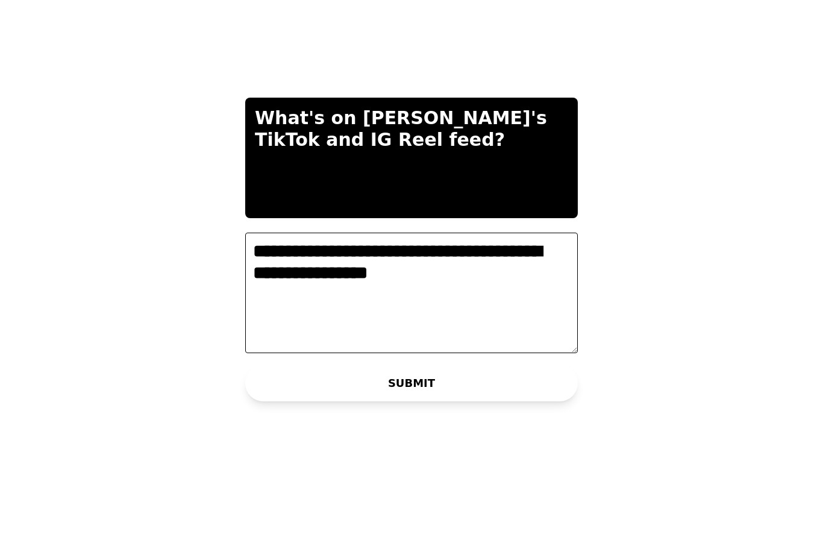
type textarea "**********"
click at [258, 405] on button "SUBMIT" at bounding box center [411, 423] width 333 height 36
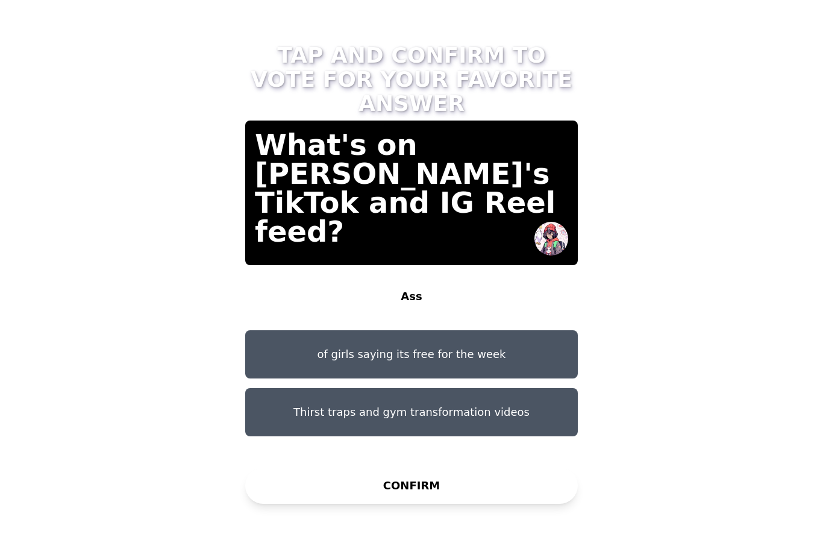
click at [301, 330] on button "of girls saying its free for the week" at bounding box center [411, 354] width 333 height 48
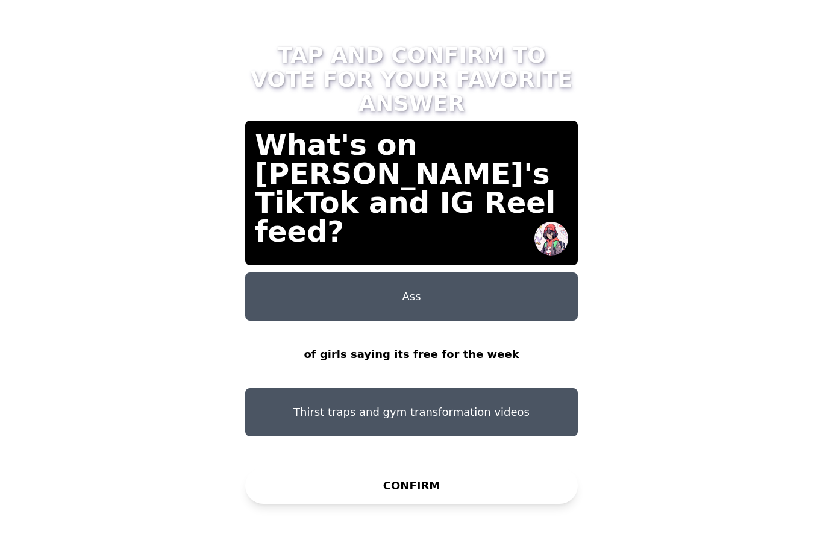
click at [298, 468] on button "CONFIRM" at bounding box center [411, 486] width 333 height 36
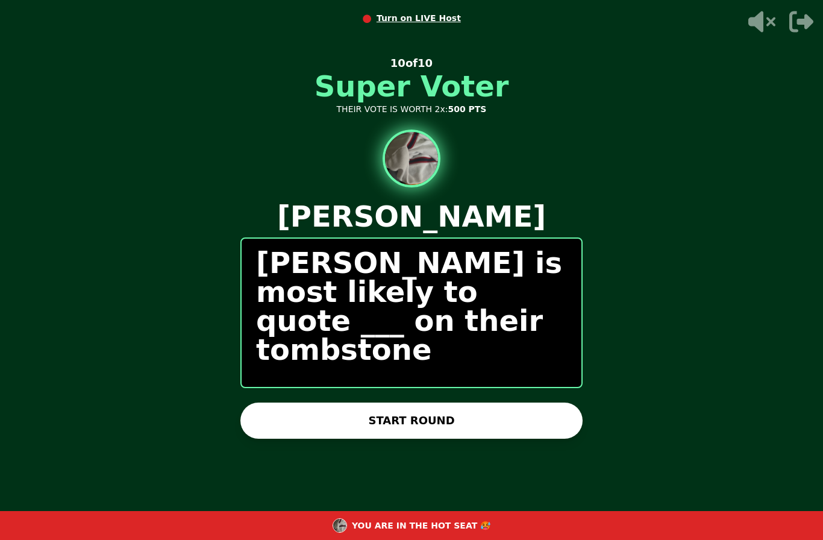
click at [276, 402] on button "START ROUND" at bounding box center [411, 420] width 342 height 36
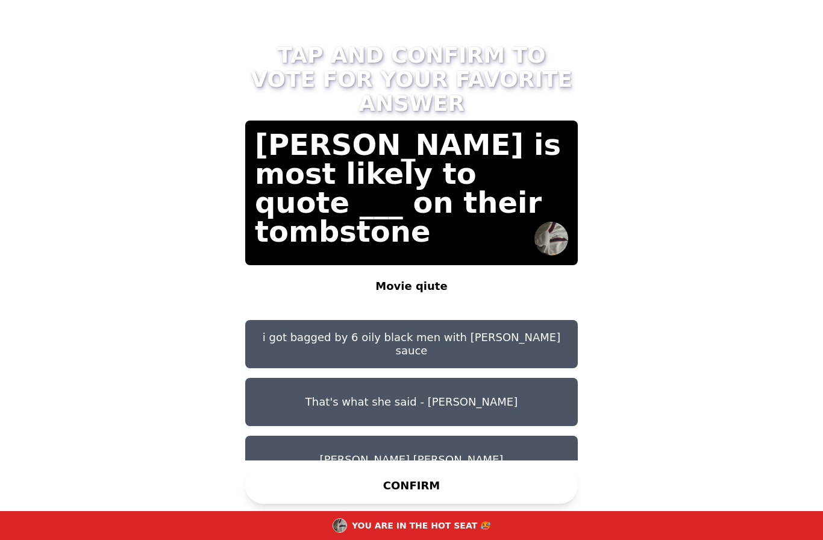
scroll to position [10, 0]
click at [273, 436] on button "heil hitler" at bounding box center [411, 460] width 333 height 48
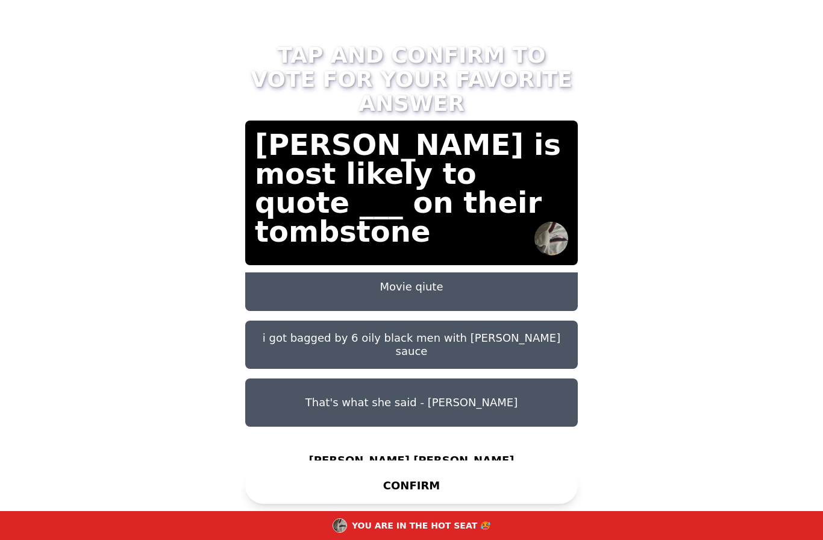
click at [283, 468] on button "CONFIRM" at bounding box center [411, 486] width 333 height 36
